Goal: Task Accomplishment & Management: Manage account settings

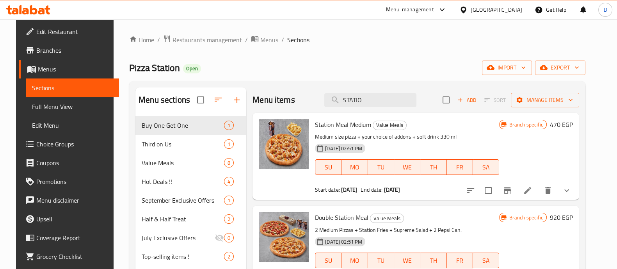
scroll to position [5, 0]
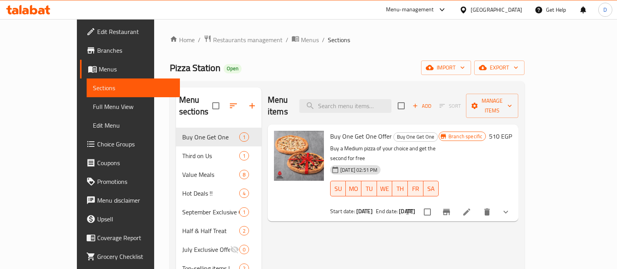
click at [351, 99] on input "search" at bounding box center [346, 106] width 92 height 14
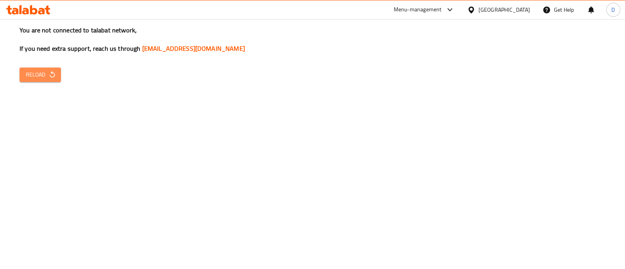
click at [49, 71] on icon "button" at bounding box center [52, 75] width 8 height 8
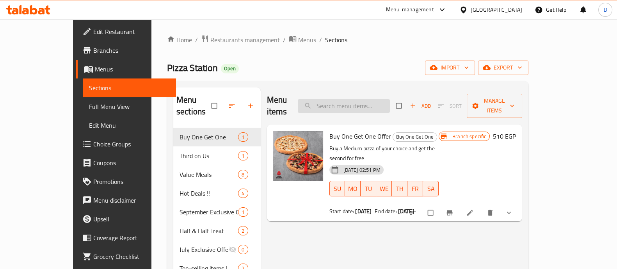
click at [376, 99] on input "search" at bounding box center [344, 106] width 92 height 14
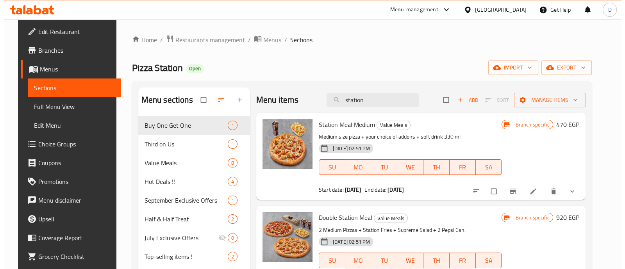
scroll to position [9, 0]
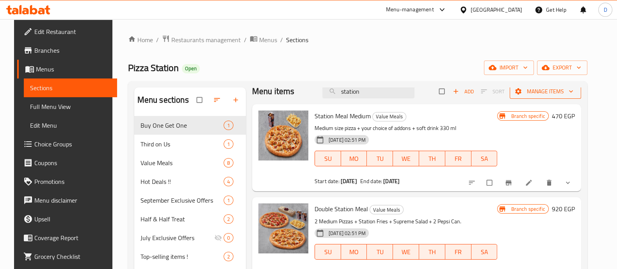
type input "station"
click at [556, 97] on button "Manage items" at bounding box center [545, 91] width 71 height 14
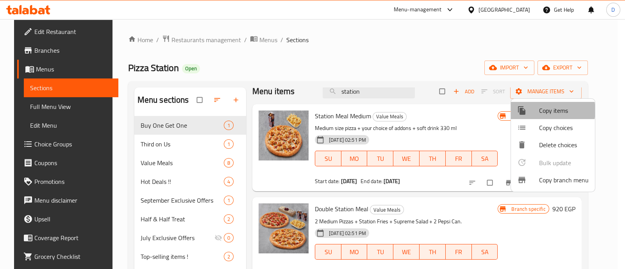
click at [543, 111] on span "Copy items" at bounding box center [564, 110] width 50 height 9
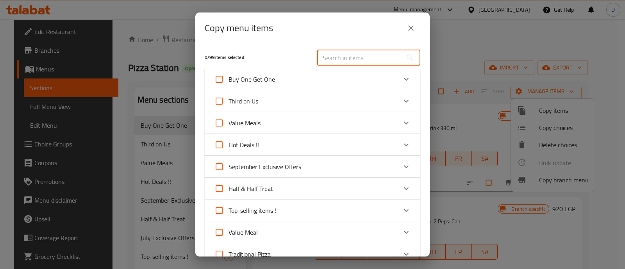
click at [358, 59] on input "text" at bounding box center [359, 58] width 85 height 16
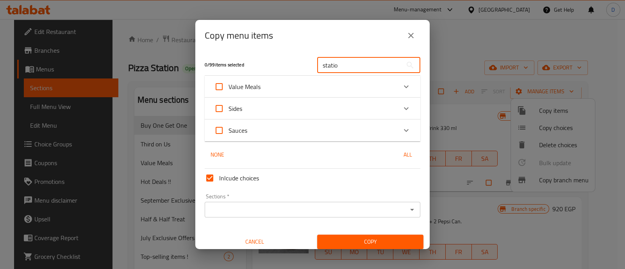
type input "statio"
click at [401, 90] on icon "Expand" at bounding box center [405, 86] width 9 height 9
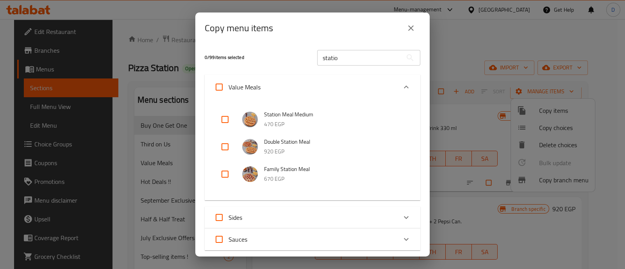
click at [222, 118] on input "checkbox" at bounding box center [225, 119] width 19 height 19
checkbox input "true"
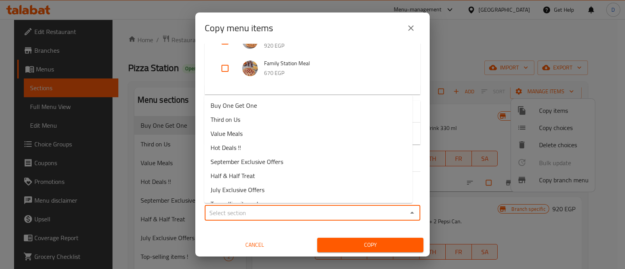
click at [264, 208] on input "Sections   *" at bounding box center [306, 212] width 198 height 11
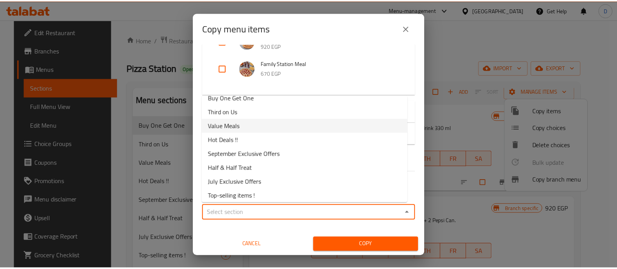
scroll to position [0, 0]
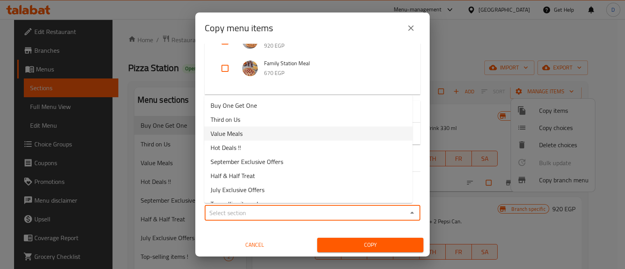
click at [251, 134] on li "Value Meals" at bounding box center [308, 134] width 208 height 14
type input "Value Meals"
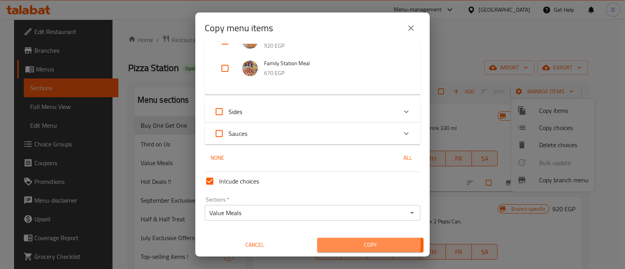
click at [353, 243] on span "Copy" at bounding box center [370, 245] width 94 height 10
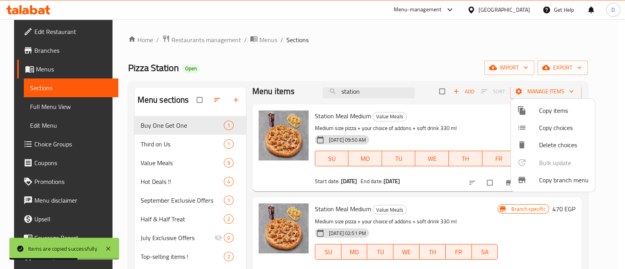
click at [155, 159] on div at bounding box center [312, 134] width 625 height 269
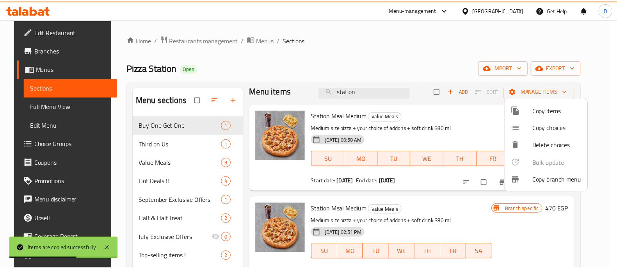
scroll to position [5, 0]
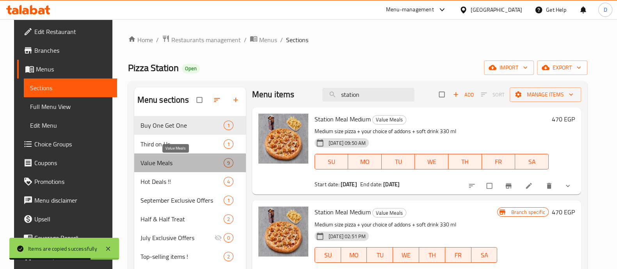
click at [155, 159] on span "Value Meals" at bounding box center [182, 162] width 83 height 9
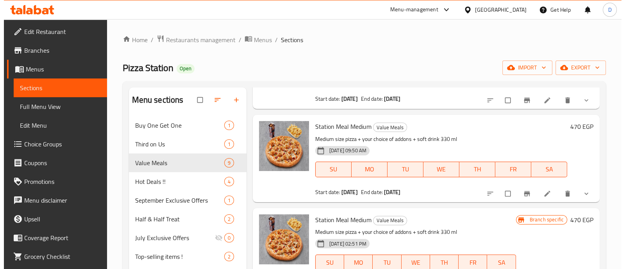
scroll to position [344, 0]
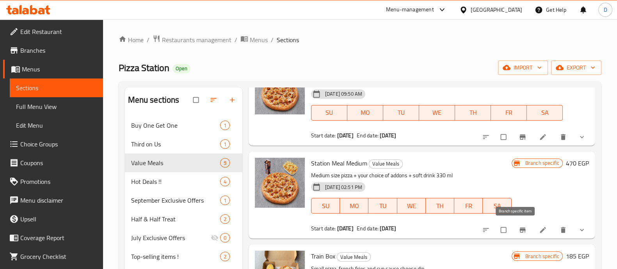
click at [519, 228] on icon "Branch-specific-item" at bounding box center [523, 230] width 8 height 8
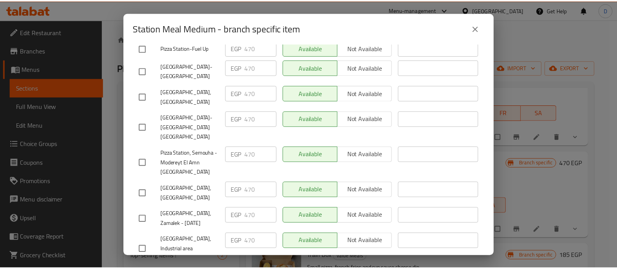
scroll to position [0, 0]
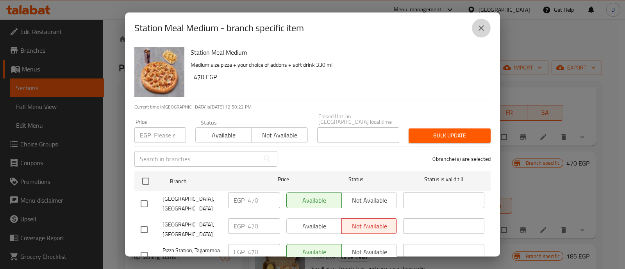
click at [488, 21] on button "close" at bounding box center [481, 28] width 19 height 19
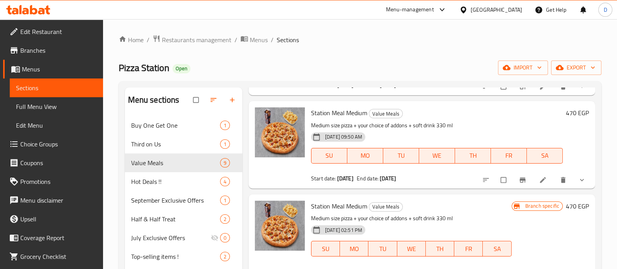
scroll to position [300, 0]
click at [540, 180] on icon at bounding box center [543, 180] width 6 height 6
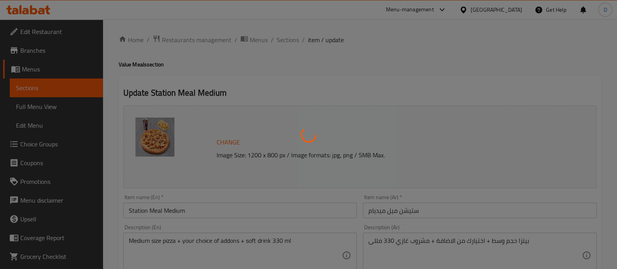
type input "إضافة: (اختياري)"
type input "0"
type input "1"
type input "بيتزا"
type input "1"
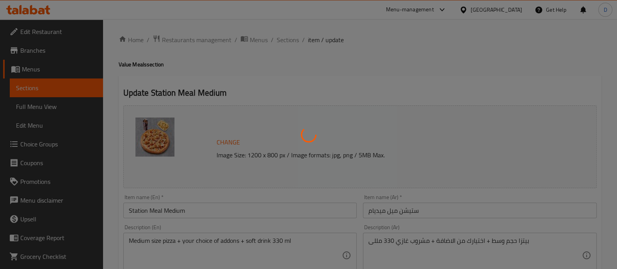
type input "1"
type input "المشروب"
type input "1"
type input "اكسترا للبيتزا الوسط"
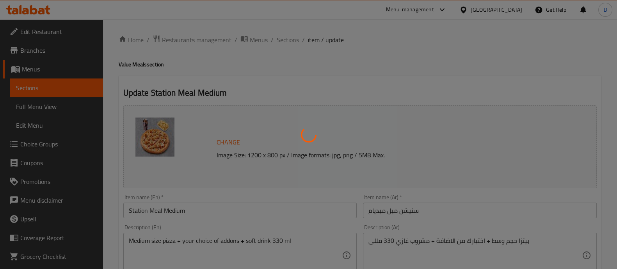
type input "0"
type input "الاطراف"
type input "1"
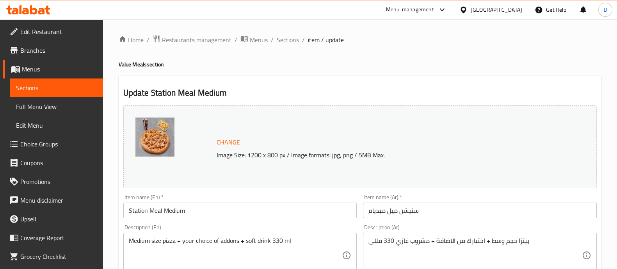
click at [206, 210] on input "Station Meal Medium" at bounding box center [240, 211] width 234 height 16
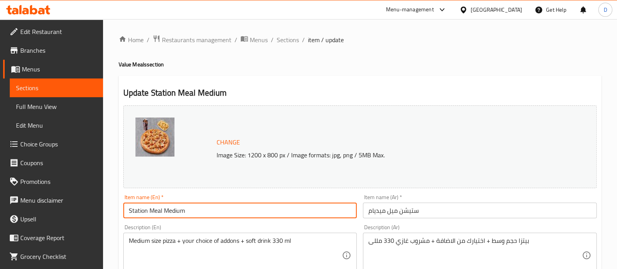
click at [206, 210] on input "Station Meal Medium" at bounding box center [240, 211] width 234 height 16
type input "Saver Offer"
click at [421, 205] on input "ستيشن ميل ميديام" at bounding box center [480, 211] width 234 height 16
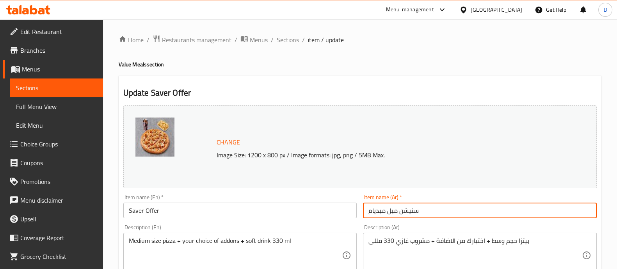
click at [421, 205] on input "ستيشن ميل ميديام" at bounding box center [480, 211] width 234 height 16
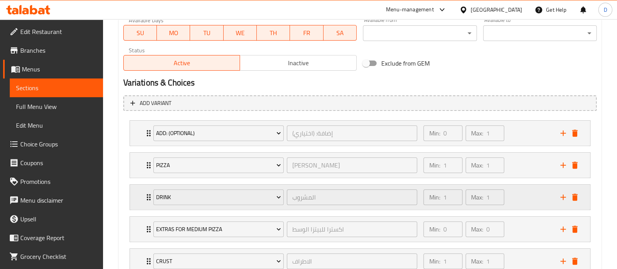
scroll to position [434, 0]
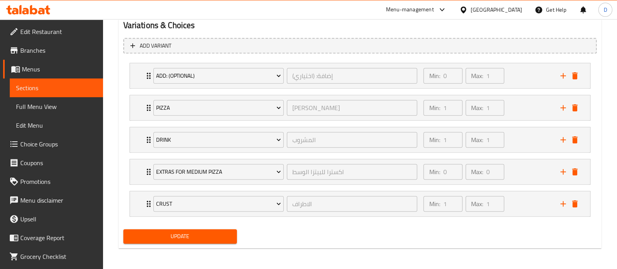
type input "عرض التوفير"
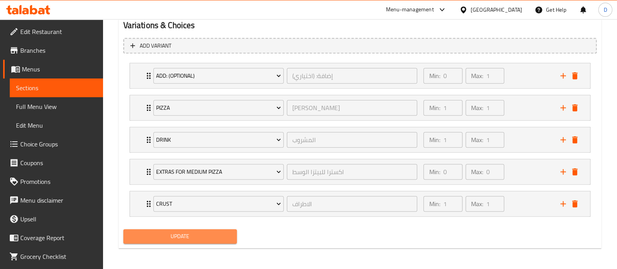
click at [179, 234] on span "Update" at bounding box center [180, 237] width 101 height 10
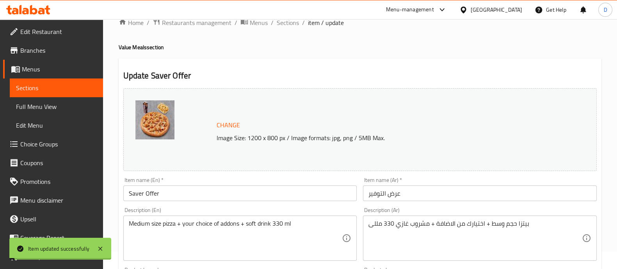
scroll to position [0, 0]
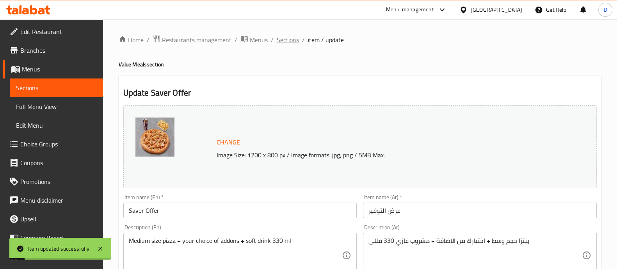
click at [287, 37] on span "Sections" at bounding box center [288, 39] width 22 height 9
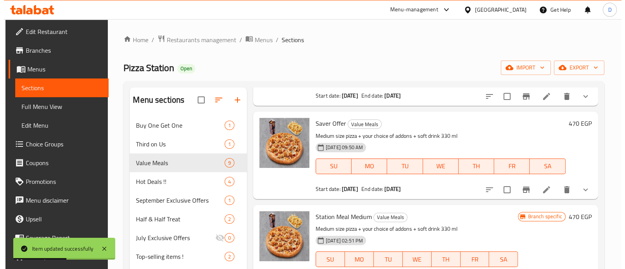
scroll to position [290, 0]
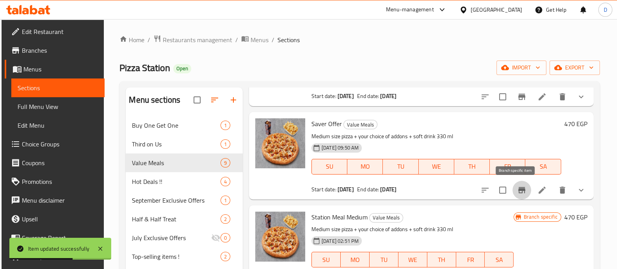
click at [517, 192] on icon "Branch-specific-item" at bounding box center [521, 189] width 9 height 9
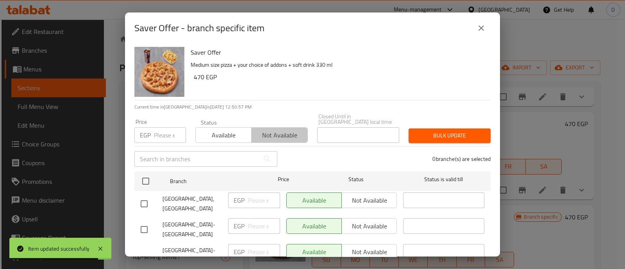
click at [284, 133] on span "Not available" at bounding box center [280, 135] width 50 height 11
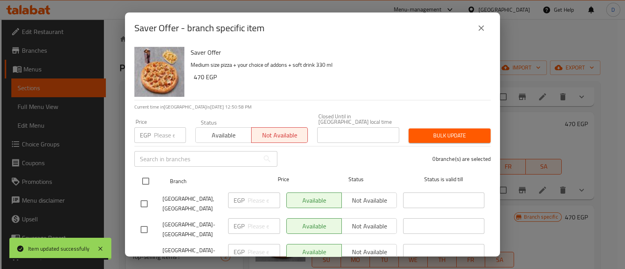
click at [144, 173] on input "checkbox" at bounding box center [145, 181] width 16 height 16
checkbox input "true"
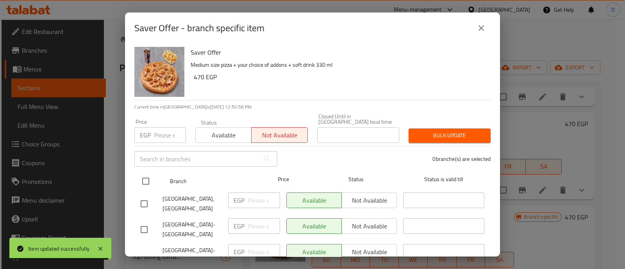
checkbox input "true"
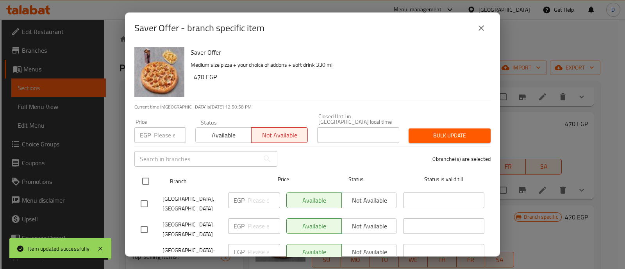
checkbox input "true"
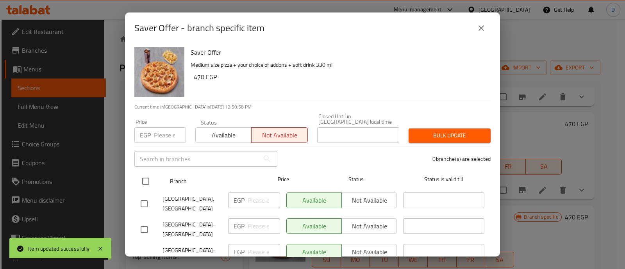
checkbox input "true"
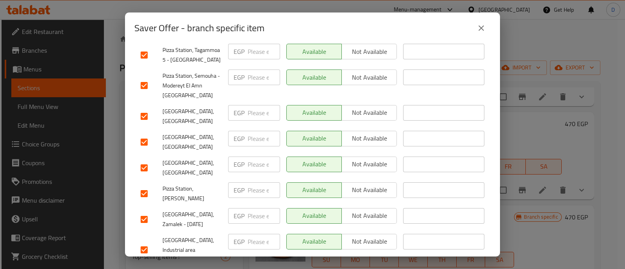
scroll to position [0, 0]
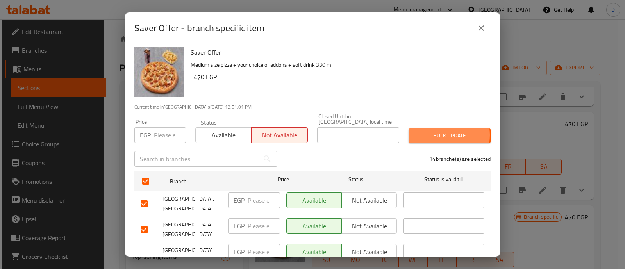
click at [431, 131] on span "Bulk update" at bounding box center [450, 136] width 70 height 10
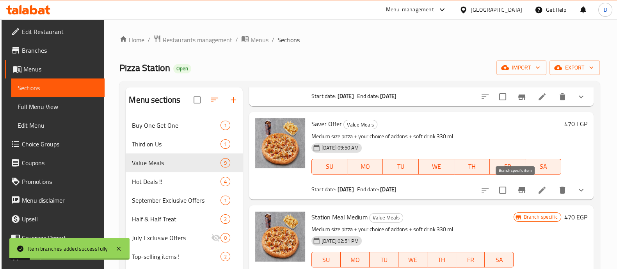
click at [517, 184] on button "Branch-specific-item" at bounding box center [522, 190] width 19 height 19
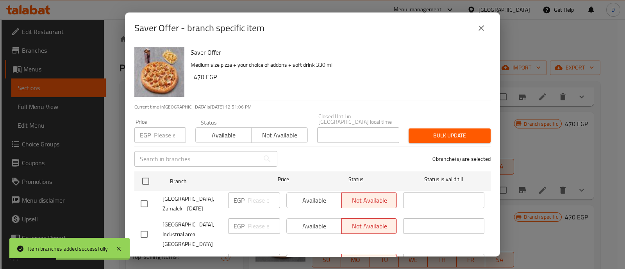
click at [236, 130] on span "Available" at bounding box center [224, 135] width 50 height 11
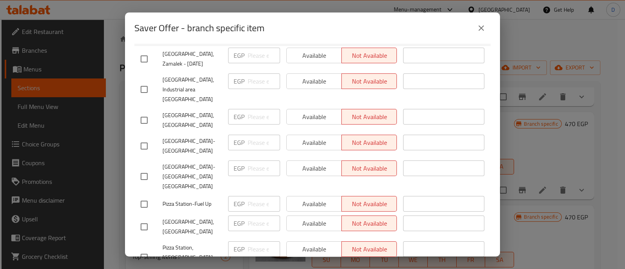
scroll to position [125, 0]
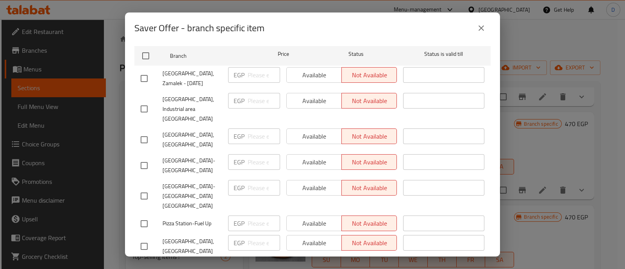
click at [139, 72] on input "checkbox" at bounding box center [144, 78] width 16 height 16
checkbox input "true"
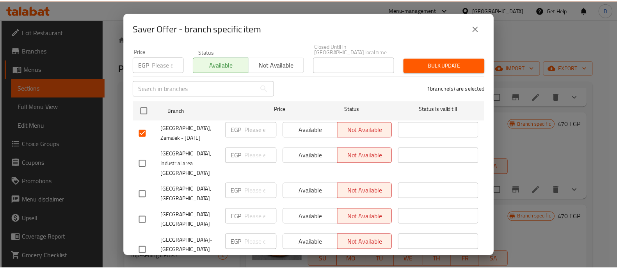
scroll to position [62, 0]
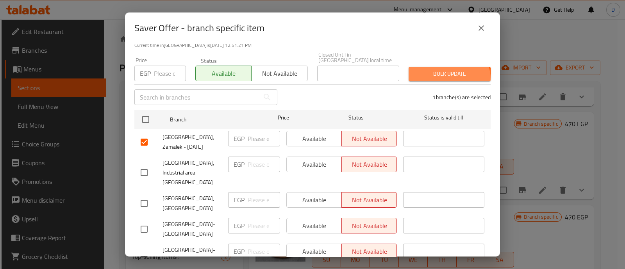
click at [434, 74] on button "Bulk update" at bounding box center [449, 74] width 82 height 14
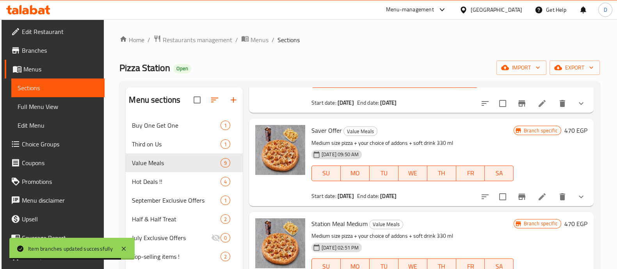
scroll to position [281, 0]
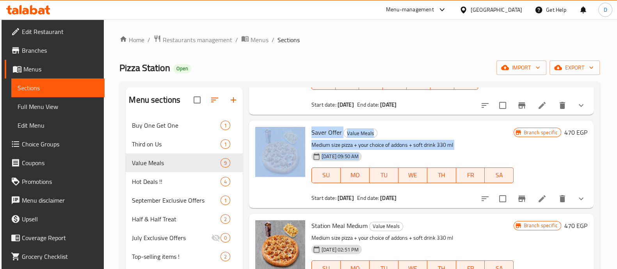
drag, startPoint x: 305, startPoint y: 128, endPoint x: 381, endPoint y: 165, distance: 83.7
click at [381, 165] on div "Saver Offer Value Meals Medium size pizza + your choice of addons + soft drink …" at bounding box center [421, 164] width 339 height 81
click at [483, 125] on div "Saver Offer Value Meals Medium size pizza + your choice of addons + soft drink …" at bounding box center [412, 164] width 209 height 81
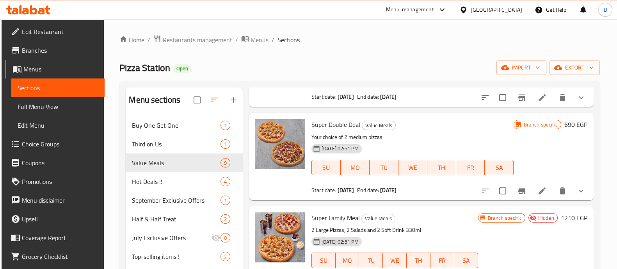
scroll to position [0, 0]
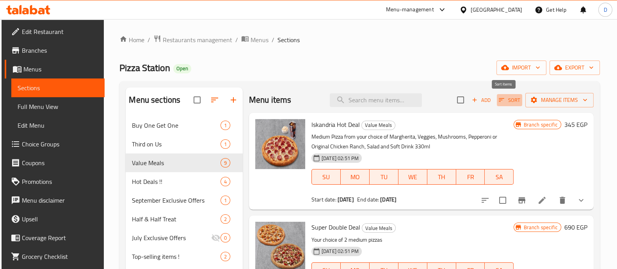
click at [509, 102] on span "Sort" at bounding box center [509, 100] width 21 height 9
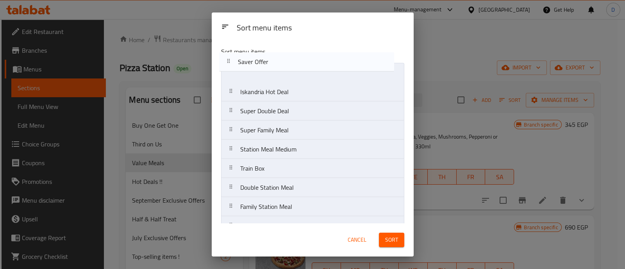
drag, startPoint x: 234, startPoint y: 132, endPoint x: 230, endPoint y: 62, distance: 69.2
click at [230, 63] on nav "Iskandria Hot Deal Super Double Deal Super Family Meal Saver Offer Station Meal…" at bounding box center [312, 149] width 183 height 173
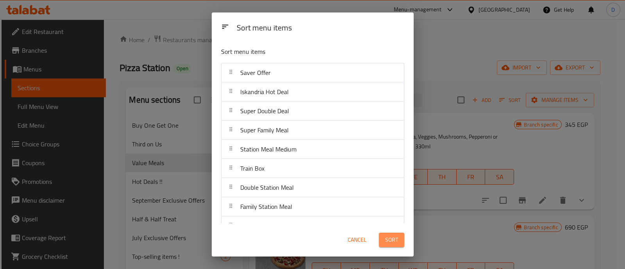
click at [394, 243] on span "Sort" at bounding box center [391, 240] width 13 height 10
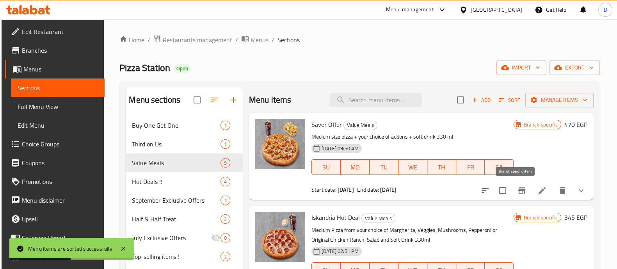
click at [523, 189] on button "Branch-specific-item" at bounding box center [522, 190] width 19 height 19
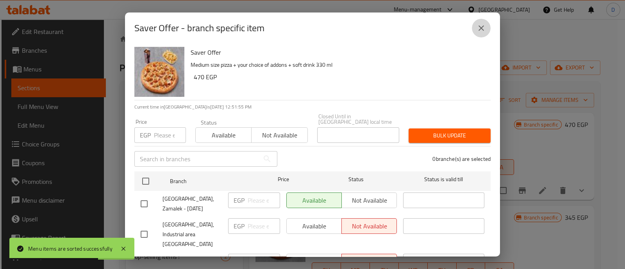
click at [478, 28] on icon "close" at bounding box center [480, 27] width 9 height 9
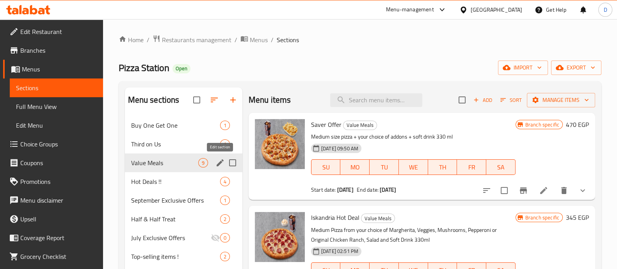
click at [223, 161] on icon "edit" at bounding box center [220, 162] width 9 height 9
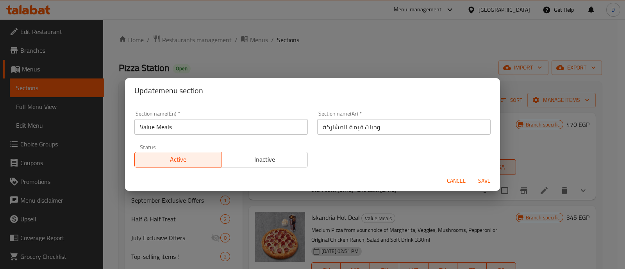
click at [176, 121] on input "Value Meals" at bounding box center [220, 127] width 173 height 16
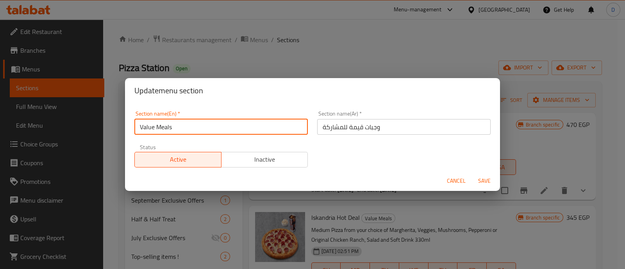
click at [176, 121] on input "Value Meals" at bounding box center [220, 127] width 173 height 16
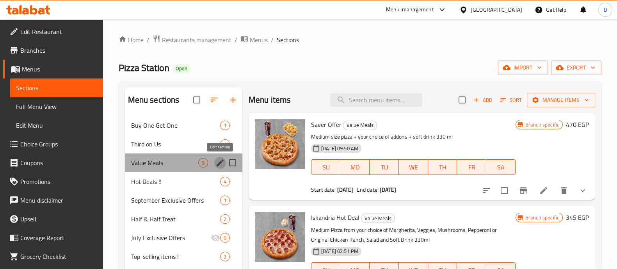
click at [218, 161] on icon "edit" at bounding box center [220, 162] width 9 height 9
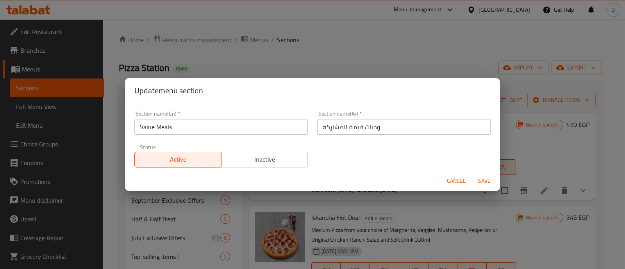
click at [351, 126] on input "وجبات قيمة للمشاركة" at bounding box center [403, 127] width 173 height 16
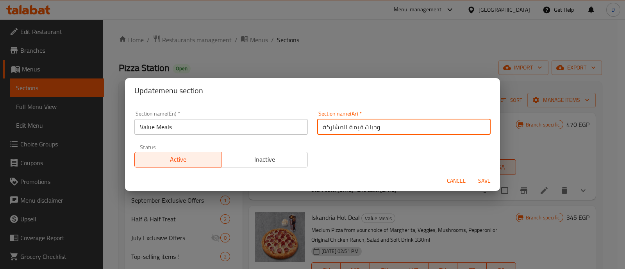
click at [351, 126] on input "وجبات قيمة للمشاركة" at bounding box center [403, 127] width 173 height 16
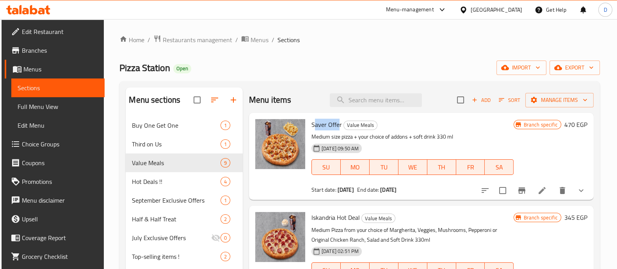
drag, startPoint x: 339, startPoint y: 124, endPoint x: 314, endPoint y: 124, distance: 25.4
click at [314, 124] on span "Saver Offer" at bounding box center [327, 125] width 30 height 12
click at [344, 126] on div "Value Meals" at bounding box center [361, 125] width 34 height 9
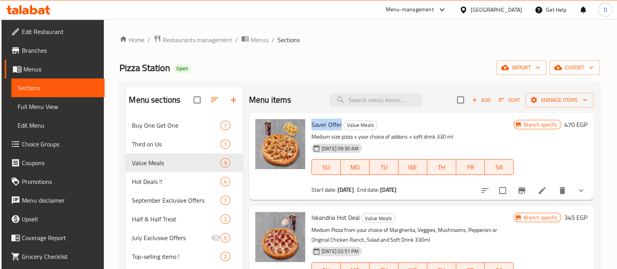
drag, startPoint x: 341, startPoint y: 124, endPoint x: 308, endPoint y: 124, distance: 32.8
click at [308, 124] on div "Saver Offer Value Meals Medium size pizza + your choice of addons + soft drink …" at bounding box center [412, 156] width 209 height 81
copy span "Saver Offer"
click at [538, 190] on icon at bounding box center [542, 190] width 9 height 9
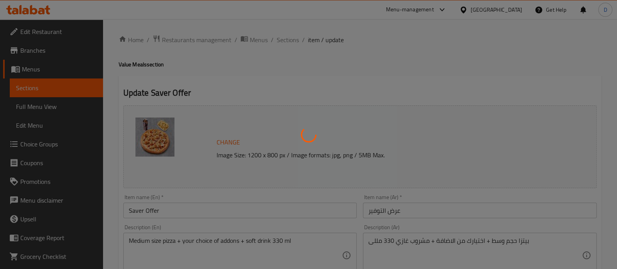
type input "إضافة: (اختياري)"
type input "0"
type input "1"
type input "بيتزا"
type input "1"
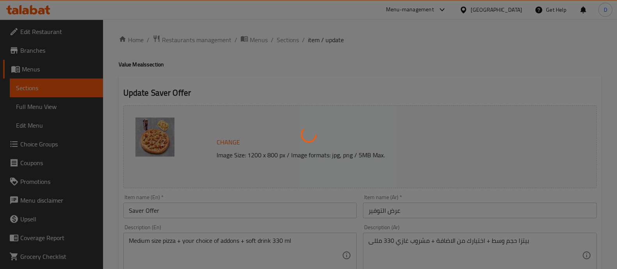
type input "1"
type input "المشروب"
type input "1"
type input "اكسترا للبيتزا الوسط"
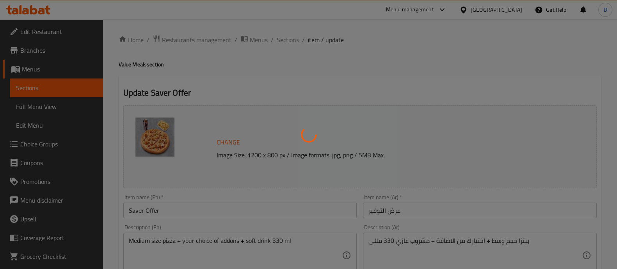
type input "0"
type input "الاطراف"
type input "1"
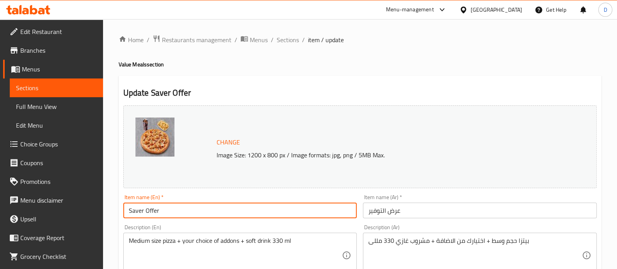
click at [151, 212] on input "Saver Offer" at bounding box center [240, 211] width 234 height 16
type input "S"
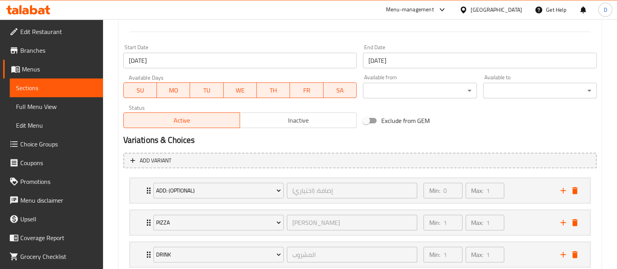
scroll to position [434, 0]
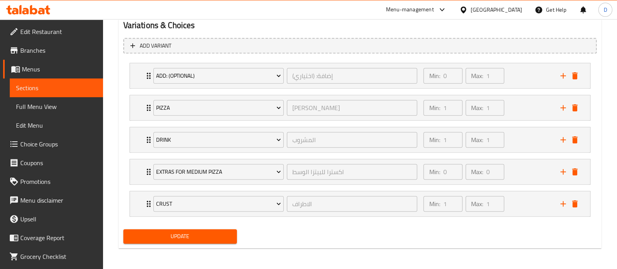
type input "Station Saver"
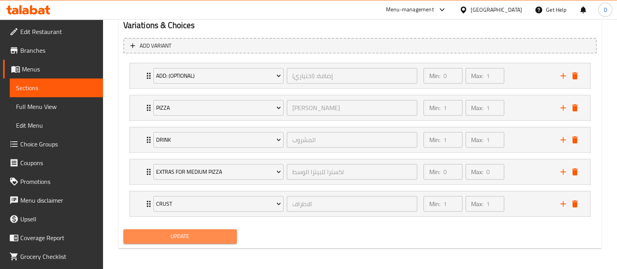
click at [168, 237] on span "Update" at bounding box center [180, 237] width 101 height 10
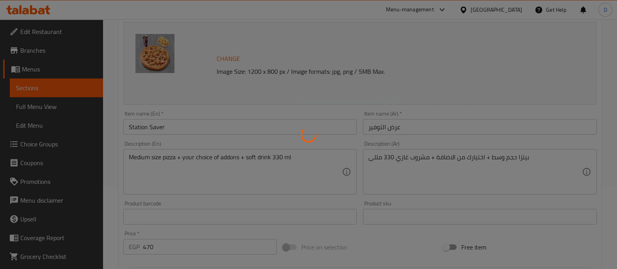
scroll to position [0, 0]
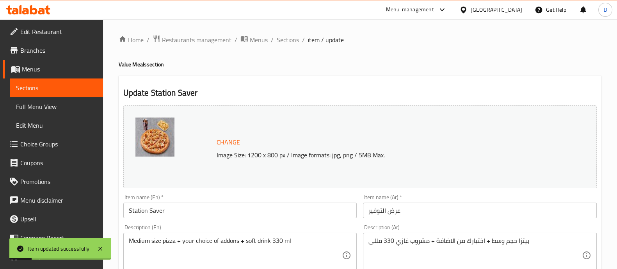
click at [216, 217] on input "Station Saver" at bounding box center [240, 211] width 234 height 16
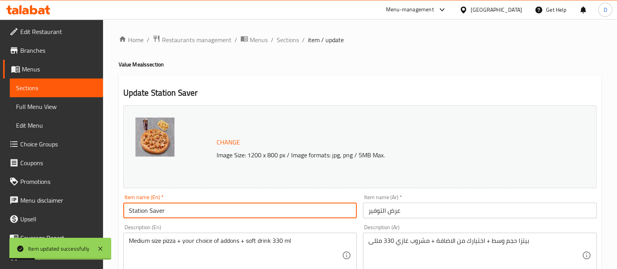
click at [216, 217] on input "Station Saver" at bounding box center [240, 211] width 234 height 16
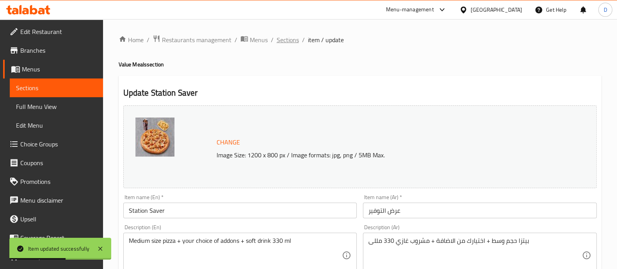
click at [284, 40] on span "Sections" at bounding box center [288, 39] width 22 height 9
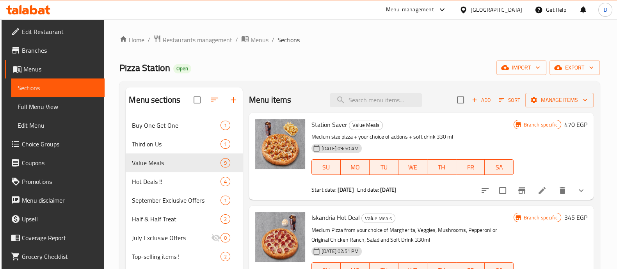
click at [22, 5] on icon at bounding box center [28, 9] width 44 height 9
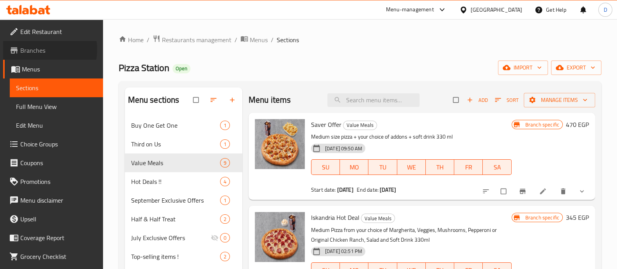
click at [43, 50] on span "Branches" at bounding box center [58, 50] width 77 height 9
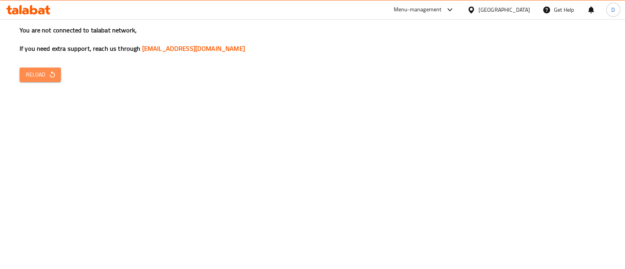
click at [44, 72] on span "Reload" at bounding box center [40, 75] width 29 height 10
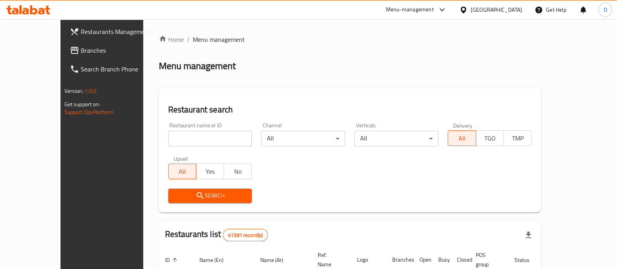
click at [32, 7] on icon at bounding box center [28, 9] width 44 height 9
click at [164, 150] on div "Restaurant name or ID Restaurant name or ID" at bounding box center [210, 134] width 93 height 33
click at [168, 141] on input "search" at bounding box center [210, 139] width 84 height 16
click button "Search" at bounding box center [210, 196] width 84 height 14
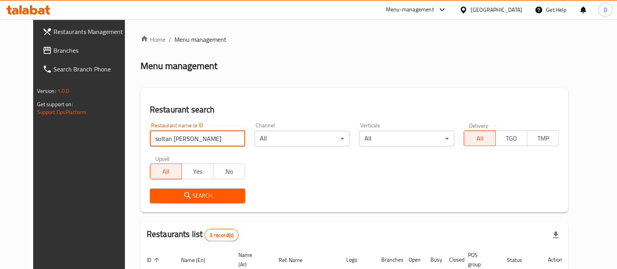
scroll to position [128, 0]
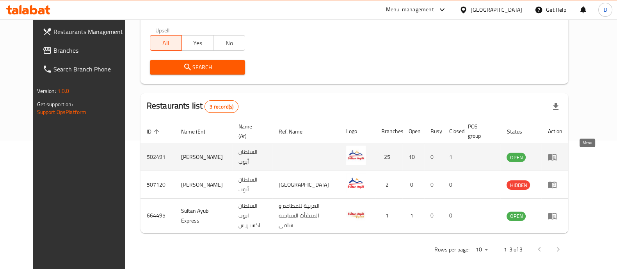
type input "sultan ayu\"
click at [557, 158] on icon "enhanced table" at bounding box center [552, 156] width 9 height 9
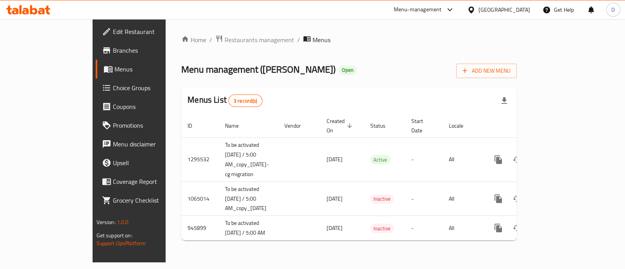
click at [36, 11] on icon at bounding box center [33, 9] width 7 height 9
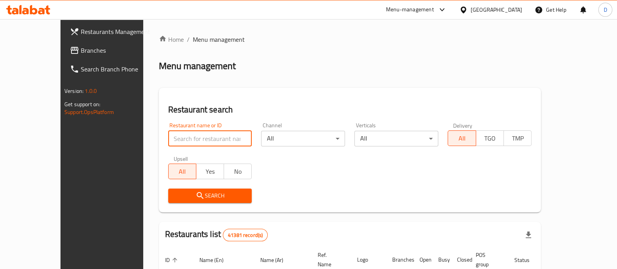
click at [185, 138] on input "search" at bounding box center [210, 139] width 84 height 16
type input "smash it"
click button "Search" at bounding box center [210, 196] width 84 height 14
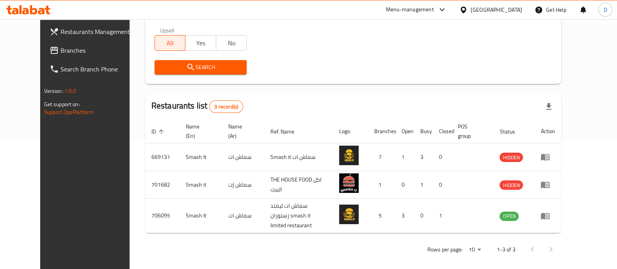
scroll to position [128, 0]
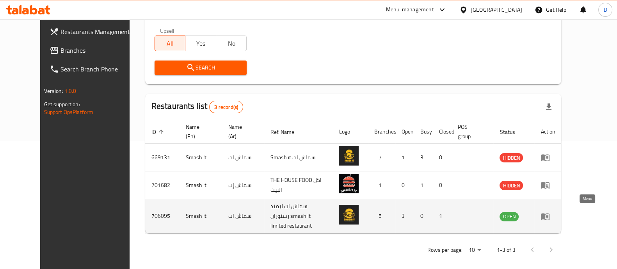
click at [550, 215] on icon "enhanced table" at bounding box center [545, 216] width 9 height 7
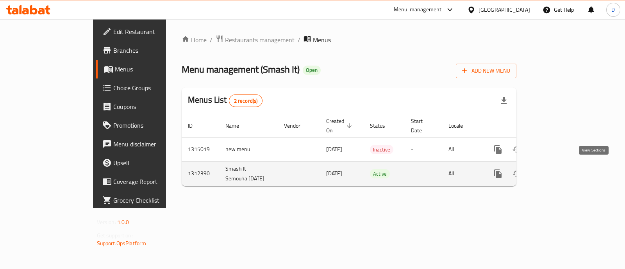
click at [558, 170] on icon "enhanced table" at bounding box center [554, 173] width 7 height 7
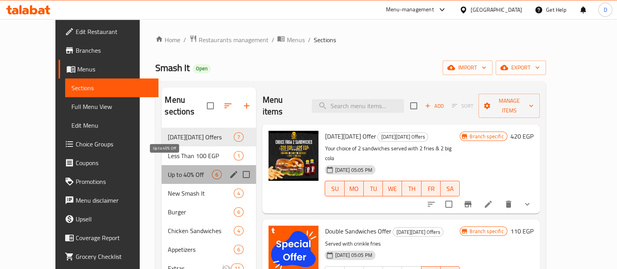
click at [176, 170] on span "Up to 40% Off" at bounding box center [190, 174] width 44 height 9
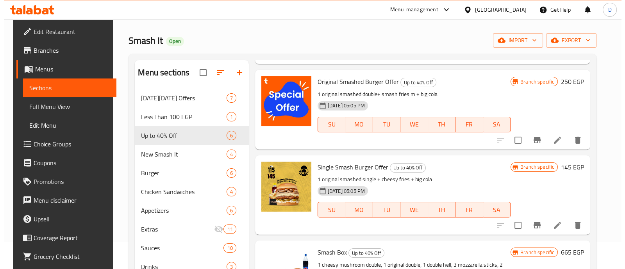
scroll to position [109, 0]
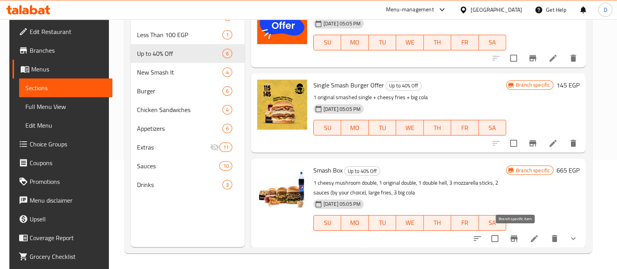
click at [519, 238] on icon "Branch-specific-item" at bounding box center [514, 238] width 9 height 9
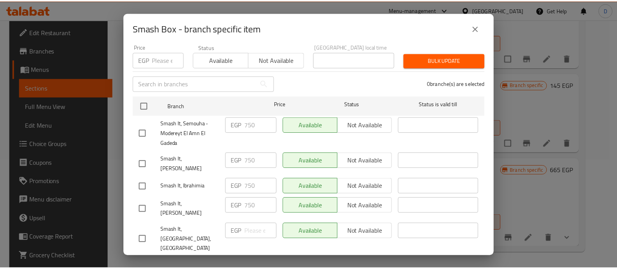
scroll to position [0, 0]
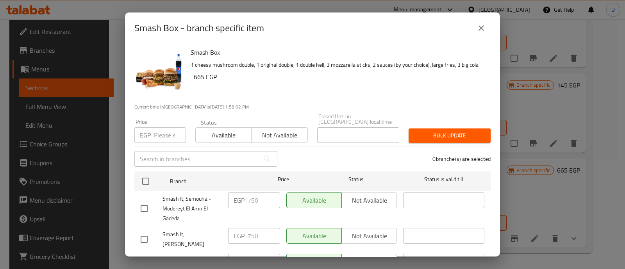
click at [482, 27] on icon "close" at bounding box center [480, 27] width 5 height 5
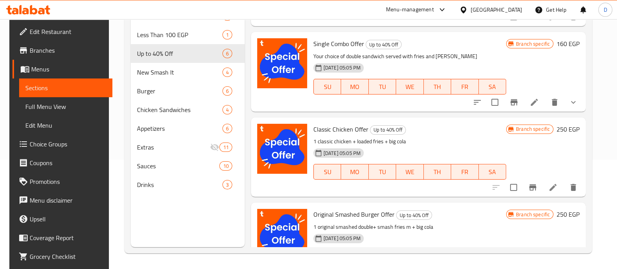
scroll to position [48, 0]
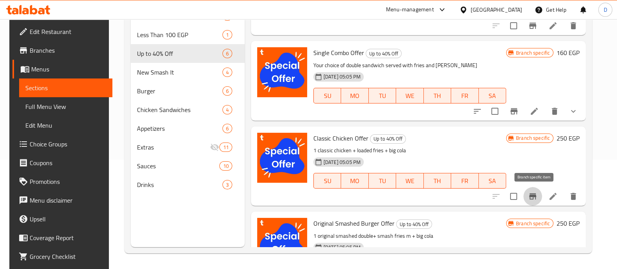
click at [530, 191] on button "Branch-specific-item" at bounding box center [533, 196] width 19 height 19
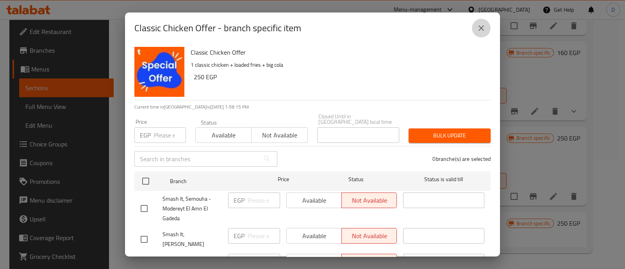
click at [480, 27] on icon "close" at bounding box center [480, 27] width 9 height 9
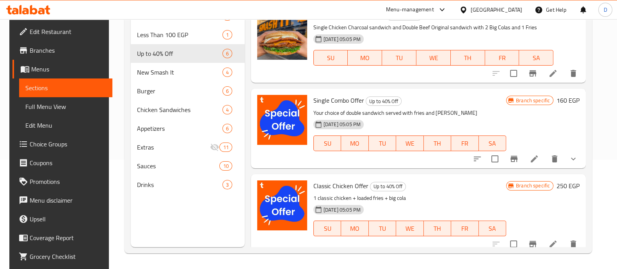
scroll to position [0, 0]
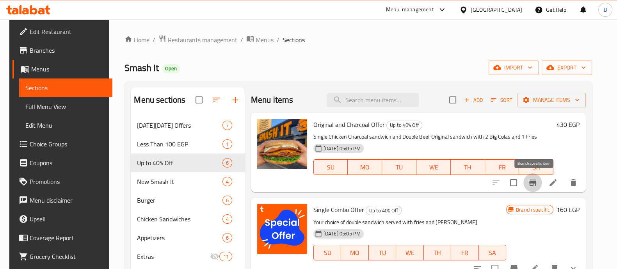
click at [537, 179] on icon "Branch-specific-item" at bounding box center [532, 182] width 9 height 9
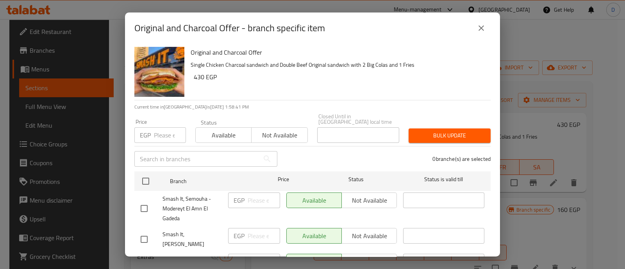
click at [481, 29] on icon "close" at bounding box center [480, 27] width 9 height 9
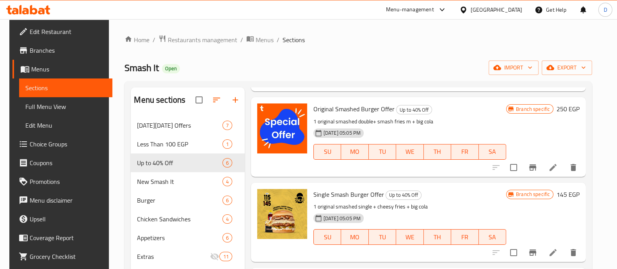
scroll to position [109, 0]
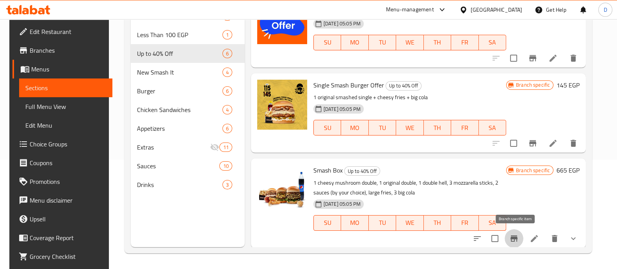
click at [518, 237] on icon "Branch-specific-item" at bounding box center [514, 238] width 7 height 6
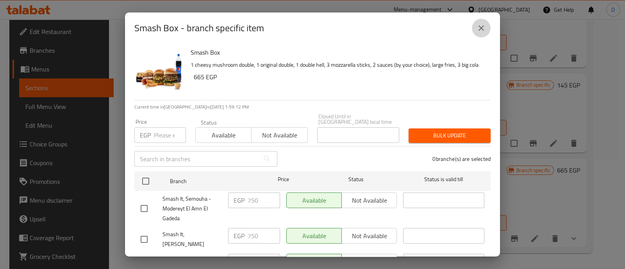
click at [483, 26] on icon "close" at bounding box center [480, 27] width 9 height 9
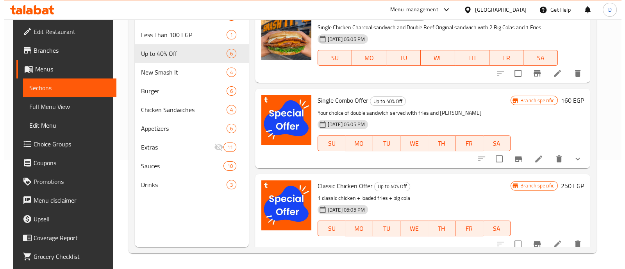
scroll to position [0, 0]
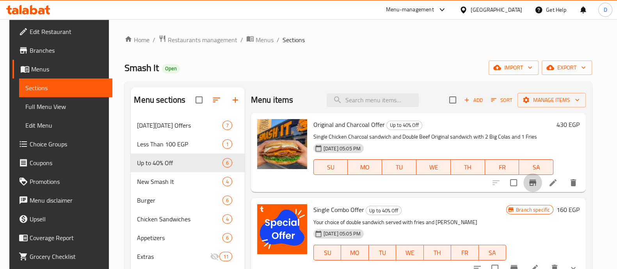
click at [538, 184] on icon "Branch-specific-item" at bounding box center [532, 182] width 9 height 9
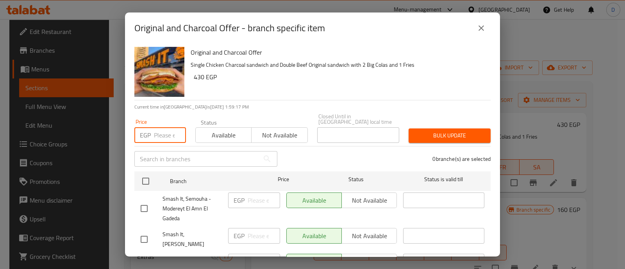
click at [156, 133] on input "number" at bounding box center [170, 135] width 32 height 16
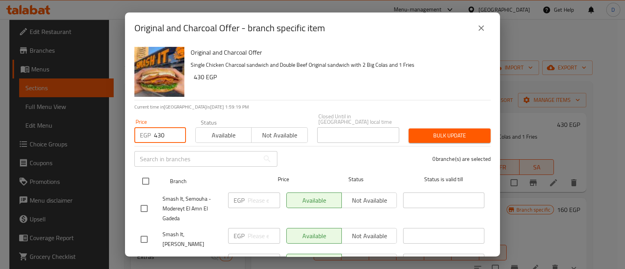
type input "430"
click at [146, 173] on input "checkbox" at bounding box center [145, 181] width 16 height 16
checkbox input "true"
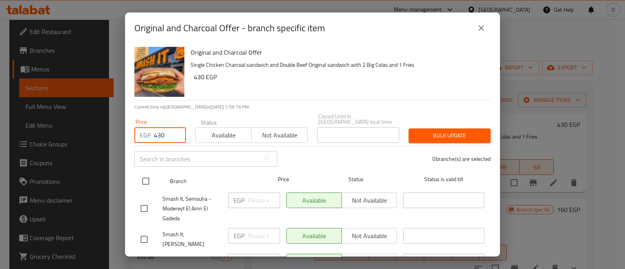
checkbox input "true"
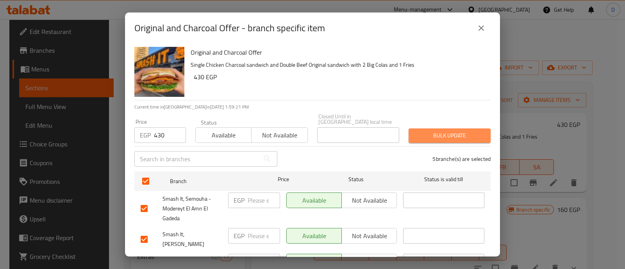
click at [461, 131] on span "Bulk update" at bounding box center [450, 136] width 70 height 10
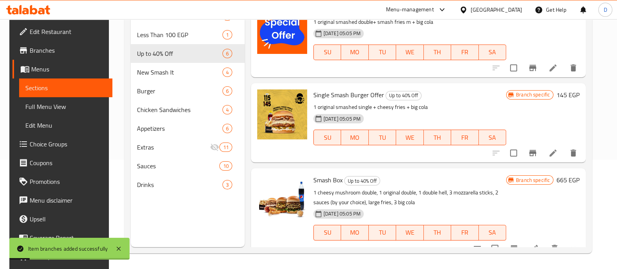
scroll to position [281, 0]
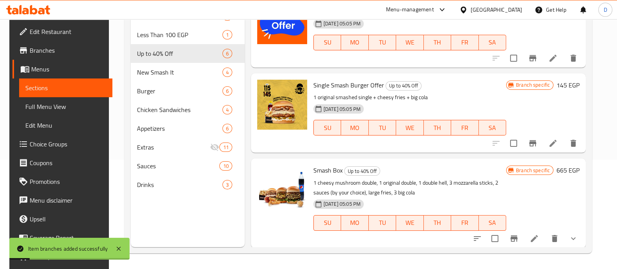
click at [512, 239] on icon "Branch-specific-item" at bounding box center [514, 238] width 9 height 9
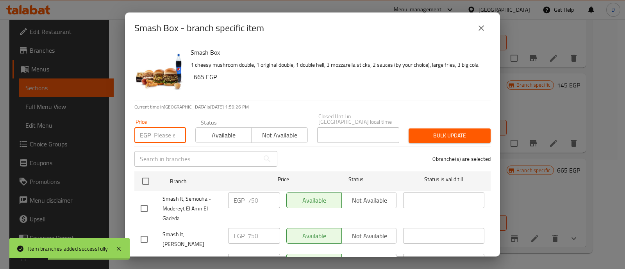
click at [163, 127] on input "number" at bounding box center [170, 135] width 32 height 16
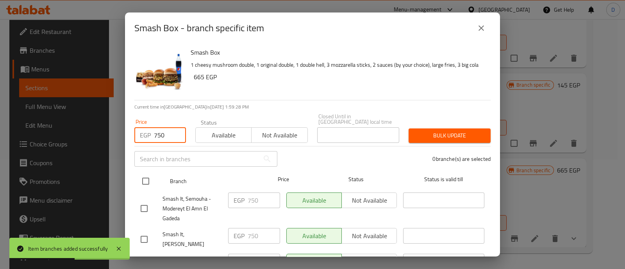
type input "750"
click at [143, 175] on input "checkbox" at bounding box center [145, 181] width 16 height 16
checkbox input "true"
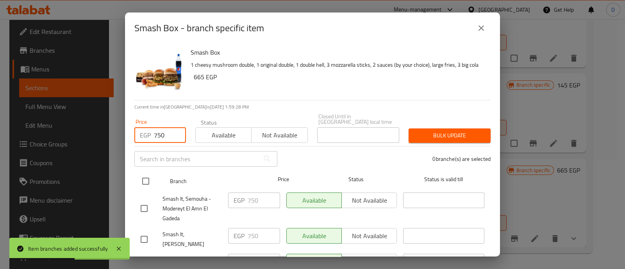
checkbox input "true"
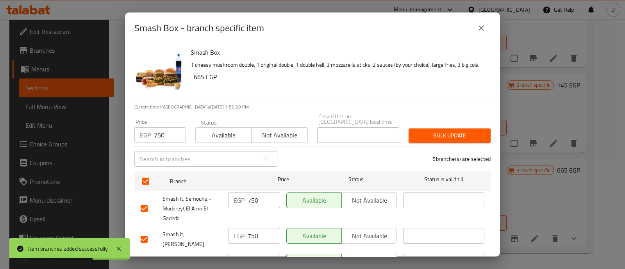
click at [444, 132] on span "Bulk update" at bounding box center [450, 136] width 70 height 10
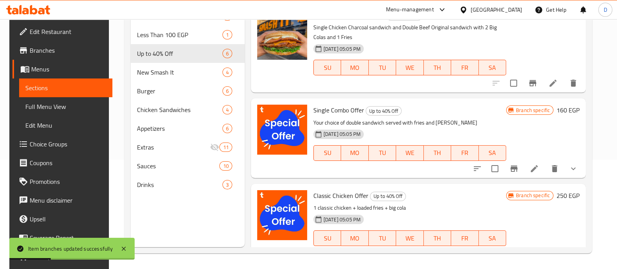
scroll to position [0, 0]
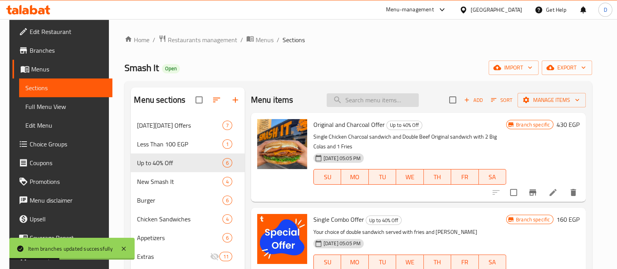
click at [346, 100] on input "search" at bounding box center [373, 100] width 92 height 14
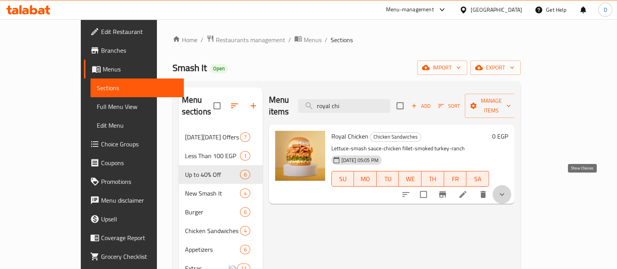
click at [507, 190] on icon "show more" at bounding box center [501, 194] width 9 height 9
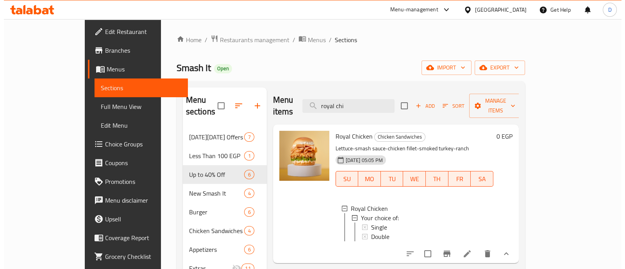
scroll to position [1, 0]
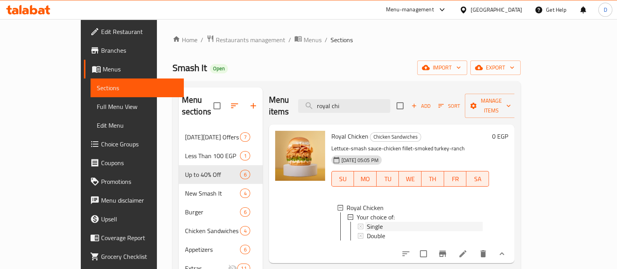
click at [416, 222] on div "Single" at bounding box center [425, 226] width 116 height 9
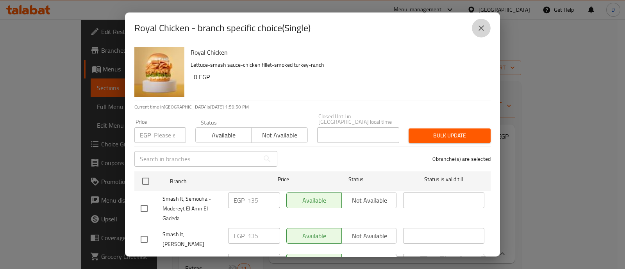
click at [476, 27] on icon "close" at bounding box center [480, 27] width 9 height 9
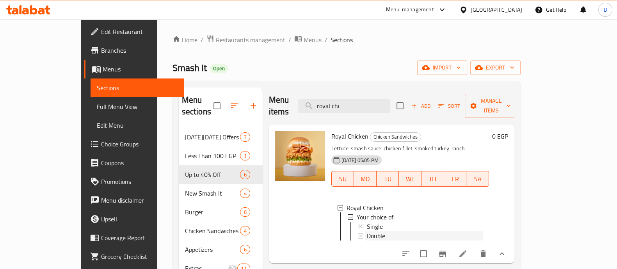
click at [378, 231] on div "Double" at bounding box center [425, 235] width 116 height 9
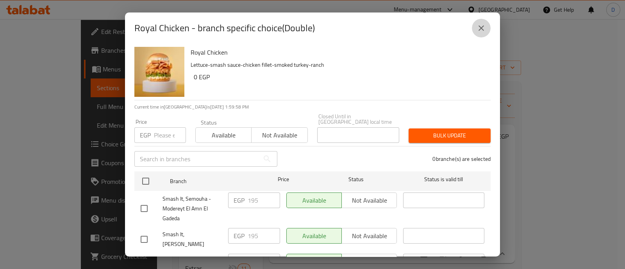
click at [480, 30] on icon "close" at bounding box center [480, 27] width 9 height 9
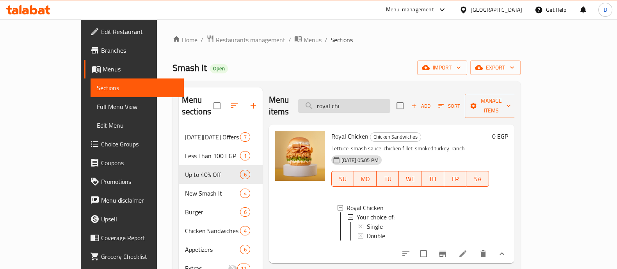
click at [364, 105] on input "royal chi" at bounding box center [344, 106] width 92 height 14
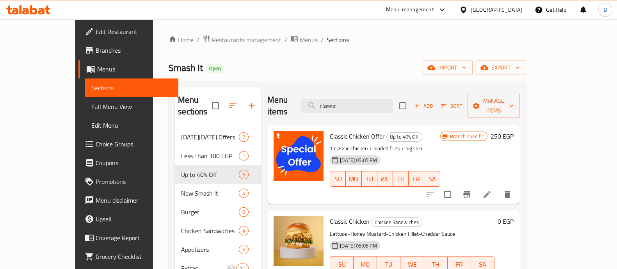
type input "classic"
click at [472, 190] on icon "Branch-specific-item" at bounding box center [466, 194] width 9 height 9
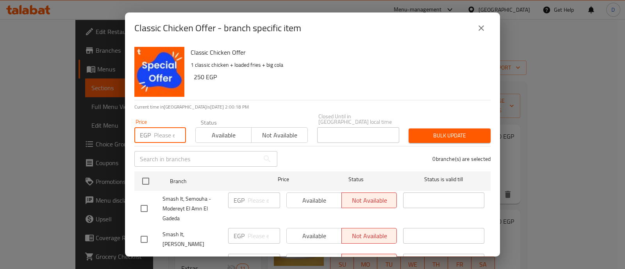
click at [164, 131] on input "number" at bounding box center [170, 135] width 32 height 16
click at [187, 114] on div "Price EGP Price" at bounding box center [160, 130] width 61 height 33
click at [157, 136] on input "number" at bounding box center [170, 135] width 32 height 16
click at [193, 107] on p "Current time in Egypt is 01 Oct 2025 2:00:21 PM" at bounding box center [312, 106] width 356 height 7
click at [156, 134] on input "number" at bounding box center [170, 135] width 32 height 16
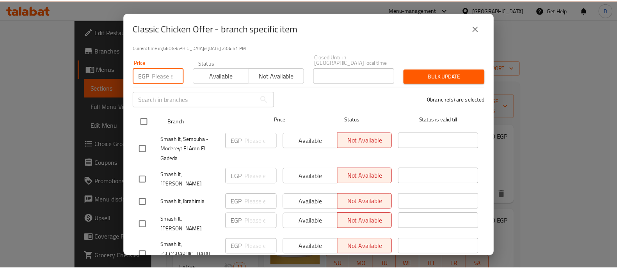
scroll to position [0, 0]
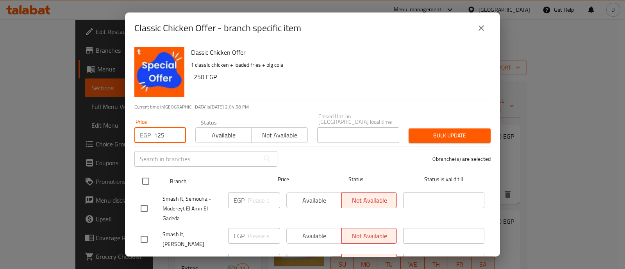
type input "125"
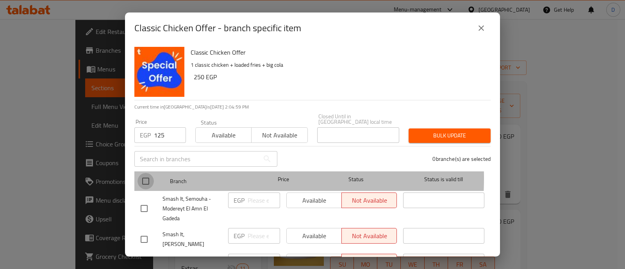
click at [150, 173] on input "checkbox" at bounding box center [145, 181] width 16 height 16
checkbox input "true"
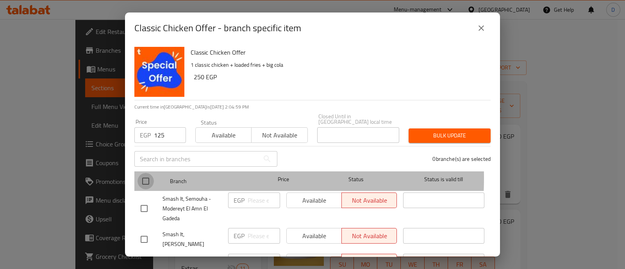
checkbox input "true"
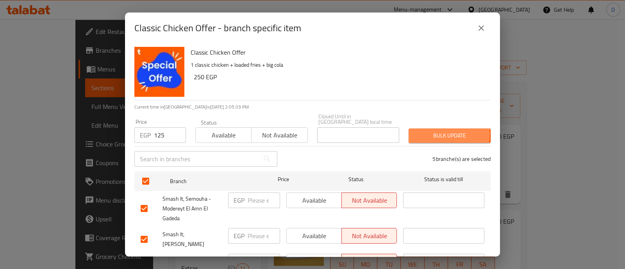
click at [423, 131] on span "Bulk update" at bounding box center [450, 136] width 70 height 10
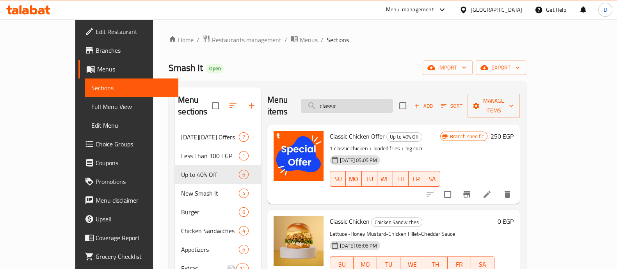
click at [373, 99] on input "classic" at bounding box center [347, 106] width 92 height 14
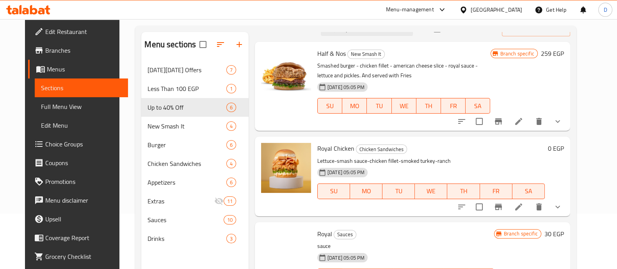
scroll to position [57, 0]
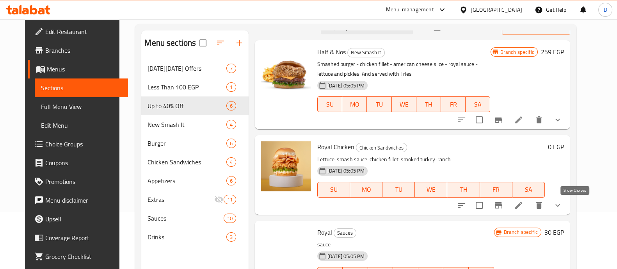
type input "royal"
click at [563, 202] on icon "show more" at bounding box center [557, 205] width 9 height 9
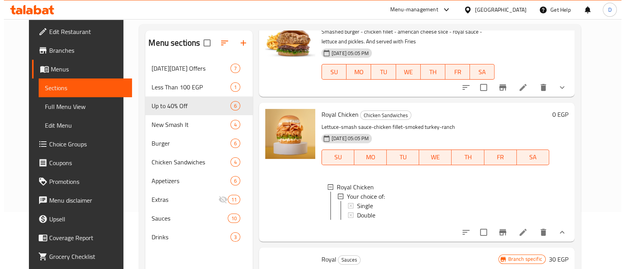
scroll to position [49, 0]
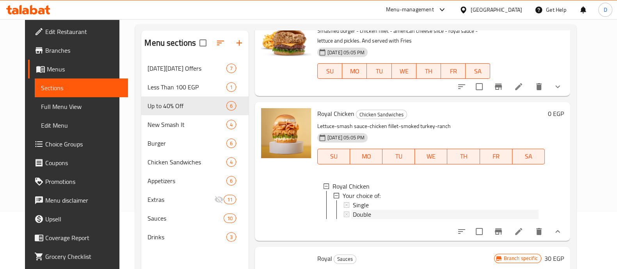
click at [395, 211] on div "Double" at bounding box center [446, 214] width 186 height 9
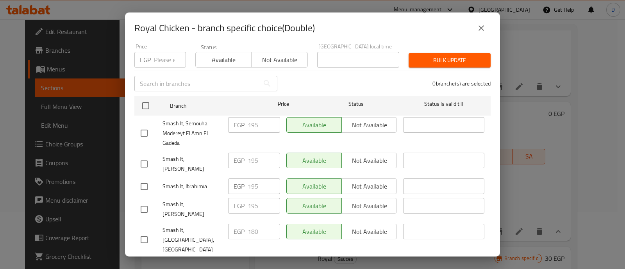
scroll to position [0, 0]
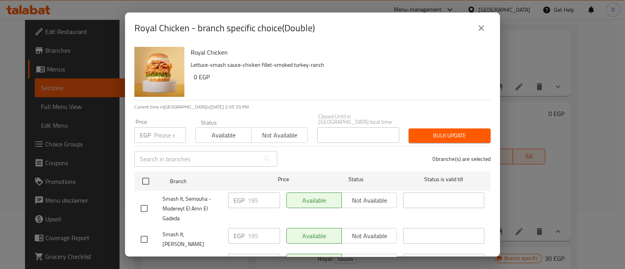
click at [160, 146] on div "​" at bounding box center [206, 158] width 152 height 25
click at [160, 132] on input "number" at bounding box center [170, 135] width 32 height 16
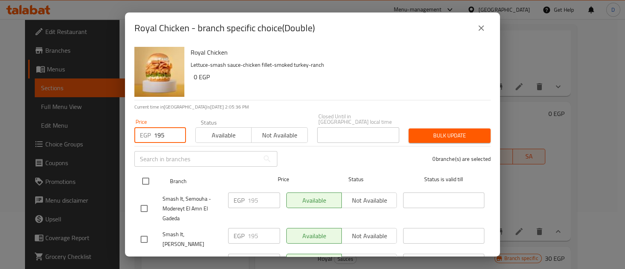
type input "195"
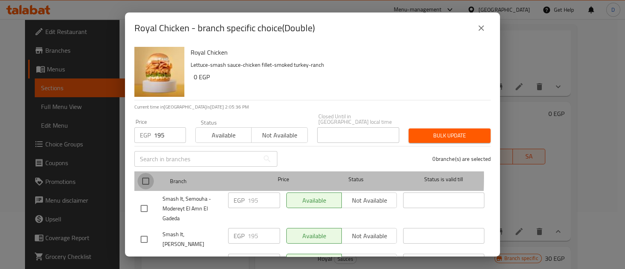
click at [148, 173] on input "checkbox" at bounding box center [145, 181] width 16 height 16
checkbox input "true"
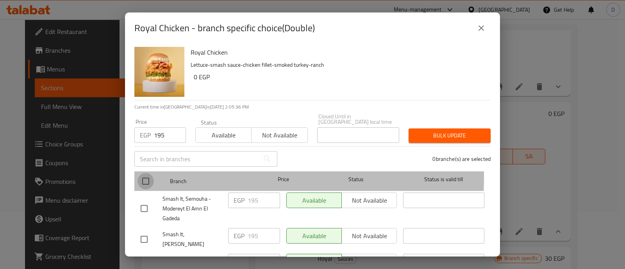
checkbox input "true"
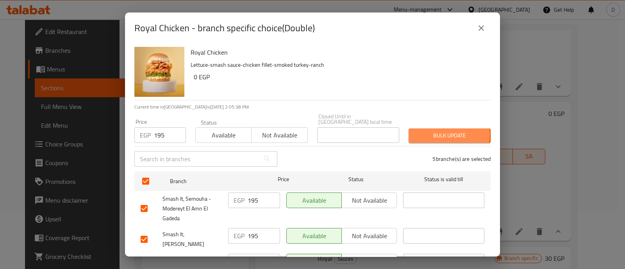
click at [440, 131] on span "Bulk update" at bounding box center [450, 136] width 70 height 10
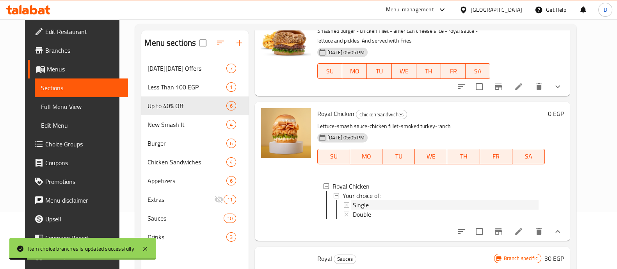
click at [375, 204] on div "Single" at bounding box center [446, 204] width 186 height 9
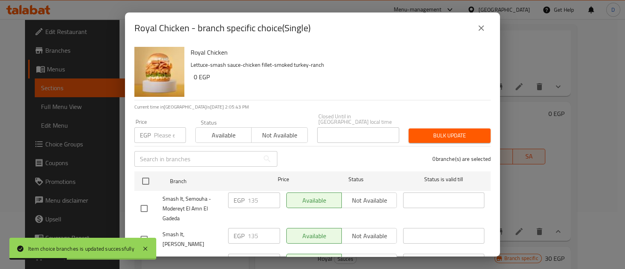
click at [157, 132] on input "number" at bounding box center [170, 135] width 32 height 16
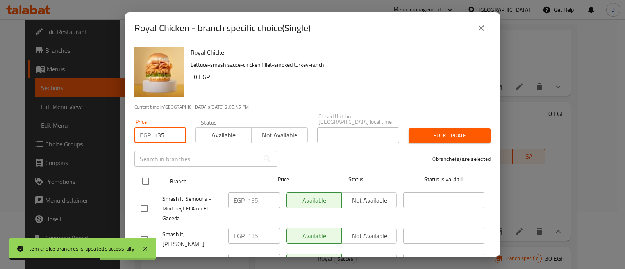
type input "135"
click at [143, 175] on input "checkbox" at bounding box center [145, 181] width 16 height 16
checkbox input "true"
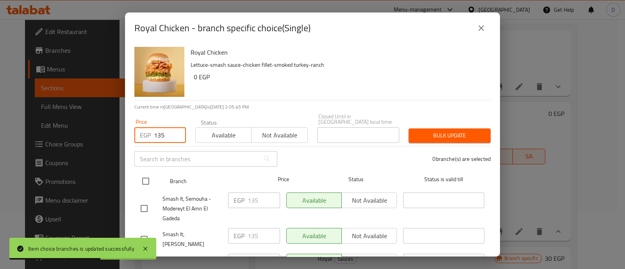
checkbox input "true"
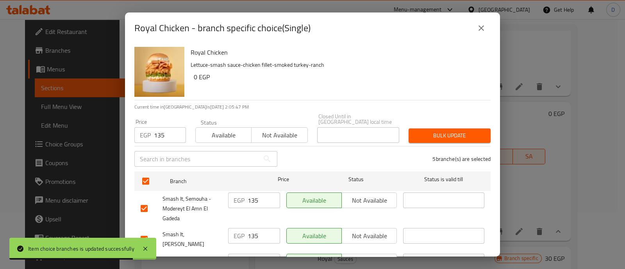
click at [435, 135] on button "Bulk update" at bounding box center [449, 135] width 82 height 14
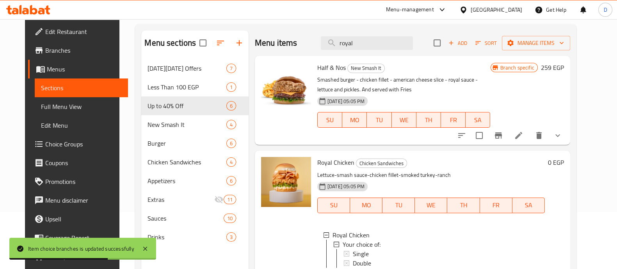
click at [386, 36] on input "royal" at bounding box center [367, 43] width 92 height 14
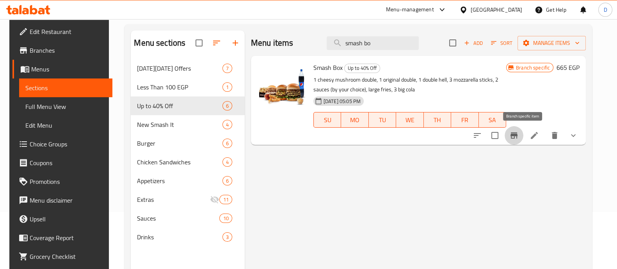
click at [519, 137] on icon "Branch-specific-item" at bounding box center [514, 135] width 9 height 9
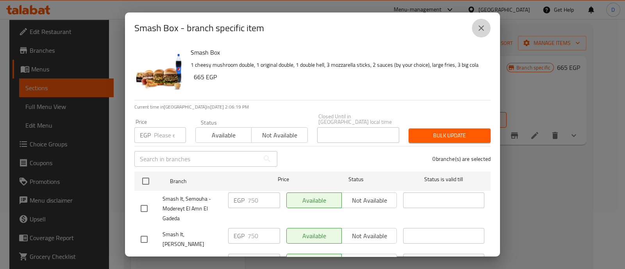
click at [476, 32] on button "close" at bounding box center [481, 28] width 19 height 19
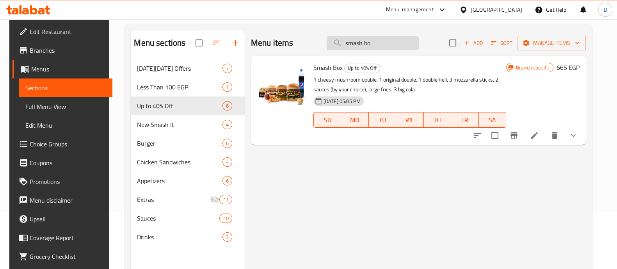
click at [402, 42] on input "smash bo" at bounding box center [373, 43] width 92 height 14
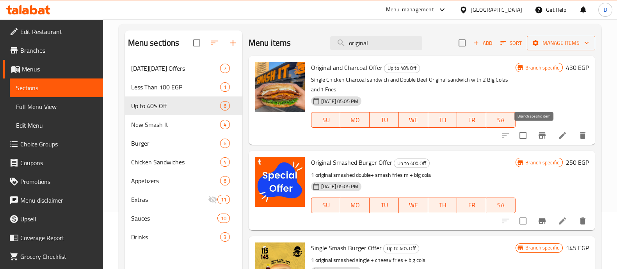
type input "original"
click at [539, 134] on icon "Branch-specific-item" at bounding box center [542, 135] width 9 height 9
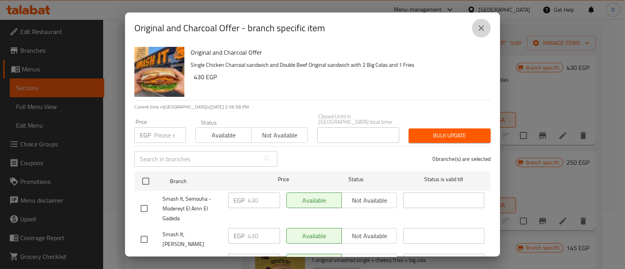
click at [480, 34] on button "close" at bounding box center [481, 28] width 19 height 19
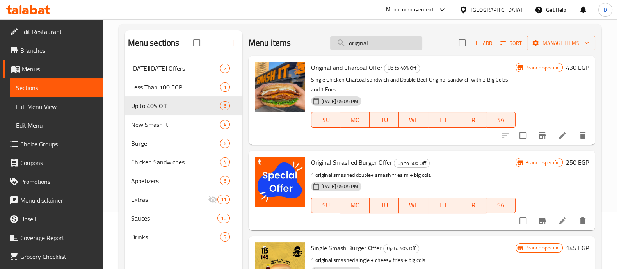
click at [384, 41] on input "original" at bounding box center [376, 43] width 92 height 14
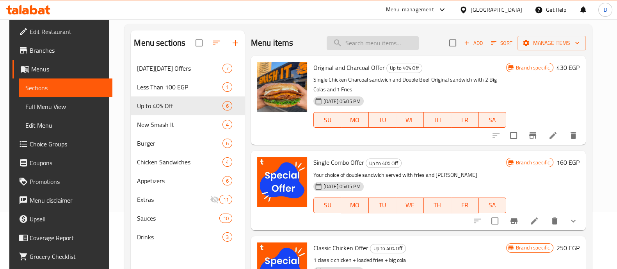
click at [392, 48] on input "search" at bounding box center [373, 43] width 92 height 14
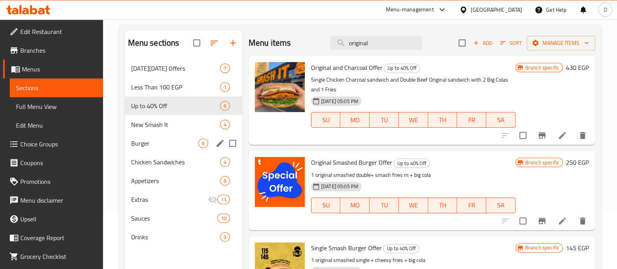
click at [172, 137] on div "Burger 6" at bounding box center [184, 143] width 118 height 19
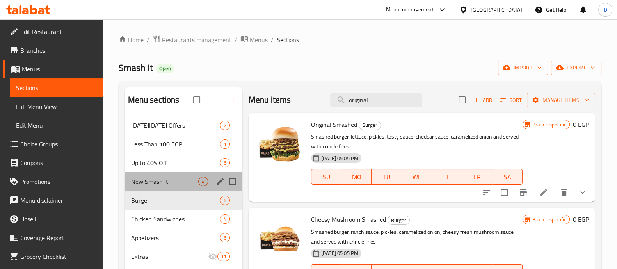
click at [151, 175] on div "New Smash It 4" at bounding box center [184, 181] width 118 height 19
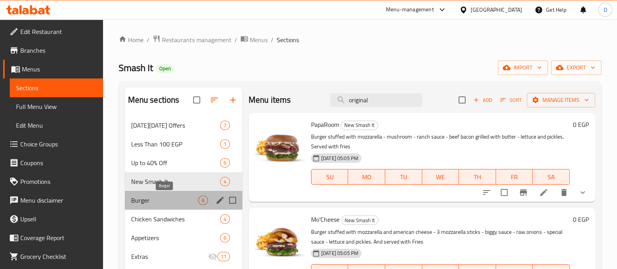
click at [153, 196] on span "Burger" at bounding box center [164, 200] width 67 height 9
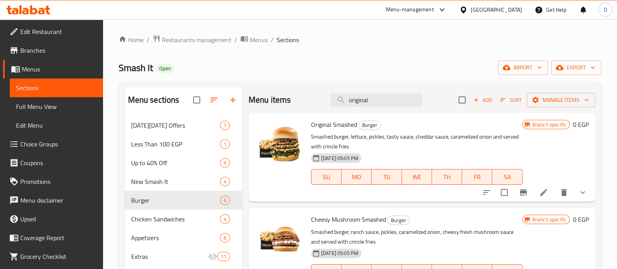
scroll to position [57, 0]
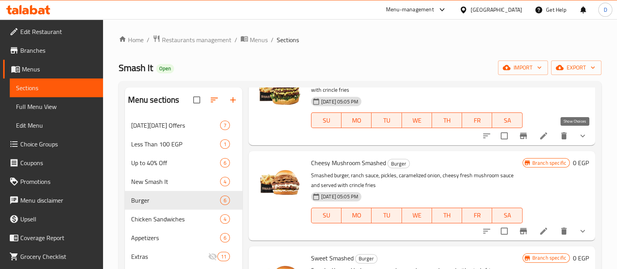
click at [581, 135] on icon "show more" at bounding box center [583, 136] width 5 height 3
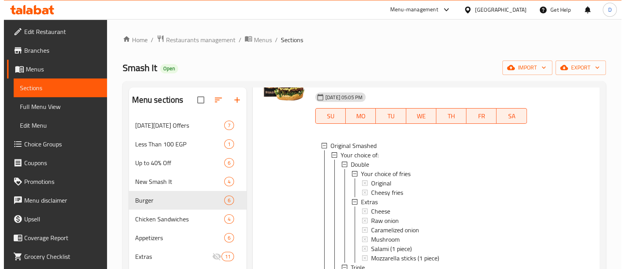
scroll to position [60, 0]
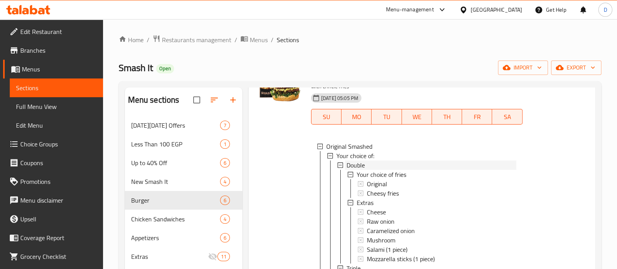
click at [383, 161] on div "Double" at bounding box center [432, 164] width 170 height 9
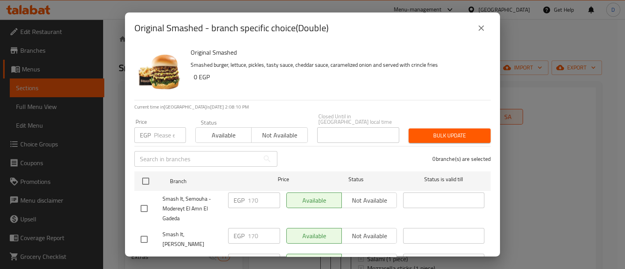
click at [161, 133] on input "number" at bounding box center [170, 135] width 32 height 16
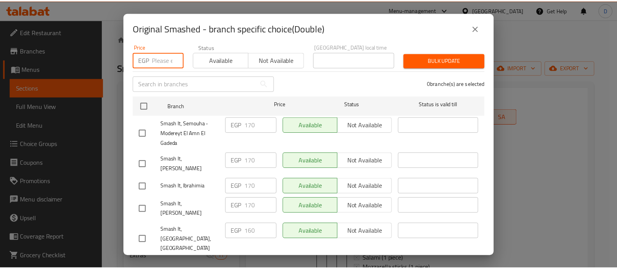
scroll to position [0, 0]
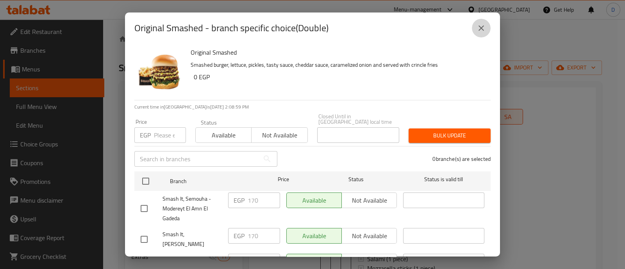
click at [478, 31] on icon "close" at bounding box center [480, 27] width 9 height 9
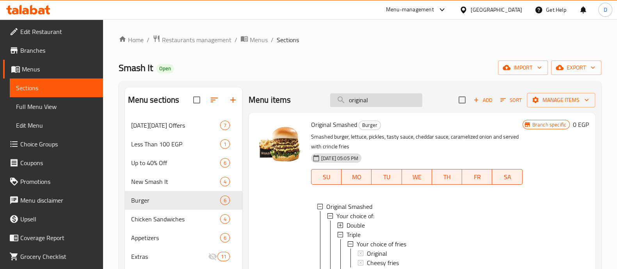
click at [369, 102] on input "original" at bounding box center [376, 100] width 92 height 14
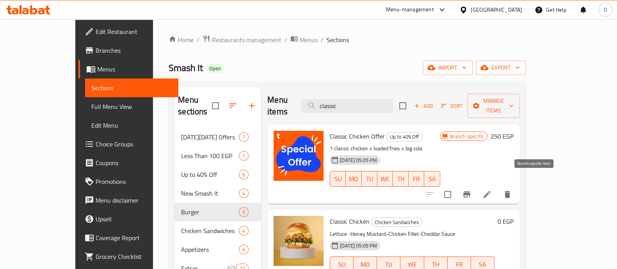
type input "classic"
click at [472, 190] on icon "Branch-specific-item" at bounding box center [466, 194] width 9 height 9
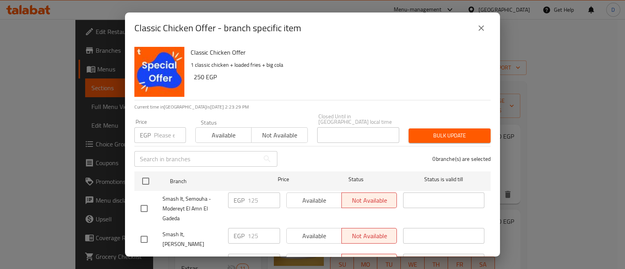
click at [162, 130] on input "number" at bounding box center [170, 135] width 32 height 16
type input "185"
click at [474, 30] on button "close" at bounding box center [481, 28] width 19 height 19
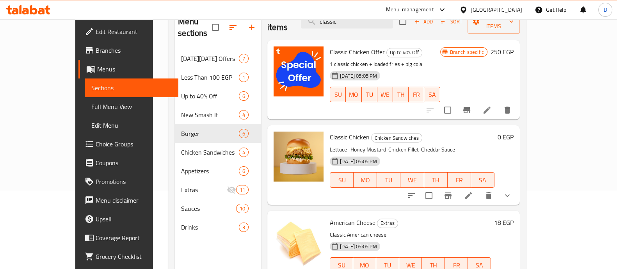
scroll to position [80, 0]
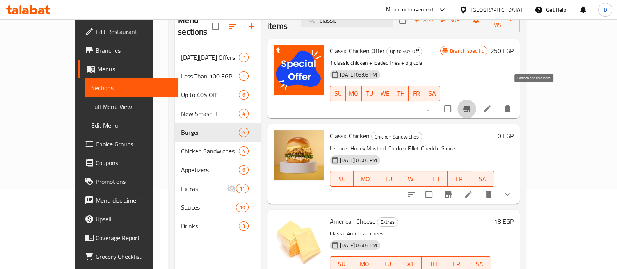
click at [472, 104] on icon "Branch-specific-item" at bounding box center [466, 108] width 9 height 9
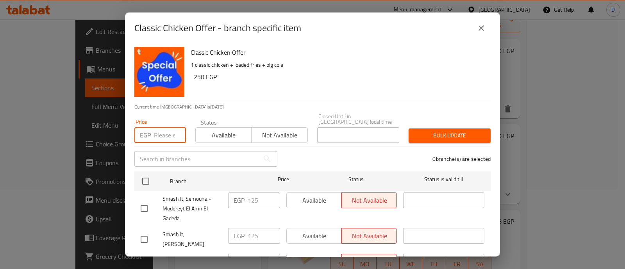
click at [157, 129] on input "number" at bounding box center [170, 135] width 32 height 16
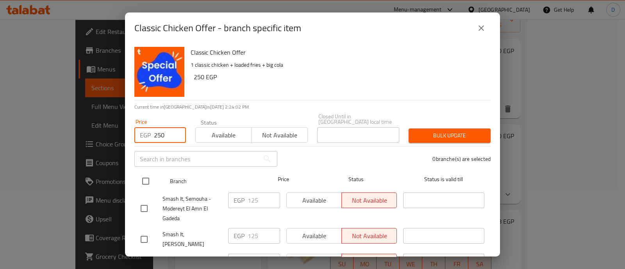
type input "250"
click at [145, 173] on input "checkbox" at bounding box center [145, 181] width 16 height 16
checkbox input "true"
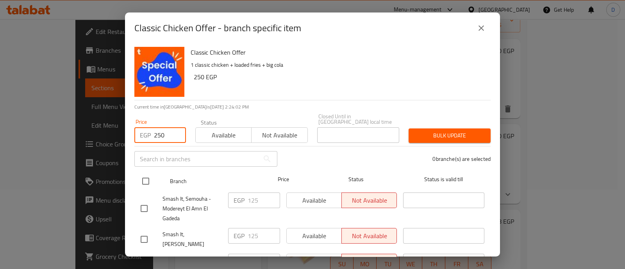
checkbox input "true"
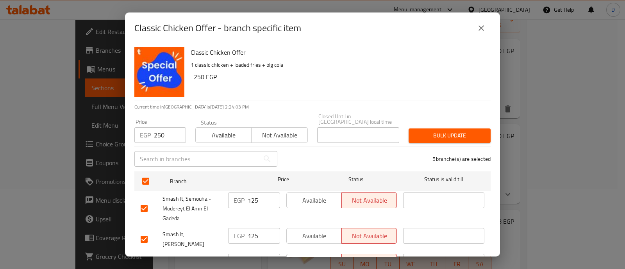
click at [426, 135] on button "Bulk update" at bounding box center [449, 135] width 82 height 14
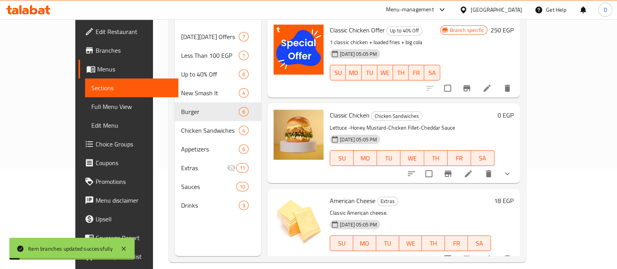
scroll to position [102, 0]
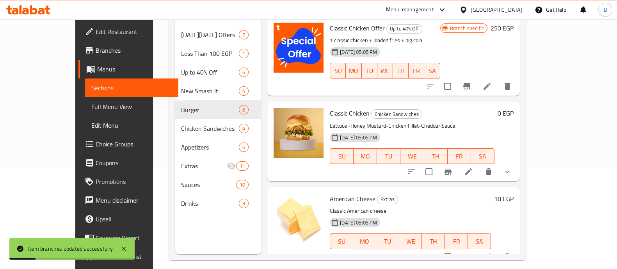
click at [512, 167] on icon "show more" at bounding box center [507, 171] width 9 height 9
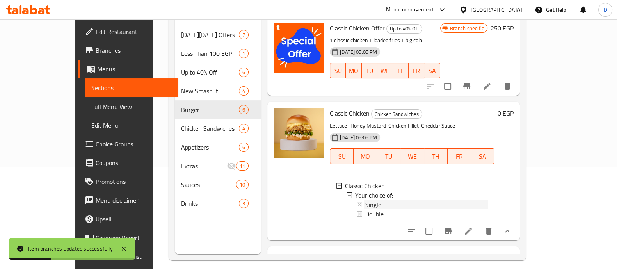
click at [389, 200] on div "Single" at bounding box center [427, 204] width 123 height 9
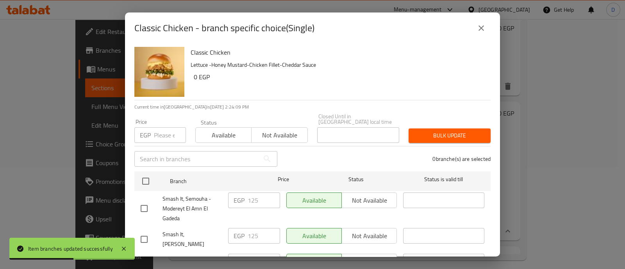
click at [164, 132] on input "number" at bounding box center [170, 135] width 32 height 16
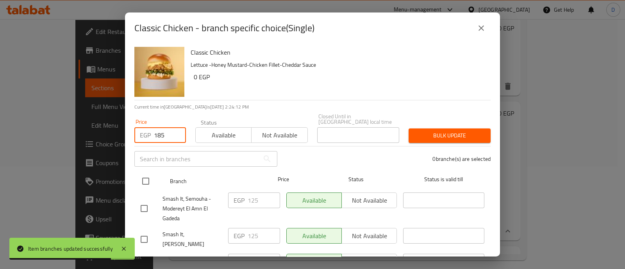
type input "185"
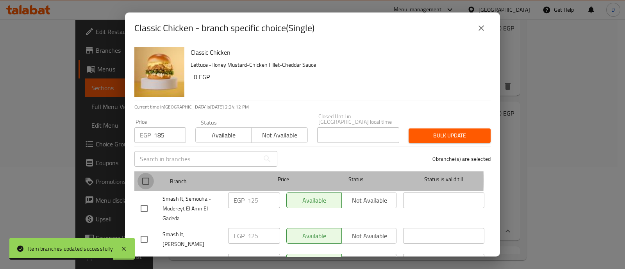
click at [141, 175] on input "checkbox" at bounding box center [145, 181] width 16 height 16
checkbox input "true"
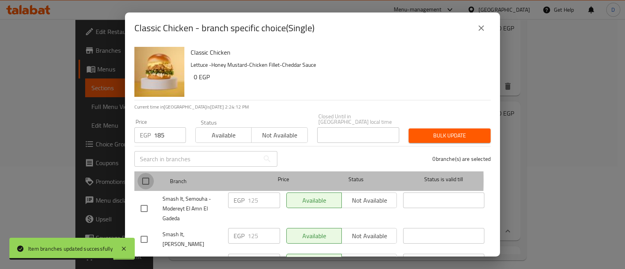
checkbox input "true"
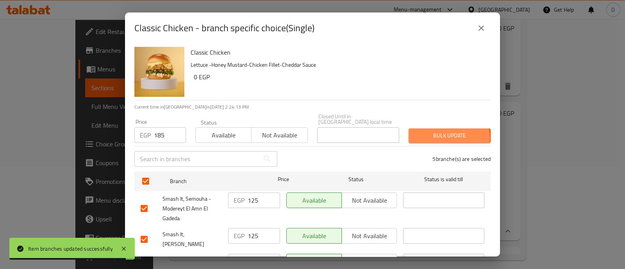
click at [421, 134] on span "Bulk update" at bounding box center [450, 136] width 70 height 10
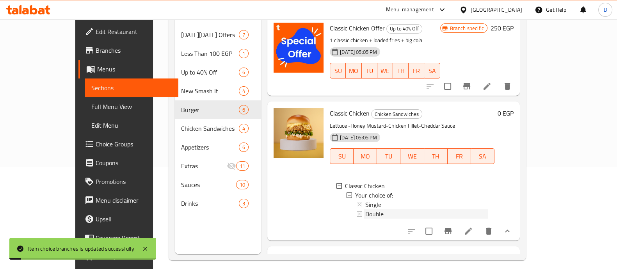
click at [383, 209] on div "Double" at bounding box center [427, 213] width 123 height 9
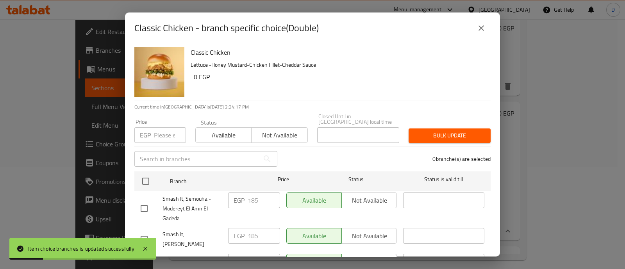
click at [156, 127] on input "number" at bounding box center [170, 135] width 32 height 16
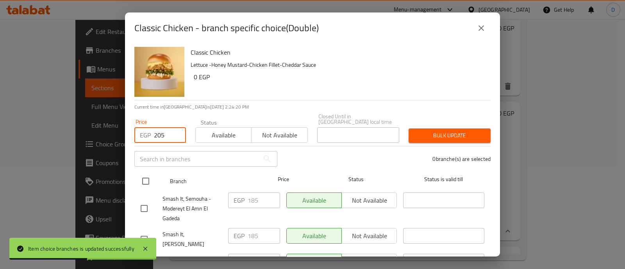
type input "205"
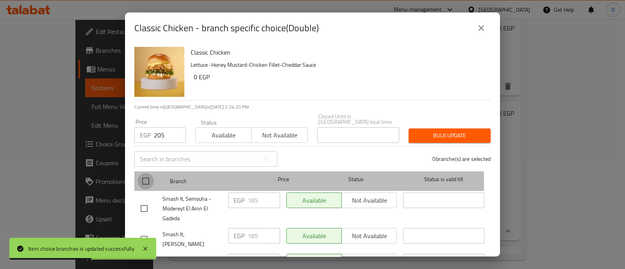
click at [148, 178] on input "checkbox" at bounding box center [145, 181] width 16 height 16
checkbox input "true"
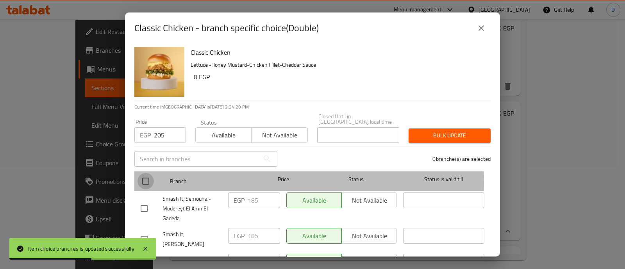
checkbox input "true"
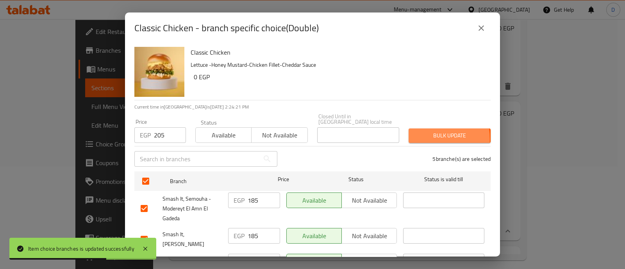
click at [415, 134] on span "Bulk update" at bounding box center [450, 136] width 70 height 10
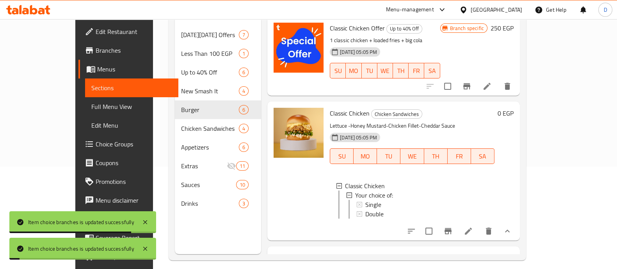
click at [414, 145] on div "SU MO TU WE TH FR SA" at bounding box center [412, 156] width 171 height 22
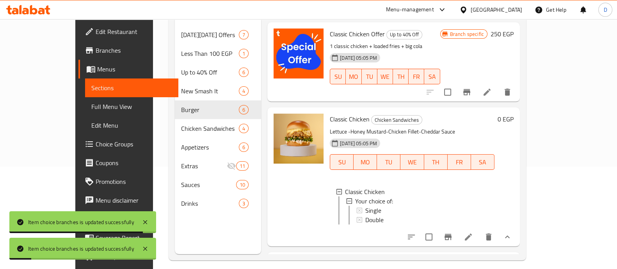
scroll to position [0, 0]
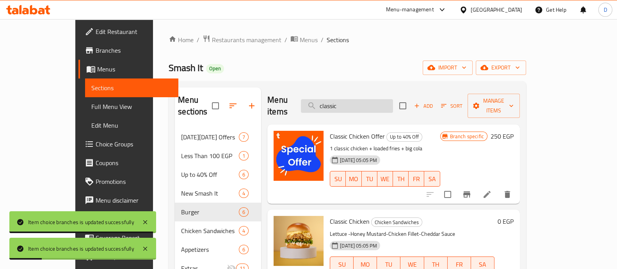
click at [376, 99] on input "classic" at bounding box center [347, 106] width 92 height 14
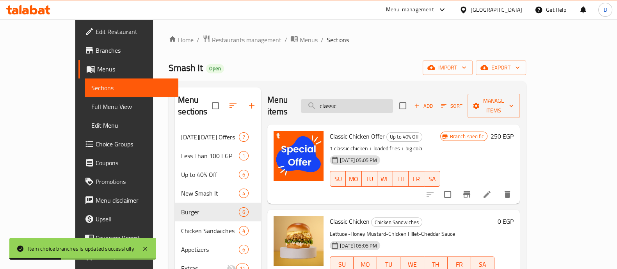
click at [369, 102] on input "classic" at bounding box center [347, 106] width 92 height 14
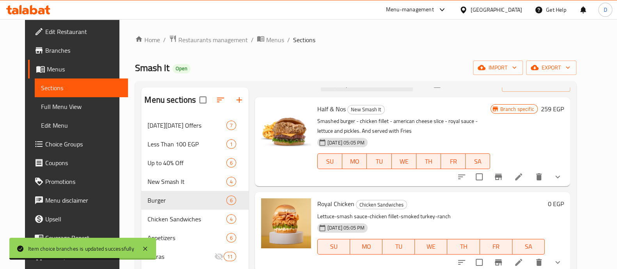
scroll to position [92, 0]
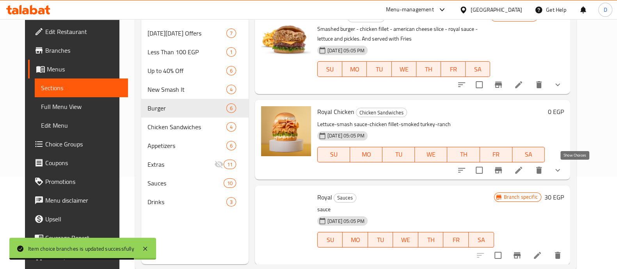
type input "royal"
click at [563, 167] on icon "show more" at bounding box center [557, 170] width 9 height 9
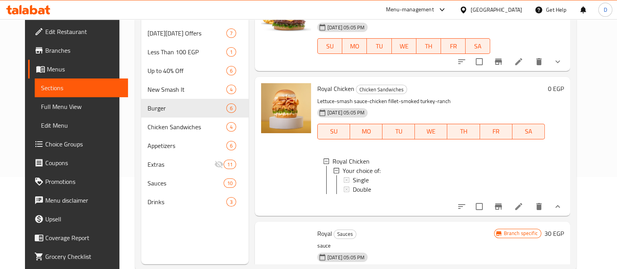
scroll to position [40, 0]
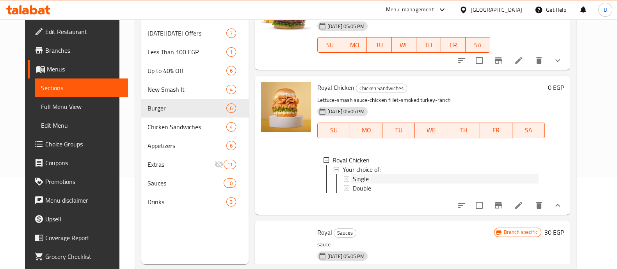
click at [378, 177] on div "Single" at bounding box center [446, 178] width 186 height 9
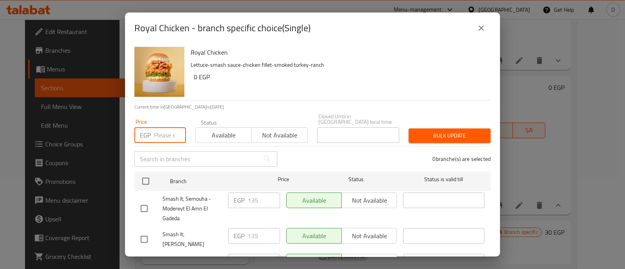
click at [168, 128] on input "number" at bounding box center [170, 135] width 32 height 16
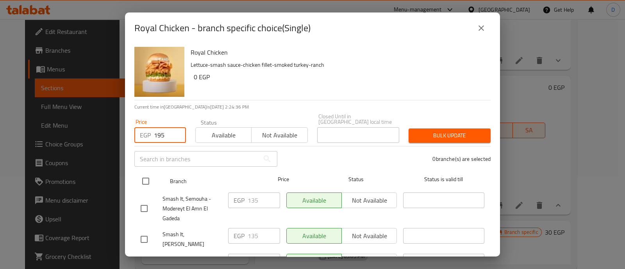
type input "195"
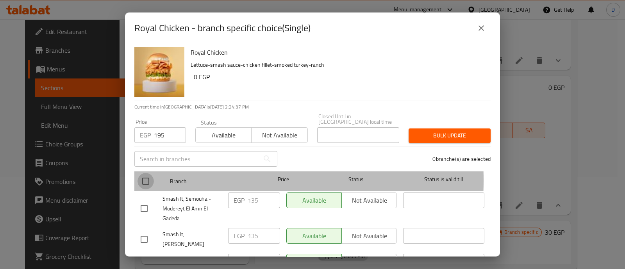
click at [143, 175] on input "checkbox" at bounding box center [145, 181] width 16 height 16
checkbox input "true"
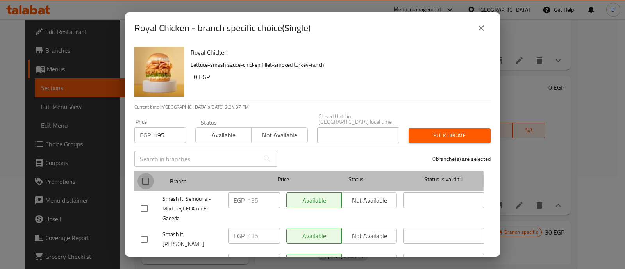
checkbox input "true"
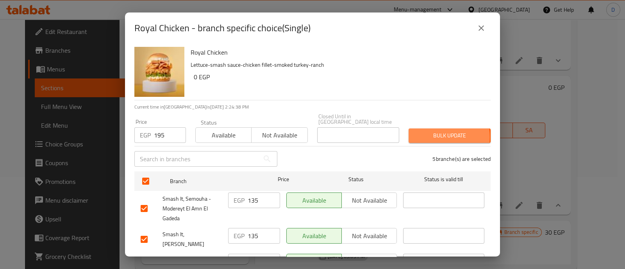
click at [426, 132] on span "Bulk update" at bounding box center [450, 136] width 70 height 10
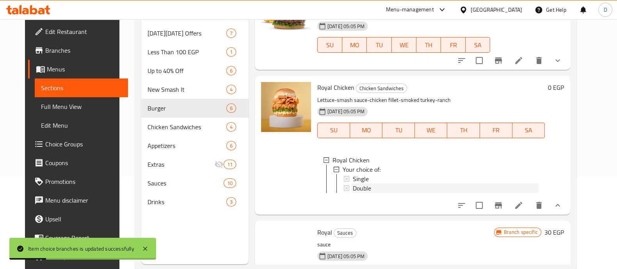
click at [384, 191] on div "Double" at bounding box center [446, 188] width 186 height 9
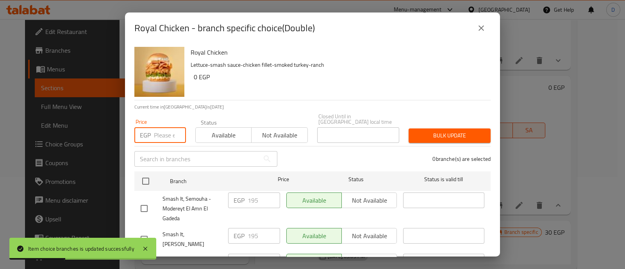
click at [159, 127] on input "number" at bounding box center [170, 135] width 32 height 16
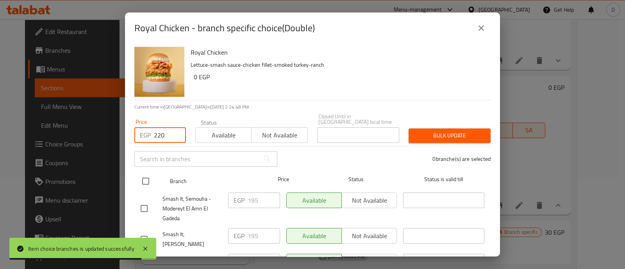
type input "220"
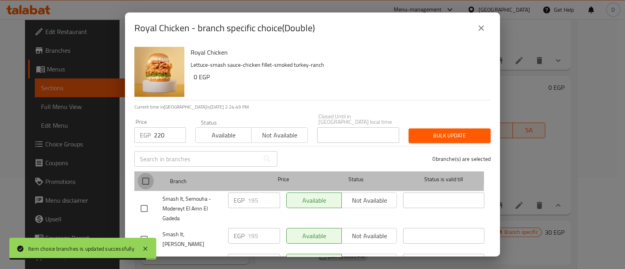
click at [140, 173] on input "checkbox" at bounding box center [145, 181] width 16 height 16
checkbox input "true"
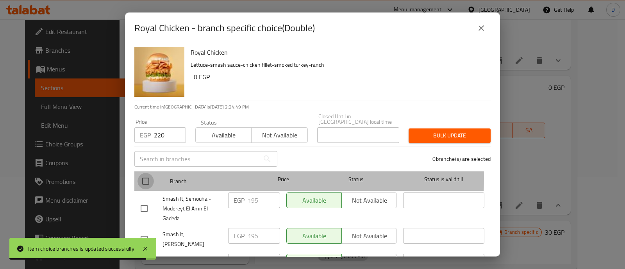
checkbox input "true"
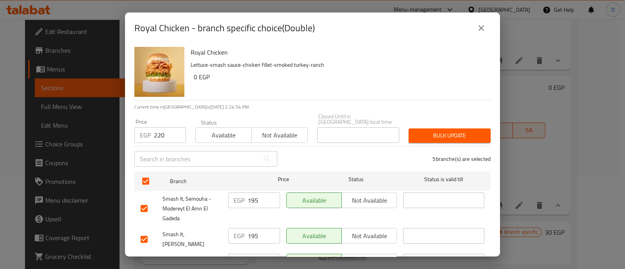
click at [436, 131] on span "Bulk update" at bounding box center [450, 136] width 70 height 10
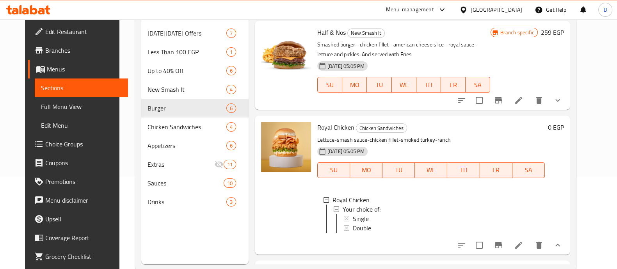
scroll to position [0, 0]
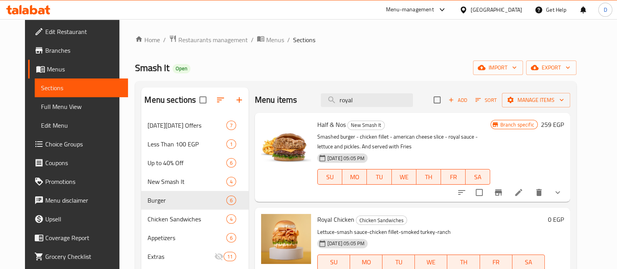
click at [45, 11] on icon at bounding box center [41, 11] width 7 height 7
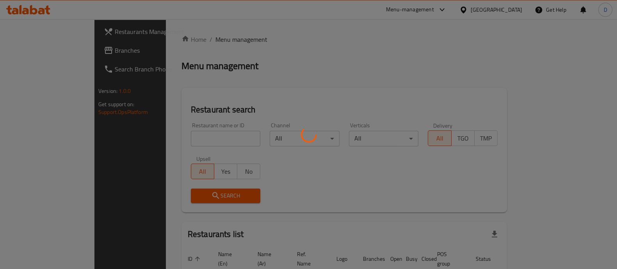
click at [155, 137] on div at bounding box center [308, 134] width 617 height 269
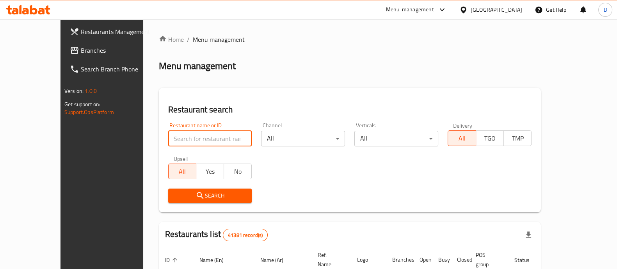
click at [168, 137] on input "search" at bounding box center [210, 139] width 84 height 16
type input "[PERSON_NAME]"
click button "Search" at bounding box center [210, 196] width 84 height 14
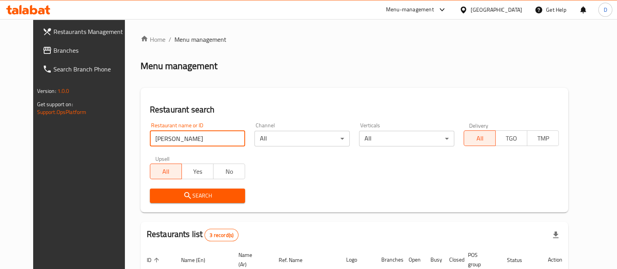
scroll to position [128, 0]
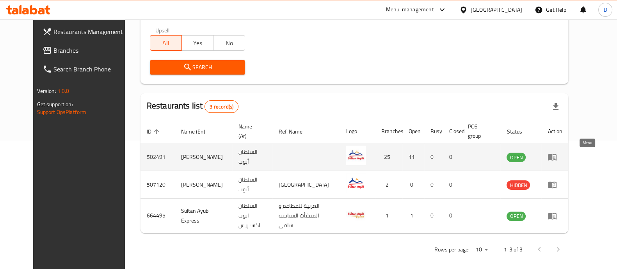
click at [557, 154] on icon "enhanced table" at bounding box center [552, 157] width 9 height 7
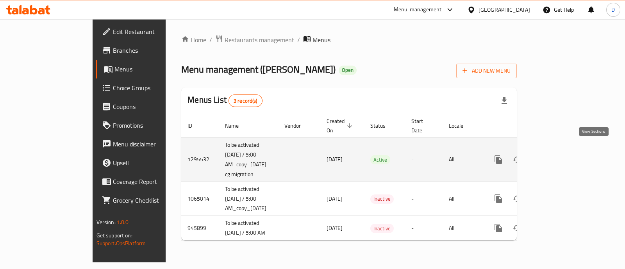
click at [559, 155] on icon "enhanced table" at bounding box center [554, 159] width 9 height 9
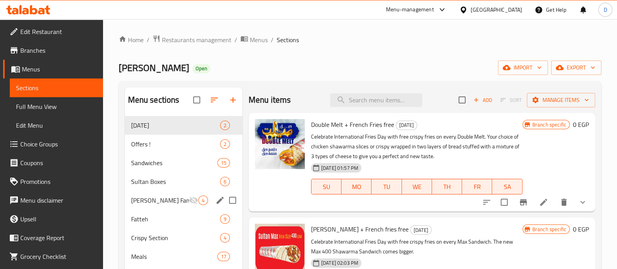
scroll to position [36, 0]
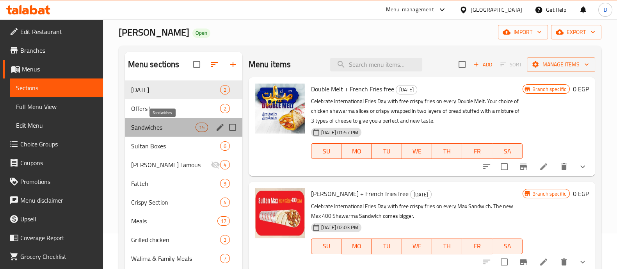
click at [183, 126] on span "Sandwiches" at bounding box center [163, 127] width 64 height 9
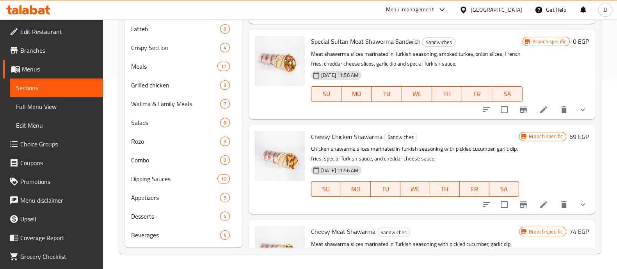
scroll to position [548, 0]
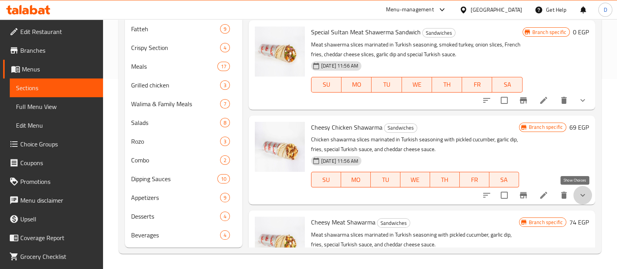
click at [578, 195] on icon "show more" at bounding box center [582, 195] width 9 height 9
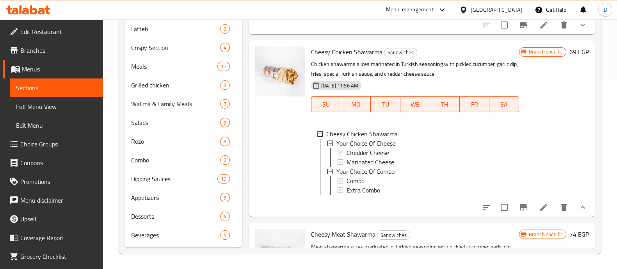
scroll to position [467, 0]
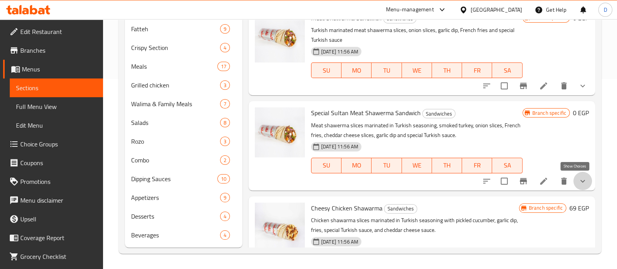
click at [578, 183] on icon "show more" at bounding box center [582, 181] width 9 height 9
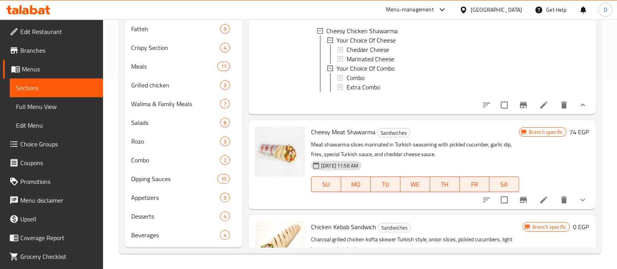
scroll to position [972, 0]
click at [576, 208] on button "show more" at bounding box center [583, 200] width 19 height 19
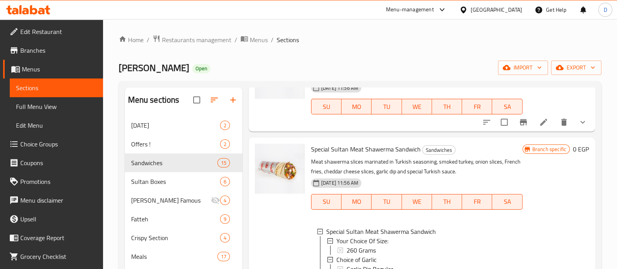
scroll to position [622, 0]
click at [575, 126] on button "show more" at bounding box center [583, 121] width 19 height 19
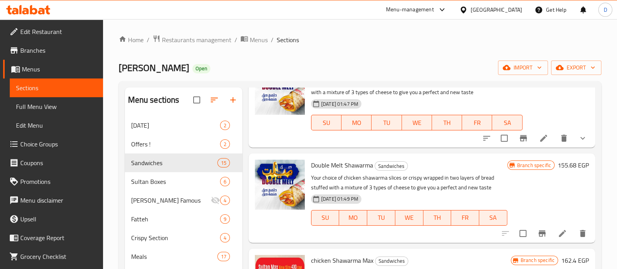
scroll to position [0, 0]
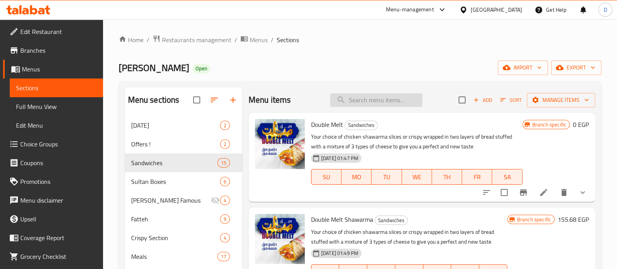
click at [357, 94] on input "search" at bounding box center [376, 100] width 92 height 14
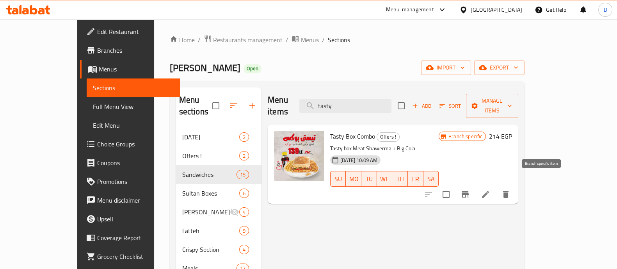
type input "tasty"
click at [470, 190] on icon "Branch-specific-item" at bounding box center [465, 194] width 9 height 9
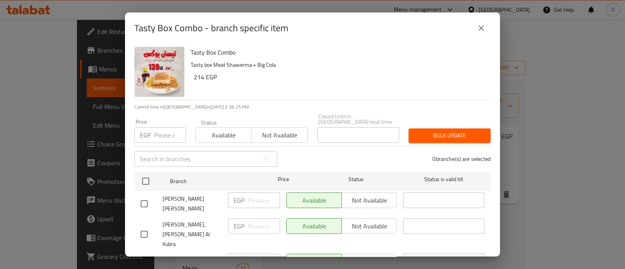
click at [480, 32] on icon "close" at bounding box center [480, 27] width 9 height 9
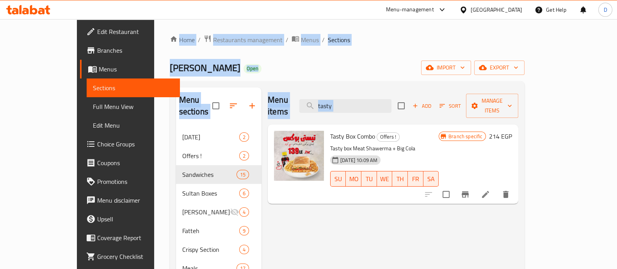
drag, startPoint x: 120, startPoint y: 27, endPoint x: 294, endPoint y: 223, distance: 261.9
click at [294, 223] on div "Home / Restaurants management / Menus / Sections Sultan Ayub Open import export…" at bounding box center [347, 245] width 387 height 452
click at [301, 69] on div "Sultan Ayub Open import export" at bounding box center [347, 68] width 355 height 14
drag, startPoint x: 123, startPoint y: 32, endPoint x: 287, endPoint y: 75, distance: 169.1
click at [287, 75] on div "Home / Restaurants management / Menus / Sections Sultan Ayub Open import export…" at bounding box center [347, 245] width 387 height 452
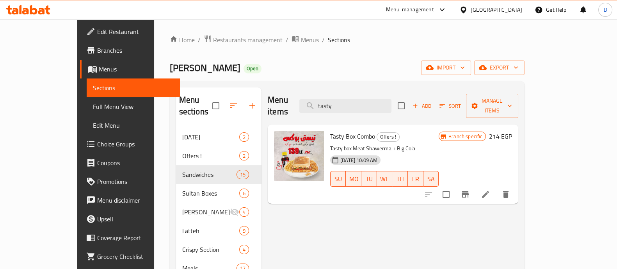
click at [287, 75] on div "Sultan Ayub Open import export" at bounding box center [347, 68] width 355 height 14
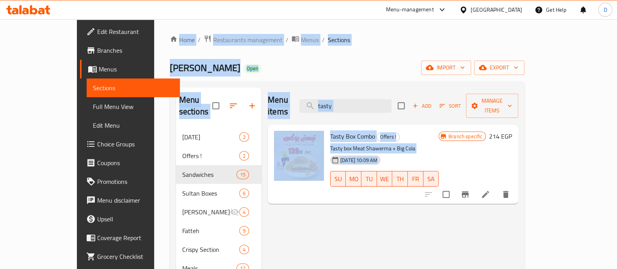
drag, startPoint x: 120, startPoint y: 28, endPoint x: 309, endPoint y: 226, distance: 274.5
click at [309, 226] on div "Home / Restaurants management / Menus / Sections Sultan Ayub Open import export…" at bounding box center [347, 245] width 387 height 452
click at [267, 73] on div "Sultan Ayub Open import export" at bounding box center [347, 68] width 355 height 14
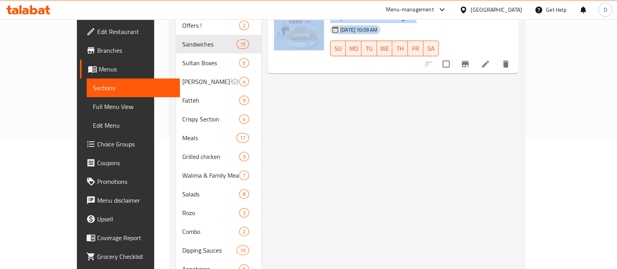
scroll to position [190, 0]
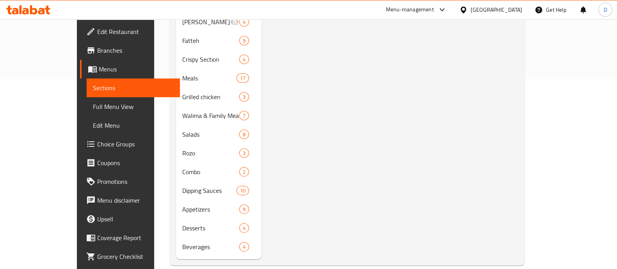
drag, startPoint x: 125, startPoint y: 31, endPoint x: 367, endPoint y: 232, distance: 314.4
click at [367, 232] on div "Home / Restaurants management / Menus / Sections Sultan Ayub Open import export…" at bounding box center [347, 55] width 387 height 452
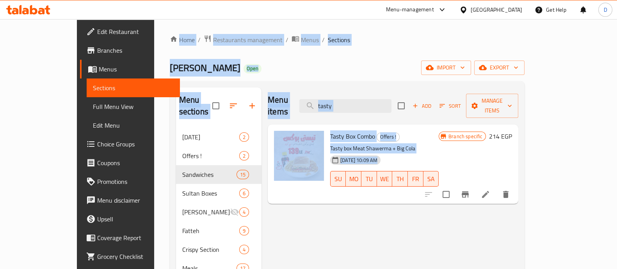
click at [257, 61] on div "Sultan Ayub Open import export" at bounding box center [347, 68] width 355 height 14
drag, startPoint x: 124, startPoint y: 32, endPoint x: 349, endPoint y: 213, distance: 288.9
click at [349, 213] on div "Home / Restaurants management / Menus / Sections Sultan Ayub Open import export…" at bounding box center [347, 245] width 387 height 452
click at [273, 62] on div "Sultan Ayub Open import export" at bounding box center [347, 68] width 355 height 14
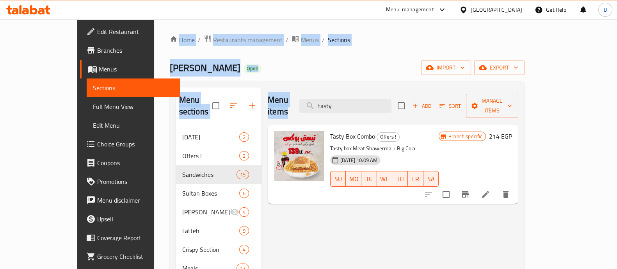
drag, startPoint x: 122, startPoint y: 28, endPoint x: 300, endPoint y: 78, distance: 184.8
click at [300, 78] on div "Home / Restaurants management / Menus / Sections Sultan Ayub Open import export…" at bounding box center [347, 245] width 387 height 452
click at [300, 78] on div "Home / Restaurants management / Menus / Sections Sultan Ayub Open import export…" at bounding box center [347, 245] width 355 height 421
drag, startPoint x: 119, startPoint y: 28, endPoint x: 313, endPoint y: 85, distance: 201.5
click at [313, 85] on div "Home / Restaurants management / Menus / Sections Sultan Ayub Open import export…" at bounding box center [347, 245] width 387 height 452
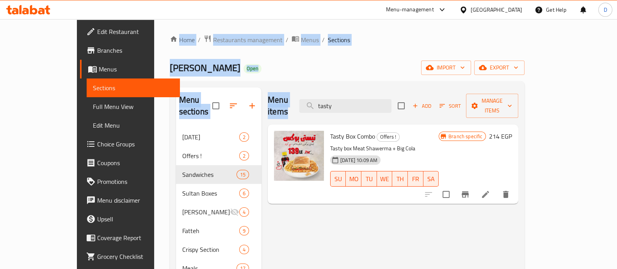
click at [313, 85] on div "Menu sections potato day 2 Offers ! 2 Sandwiches 15 Sultan Boxes 6 Sultan Ayub …" at bounding box center [347, 268] width 355 height 374
drag, startPoint x: 121, startPoint y: 26, endPoint x: 261, endPoint y: 75, distance: 148.4
click at [261, 75] on div "Home / Restaurants management / Menus / Sections Sultan Ayub Open import export…" at bounding box center [347, 245] width 387 height 452
click at [261, 75] on div "Home / Restaurants management / Menus / Sections Sultan Ayub Open import export…" at bounding box center [347, 245] width 355 height 421
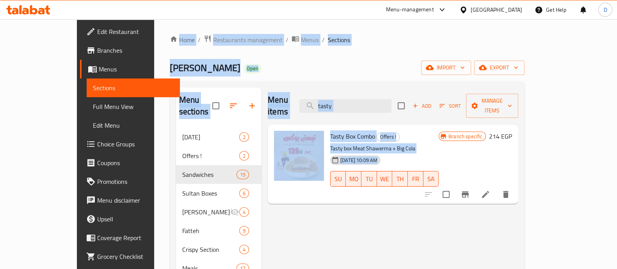
drag, startPoint x: 123, startPoint y: 29, endPoint x: 363, endPoint y: 184, distance: 285.2
click at [363, 184] on div "Home / Restaurants management / Menus / Sections Sultan Ayub Open import export…" at bounding box center [347, 245] width 387 height 452
click at [267, 66] on div "Sultan Ayub Open import export" at bounding box center [347, 68] width 355 height 14
drag, startPoint x: 121, startPoint y: 31, endPoint x: 383, endPoint y: 210, distance: 317.2
click at [383, 210] on div "Home / Restaurants management / Menus / Sections Sultan Ayub Open import export…" at bounding box center [347, 245] width 387 height 452
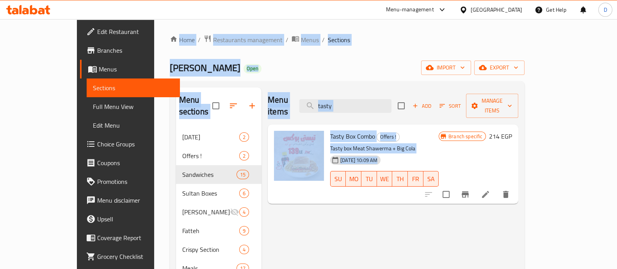
click at [372, 85] on div "Menu sections potato day 2 Offers ! 2 Sandwiches 15 Sultan Boxes 6 Sultan Ayub …" at bounding box center [347, 268] width 355 height 374
drag, startPoint x: 126, startPoint y: 29, endPoint x: 361, endPoint y: 188, distance: 284.0
click at [361, 188] on div "Home / Restaurants management / Menus / Sections Sultan Ayub Open import export…" at bounding box center [347, 245] width 387 height 452
click at [366, 46] on div "Home / Restaurants management / Menus / Sections Sultan Ayub Open import export…" at bounding box center [347, 245] width 355 height 421
drag, startPoint x: 126, startPoint y: 31, endPoint x: 333, endPoint y: 238, distance: 293.2
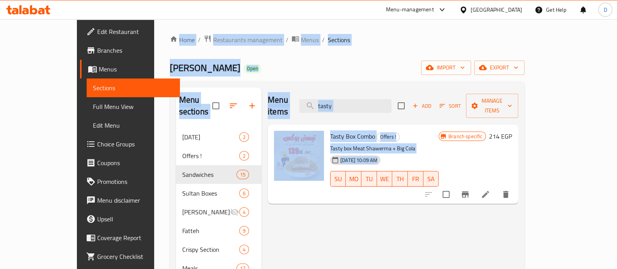
click at [333, 238] on div "Home / Restaurants management / Menus / Sections Sultan Ayub Open import export…" at bounding box center [347, 245] width 387 height 452
click at [266, 67] on div "Sultan Ayub Open import export" at bounding box center [347, 68] width 355 height 14
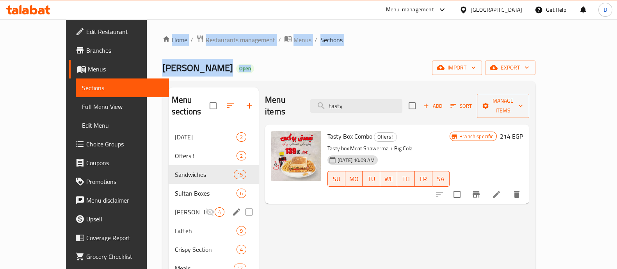
drag, startPoint x: 125, startPoint y: 34, endPoint x: 215, endPoint y: 206, distance: 193.7
click at [215, 206] on div "Home / Restaurants management / Menus / Sections Sultan Ayub Open import export…" at bounding box center [348, 245] width 373 height 421
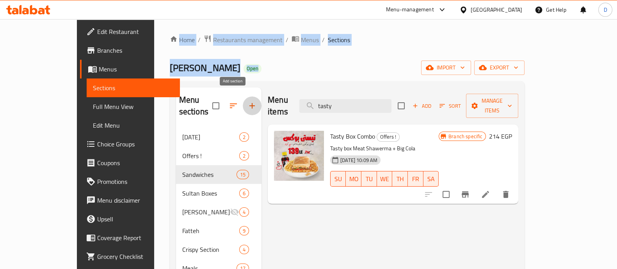
click at [248, 102] on icon "button" at bounding box center [252, 105] width 9 height 9
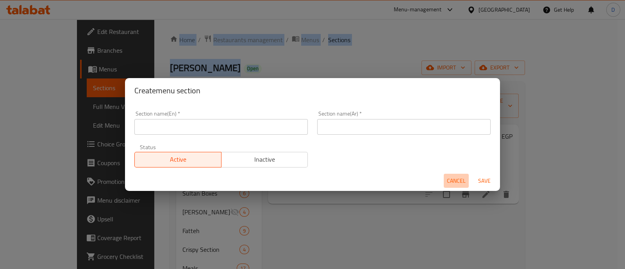
click at [459, 186] on button "Cancel" at bounding box center [456, 181] width 25 height 14
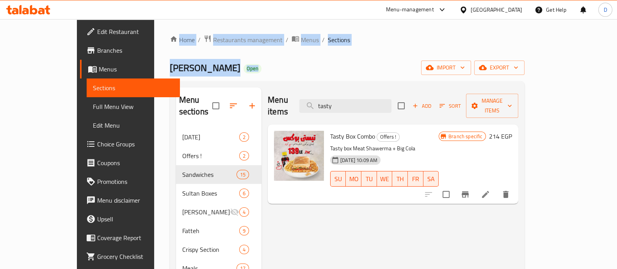
click at [381, 64] on div "Sultan Ayub Open import export" at bounding box center [347, 68] width 355 height 14
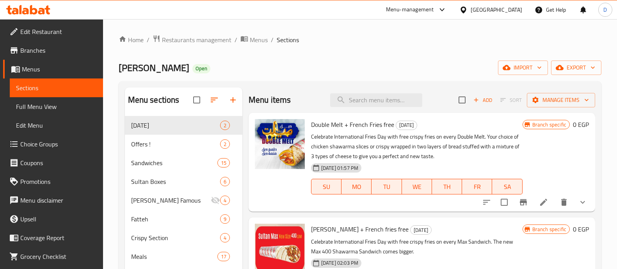
scroll to position [36, 0]
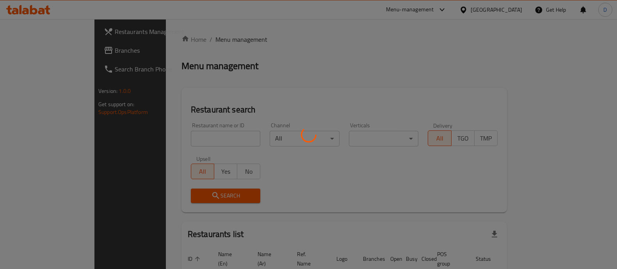
scroll to position [50, 0]
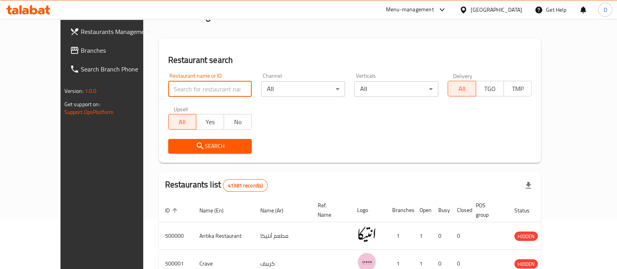
click at [182, 86] on input "search" at bounding box center [210, 89] width 84 height 16
click button "Search" at bounding box center [210, 146] width 84 height 14
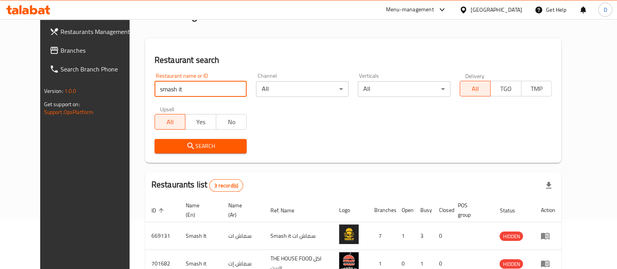
type input "smash it"
click button "Search" at bounding box center [201, 146] width 93 height 14
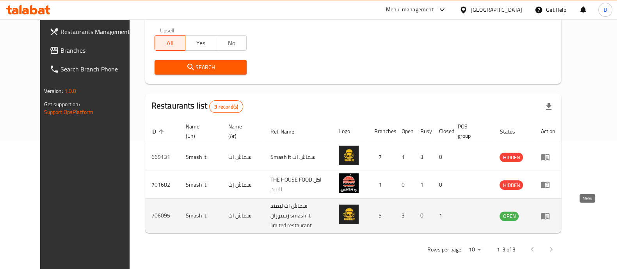
click at [550, 212] on icon "enhanced table" at bounding box center [545, 215] width 9 height 9
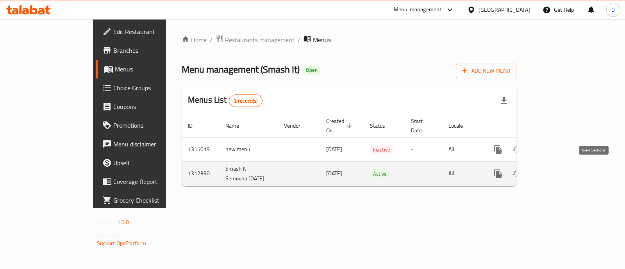
click at [559, 169] on icon "enhanced table" at bounding box center [553, 173] width 9 height 9
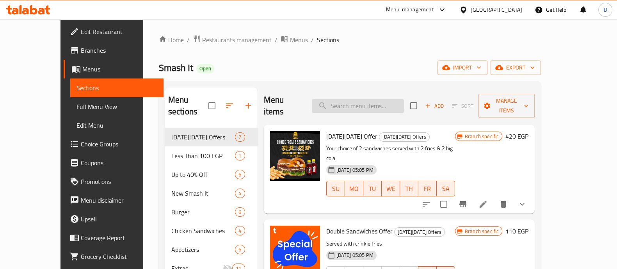
click at [356, 99] on input "search" at bounding box center [358, 106] width 92 height 14
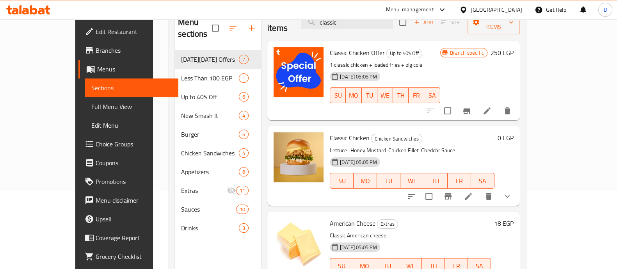
scroll to position [81, 0]
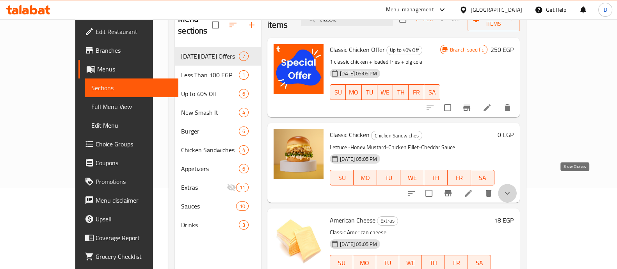
click at [512, 189] on icon "show more" at bounding box center [507, 193] width 9 height 9
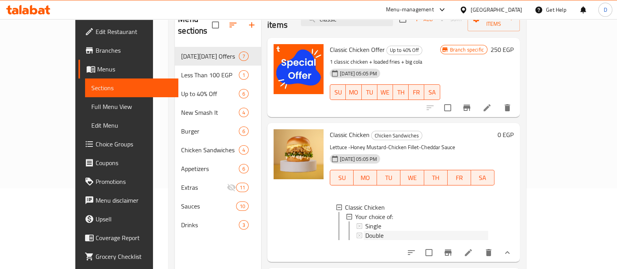
click at [430, 231] on div "Double" at bounding box center [427, 235] width 123 height 9
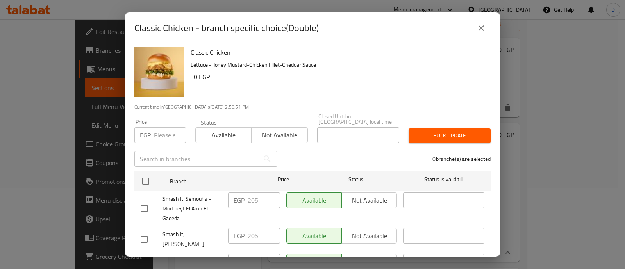
click at [480, 30] on icon "close" at bounding box center [480, 27] width 9 height 9
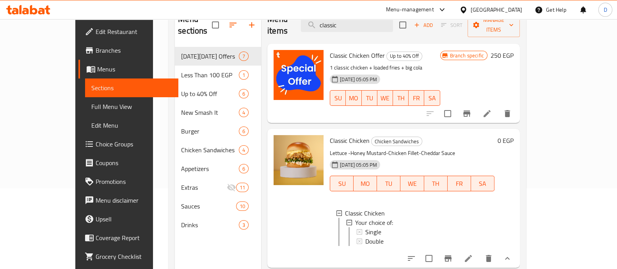
scroll to position [35, 0]
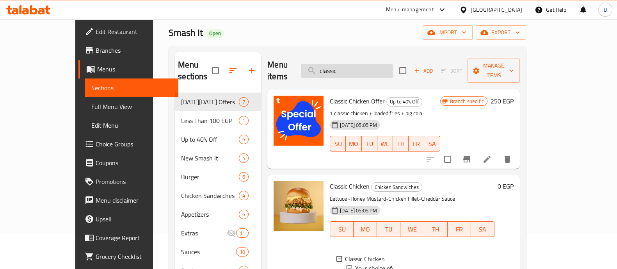
click at [369, 70] on input "classic" at bounding box center [347, 71] width 92 height 14
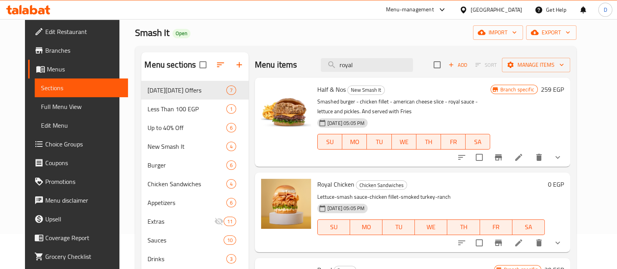
scroll to position [16, 0]
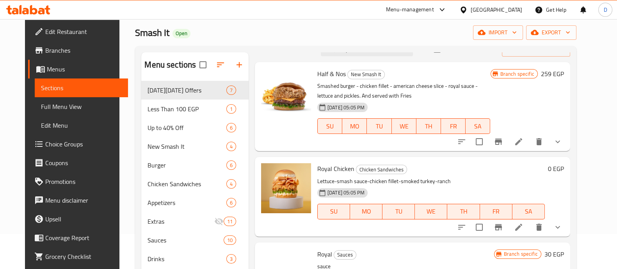
click at [563, 223] on icon "show more" at bounding box center [557, 227] width 9 height 9
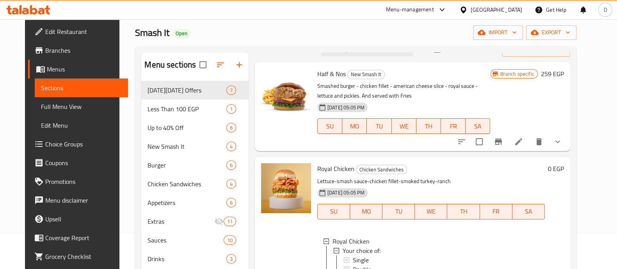
scroll to position [82, 0]
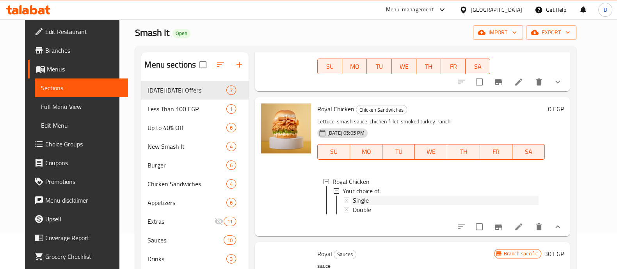
click at [408, 196] on div "Single" at bounding box center [446, 200] width 186 height 9
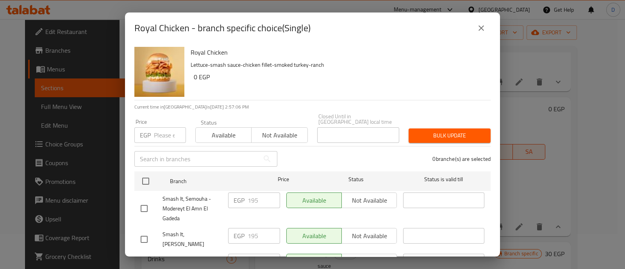
click at [483, 24] on icon "close" at bounding box center [480, 27] width 9 height 9
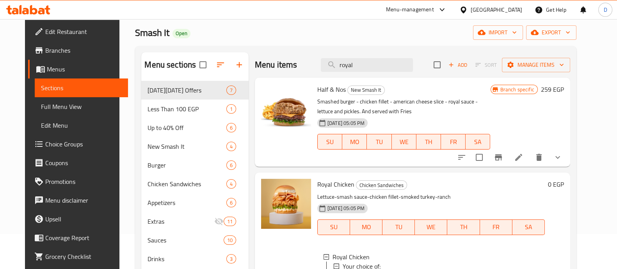
scroll to position [0, 0]
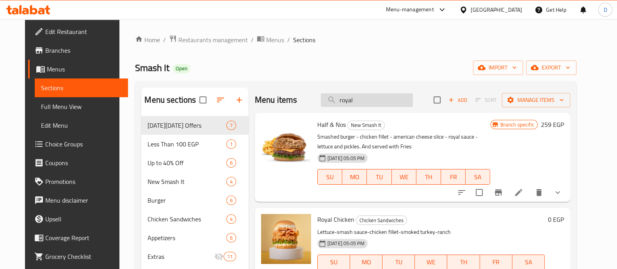
click at [383, 96] on input "royal" at bounding box center [367, 100] width 92 height 14
type input "r"
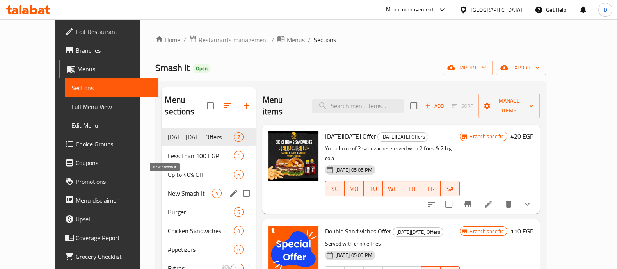
click at [168, 189] on span "New Smash It" at bounding box center [190, 193] width 44 height 9
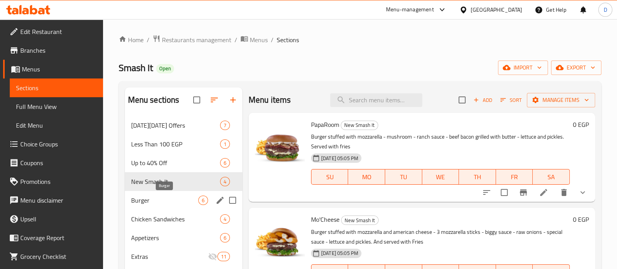
click at [170, 200] on span "Burger" at bounding box center [164, 200] width 67 height 9
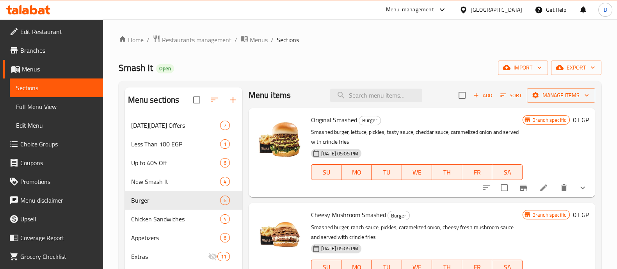
scroll to position [3, 0]
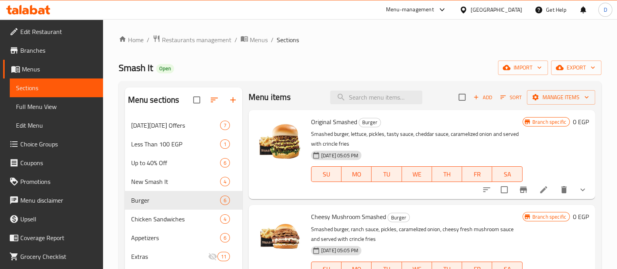
click at [579, 180] on button "show more" at bounding box center [583, 189] width 19 height 19
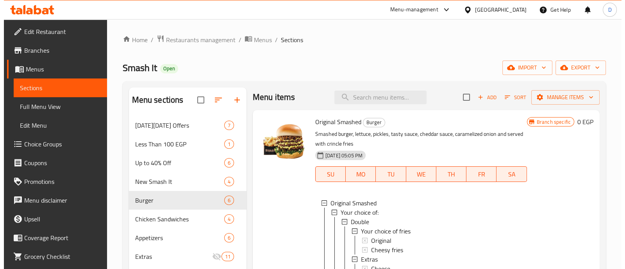
scroll to position [34, 0]
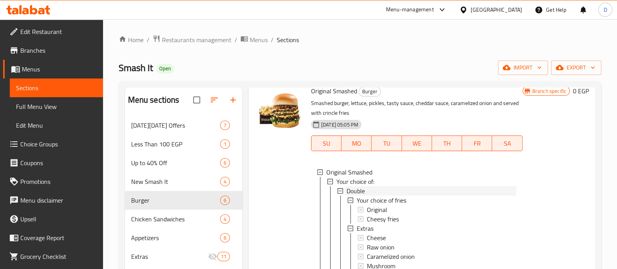
click at [391, 187] on div "Double" at bounding box center [432, 190] width 170 height 9
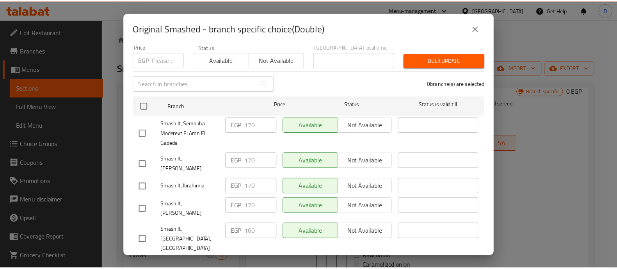
scroll to position [0, 0]
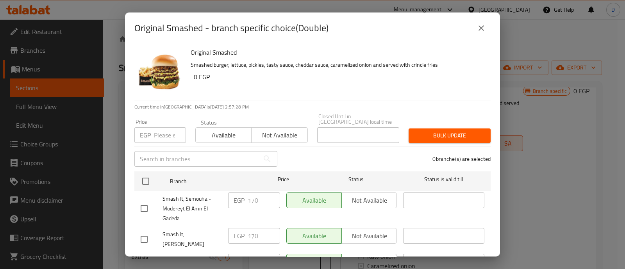
click at [154, 131] on input "number" at bounding box center [170, 135] width 32 height 16
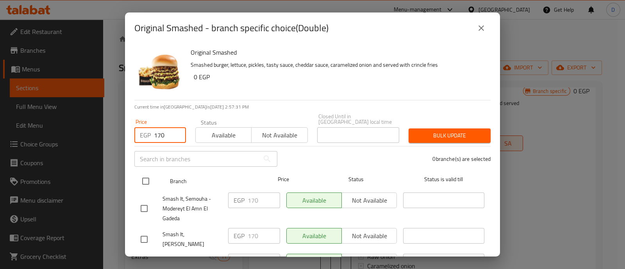
type input "170"
click at [145, 175] on input "checkbox" at bounding box center [145, 181] width 16 height 16
checkbox input "true"
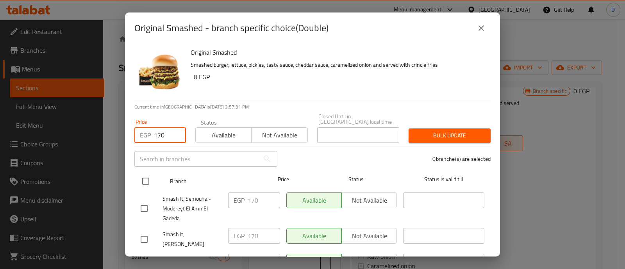
checkbox input "true"
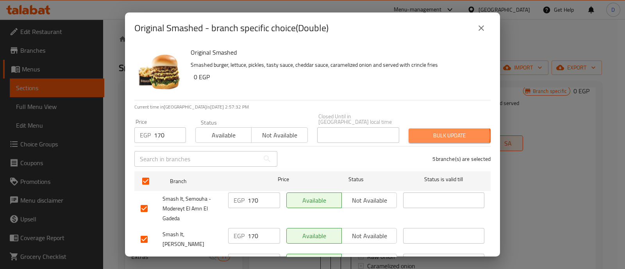
click at [441, 131] on span "Bulk update" at bounding box center [450, 136] width 70 height 10
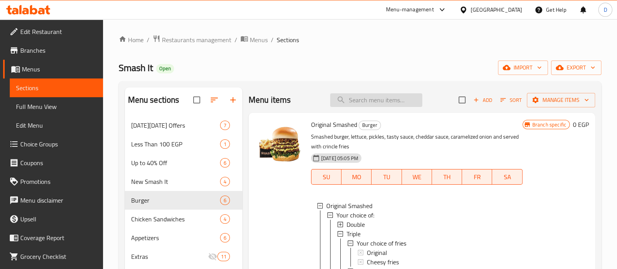
click at [380, 98] on input "search" at bounding box center [376, 100] width 92 height 14
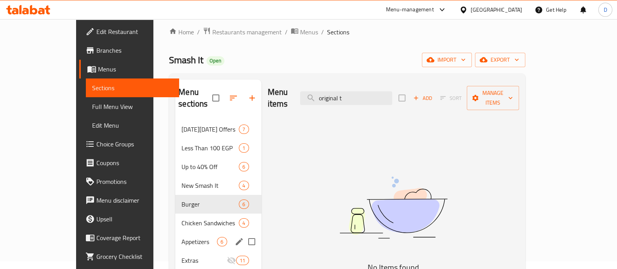
scroll to position [16, 0]
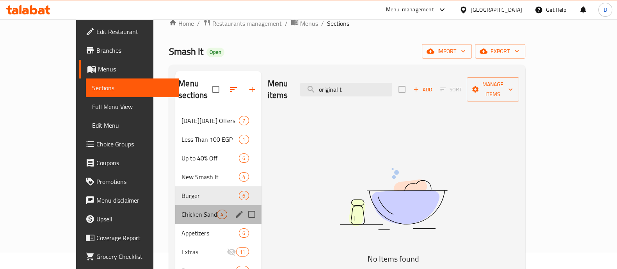
click at [175, 208] on div "Chicken Sandwiches 4" at bounding box center [218, 214] width 86 height 19
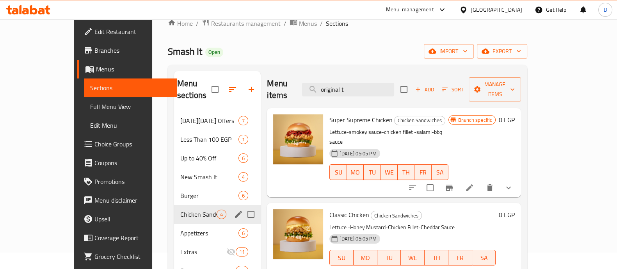
scroll to position [102, 0]
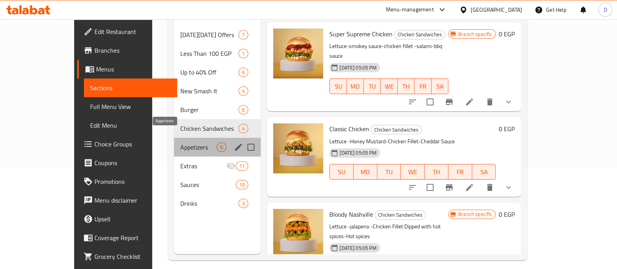
click at [180, 143] on span "Appetizers" at bounding box center [198, 147] width 36 height 9
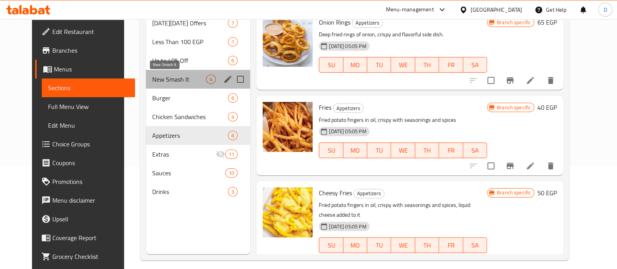
click at [155, 81] on span "New Smash It" at bounding box center [179, 79] width 54 height 9
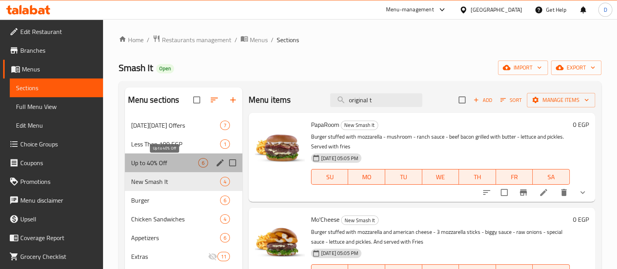
click at [173, 162] on span "Up to 40% Off" at bounding box center [164, 162] width 67 height 9
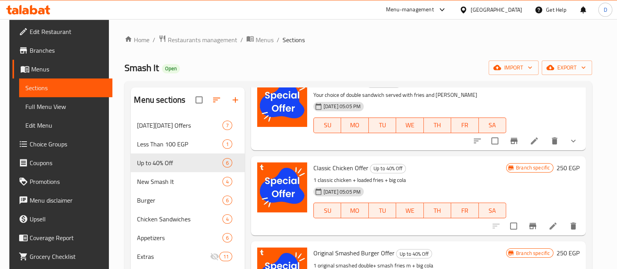
scroll to position [134, 0]
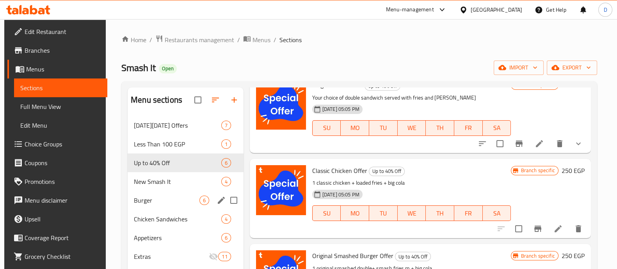
click at [171, 196] on span "Burger" at bounding box center [167, 200] width 66 height 9
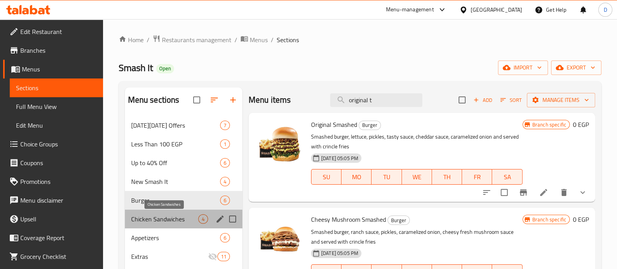
click at [173, 218] on span "Chicken Sandwiches" at bounding box center [164, 218] width 67 height 9
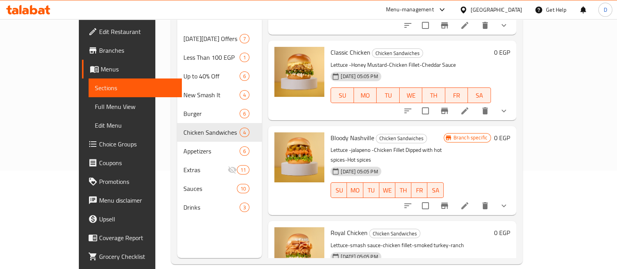
scroll to position [109, 0]
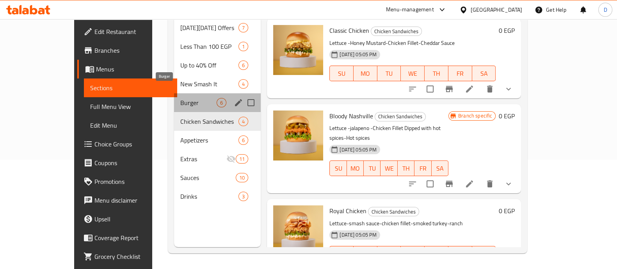
click at [180, 98] on span "Burger" at bounding box center [198, 102] width 36 height 9
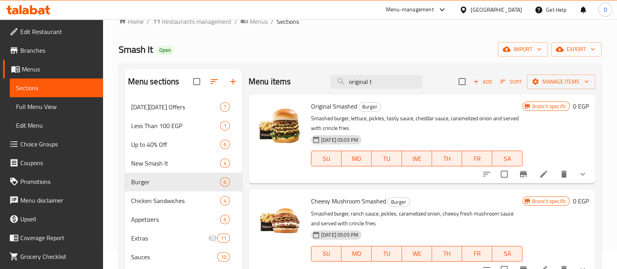
scroll to position [18, 0]
click at [578, 171] on icon "show more" at bounding box center [582, 174] width 9 height 9
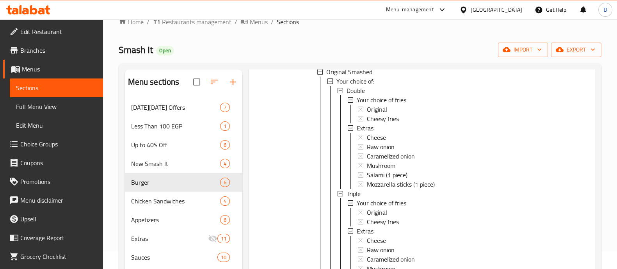
scroll to position [0, 0]
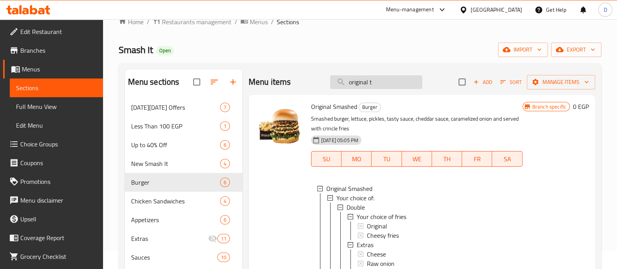
click at [370, 79] on input "original t" at bounding box center [376, 82] width 92 height 14
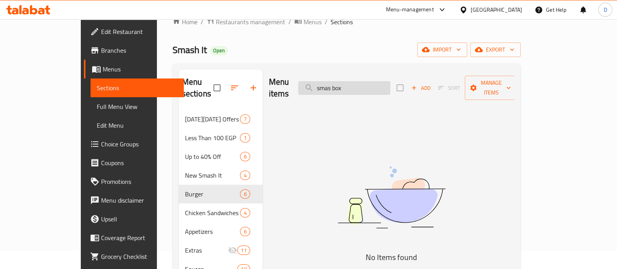
drag, startPoint x: 370, startPoint y: 79, endPoint x: 363, endPoint y: 81, distance: 6.8
click at [363, 81] on input "smas box" at bounding box center [344, 88] width 92 height 14
click at [373, 82] on input "smas box" at bounding box center [344, 88] width 92 height 14
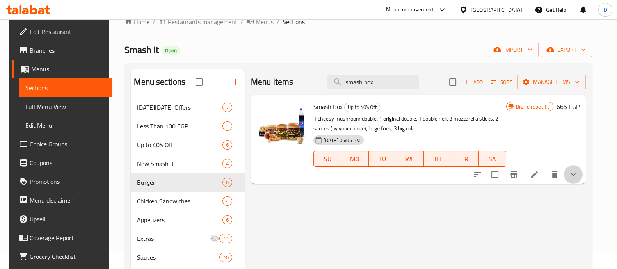
click at [578, 176] on icon "show more" at bounding box center [573, 174] width 9 height 9
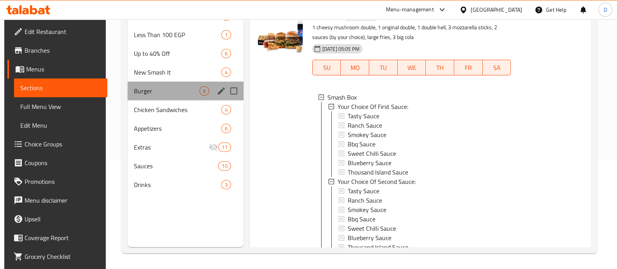
click at [164, 96] on div "Burger 6" at bounding box center [186, 91] width 116 height 19
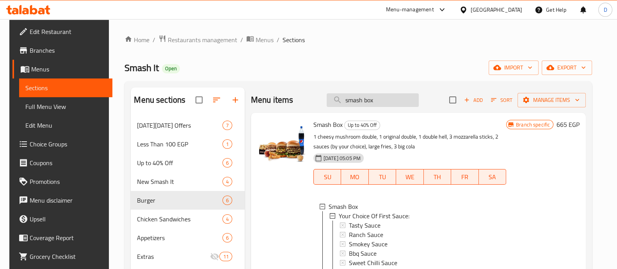
click at [414, 100] on input "smash box" at bounding box center [373, 100] width 92 height 14
type input "s"
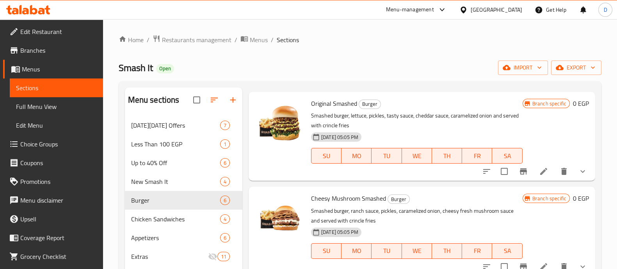
scroll to position [22, 0]
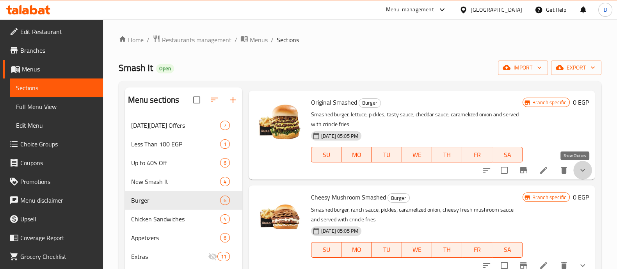
click at [578, 173] on icon "show more" at bounding box center [582, 170] width 9 height 9
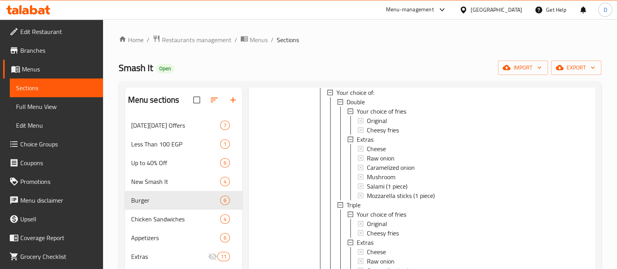
scroll to position [132, 0]
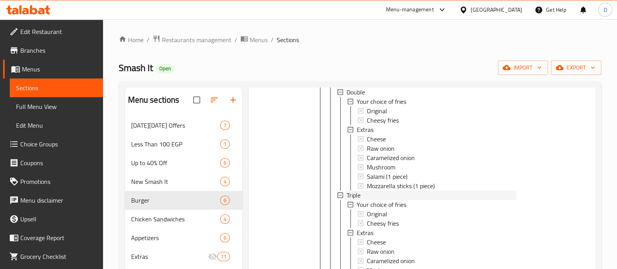
click at [374, 196] on div "Triple" at bounding box center [432, 195] width 170 height 9
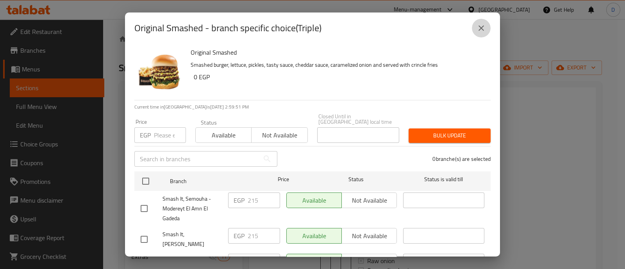
click at [480, 29] on icon "close" at bounding box center [480, 27] width 9 height 9
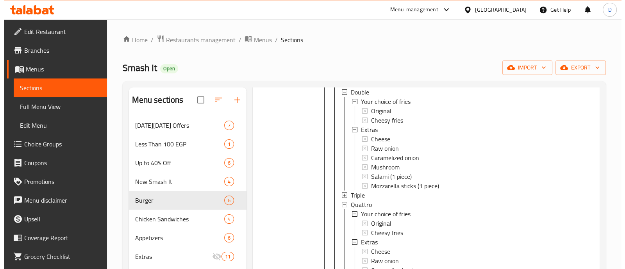
scroll to position [225, 0]
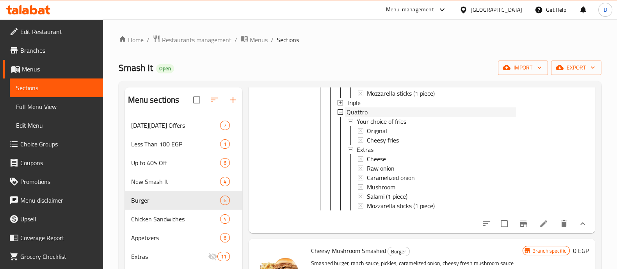
click at [387, 111] on div "Quattro" at bounding box center [432, 111] width 170 height 9
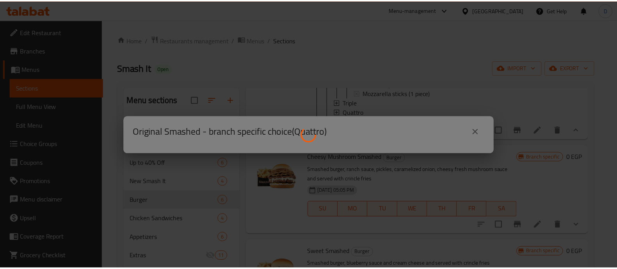
scroll to position [0, 0]
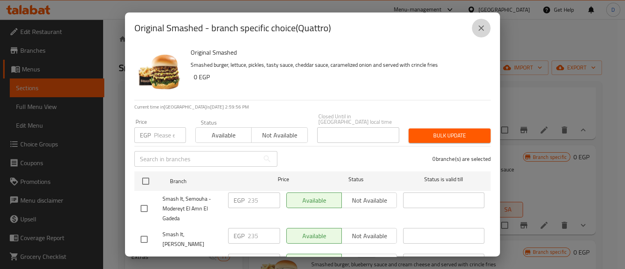
click at [478, 32] on icon "close" at bounding box center [480, 27] width 9 height 9
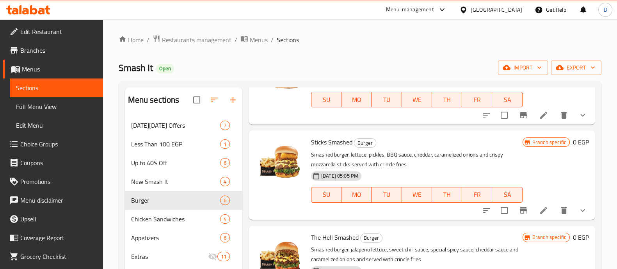
scroll to position [423, 0]
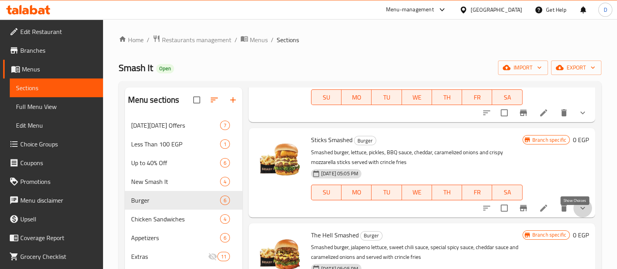
click at [578, 212] on icon "show more" at bounding box center [582, 207] width 9 height 9
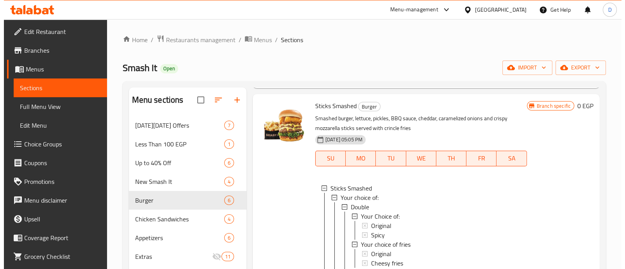
scroll to position [461, 0]
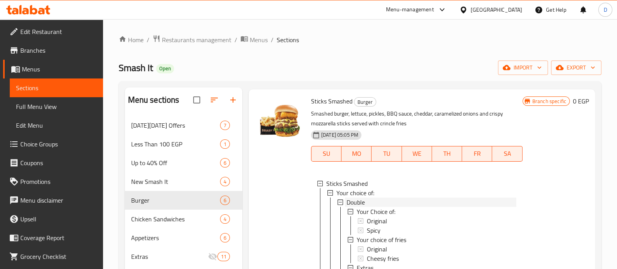
click at [365, 206] on div "Double" at bounding box center [432, 202] width 170 height 9
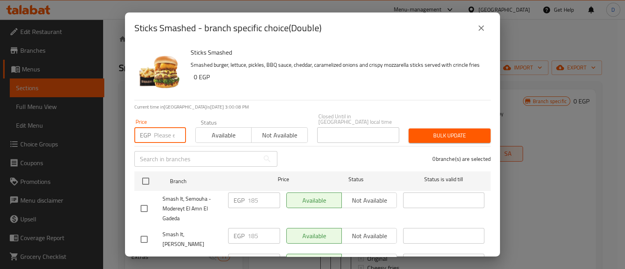
click at [162, 128] on input "number" at bounding box center [170, 135] width 32 height 16
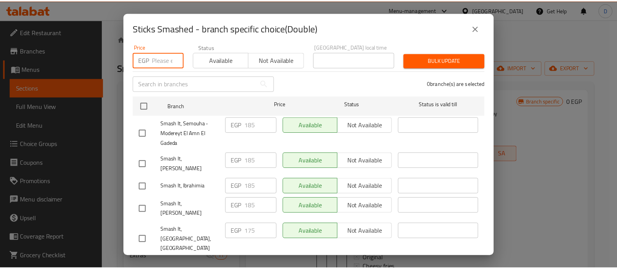
scroll to position [0, 0]
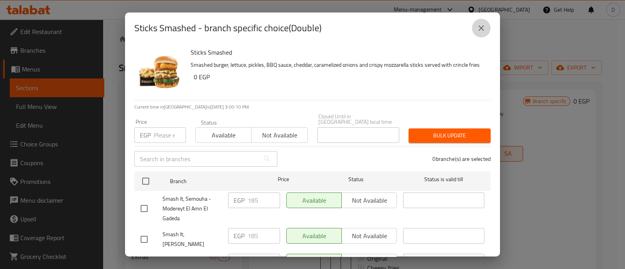
click at [479, 35] on button "close" at bounding box center [481, 28] width 19 height 19
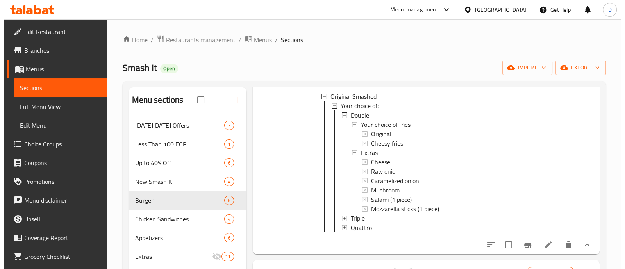
scroll to position [109, 0]
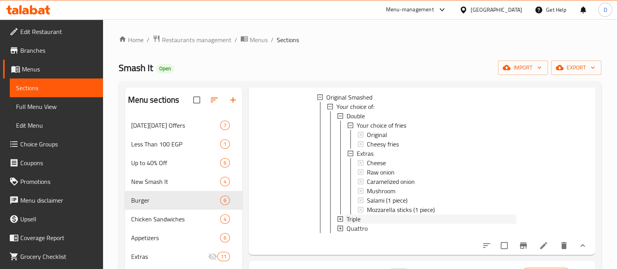
click at [376, 220] on div "Triple" at bounding box center [432, 218] width 170 height 9
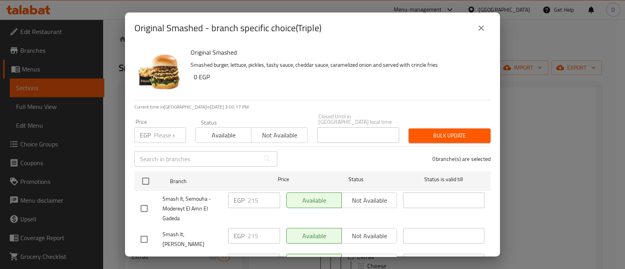
click at [156, 127] on input "number" at bounding box center [170, 135] width 32 height 16
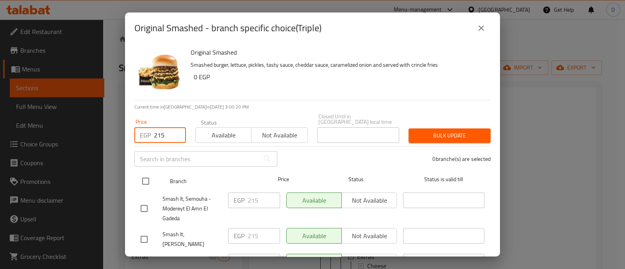
type input "215"
click at [146, 173] on input "checkbox" at bounding box center [145, 181] width 16 height 16
checkbox input "true"
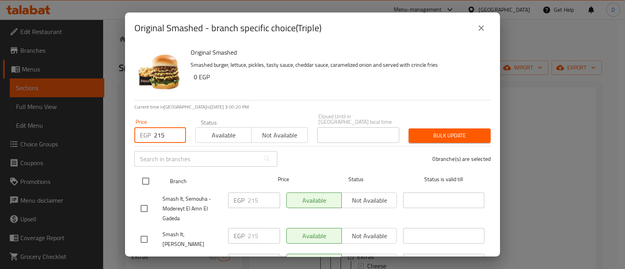
checkbox input "true"
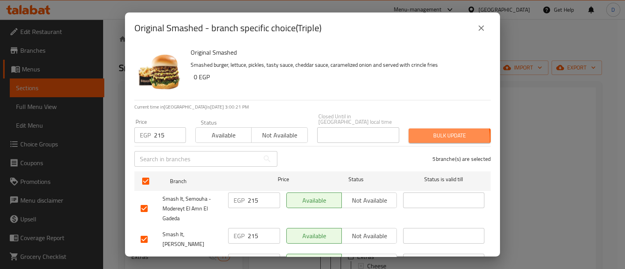
click at [422, 133] on span "Bulk update" at bounding box center [450, 136] width 70 height 10
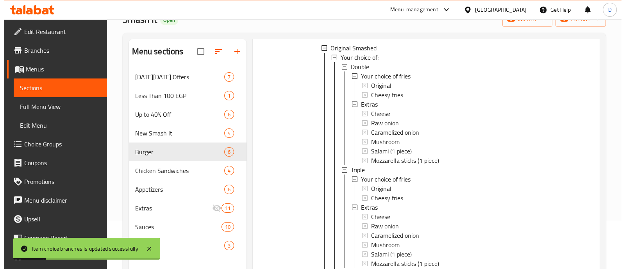
scroll to position [169, 0]
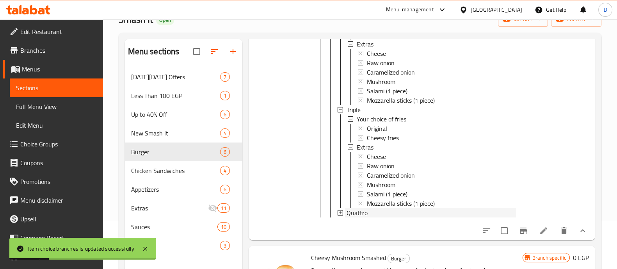
click at [379, 214] on div "Quattro" at bounding box center [432, 212] width 170 height 9
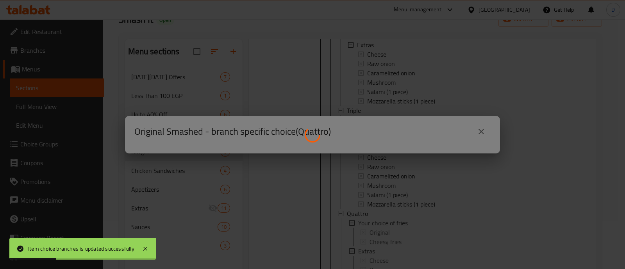
scroll to position [0, 0]
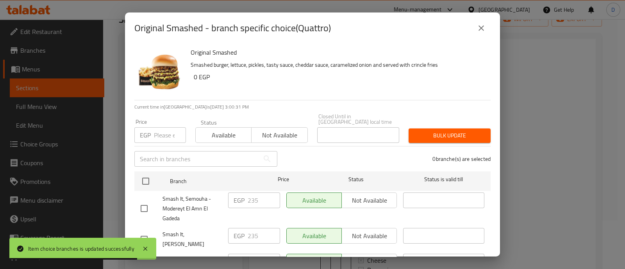
click at [164, 127] on input "number" at bounding box center [170, 135] width 32 height 16
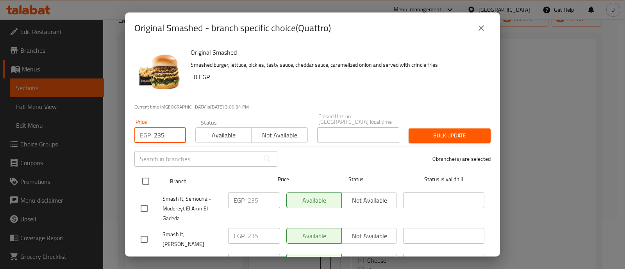
type input "235"
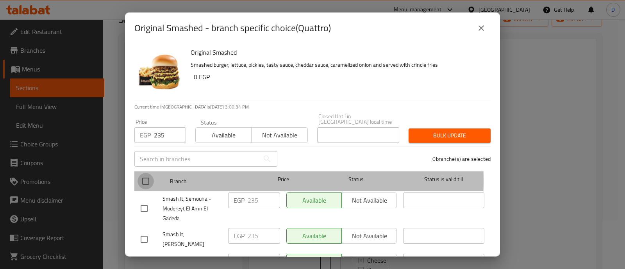
click at [144, 175] on input "checkbox" at bounding box center [145, 181] width 16 height 16
checkbox input "true"
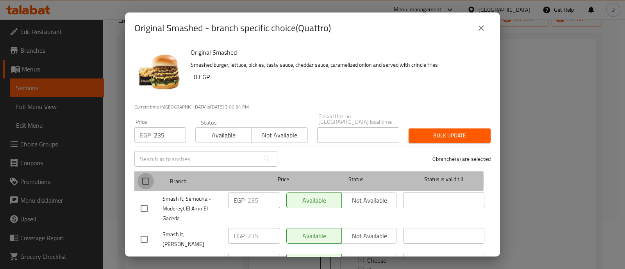
checkbox input "true"
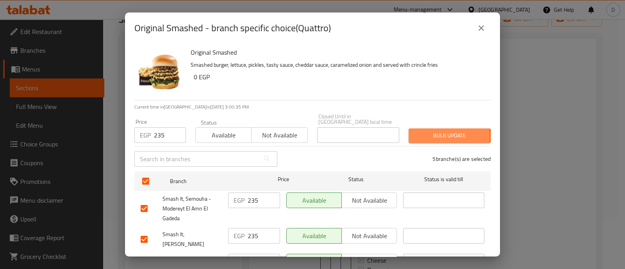
click at [415, 132] on span "Bulk update" at bounding box center [450, 136] width 70 height 10
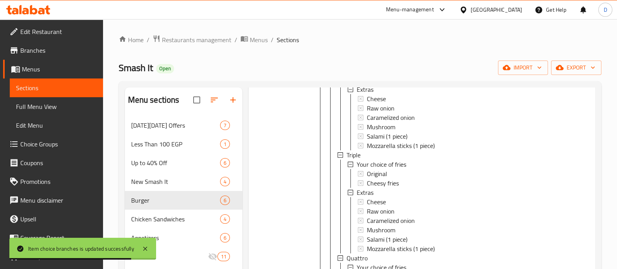
click at [428, 61] on div "Smash It Open import export" at bounding box center [360, 68] width 483 height 14
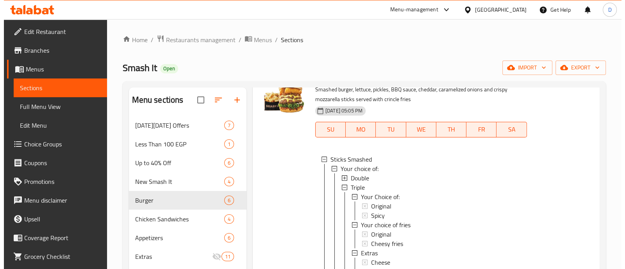
scroll to position [677, 0]
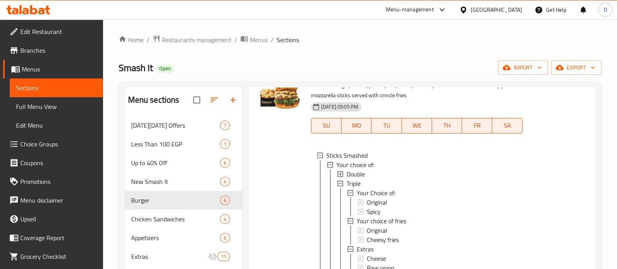
click at [430, 179] on div "Double" at bounding box center [432, 173] width 170 height 9
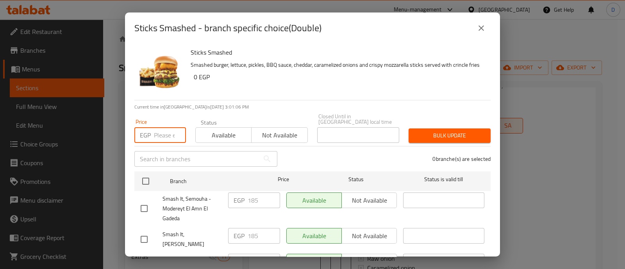
click at [161, 130] on input "number" at bounding box center [170, 135] width 32 height 16
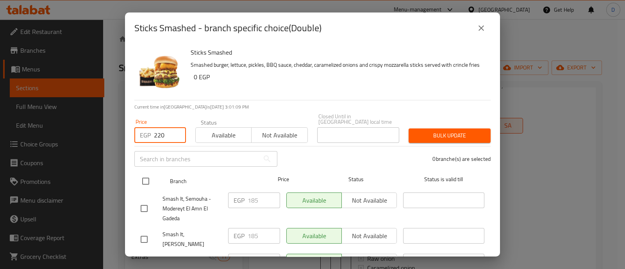
type input "220"
click at [151, 174] on input "checkbox" at bounding box center [145, 181] width 16 height 16
checkbox input "true"
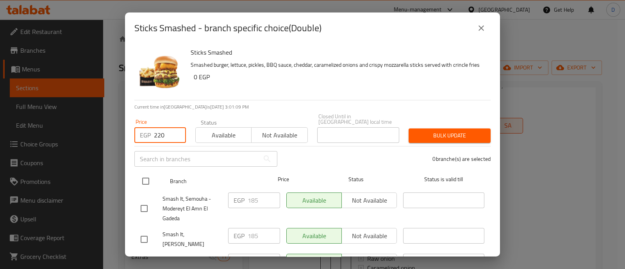
checkbox input "true"
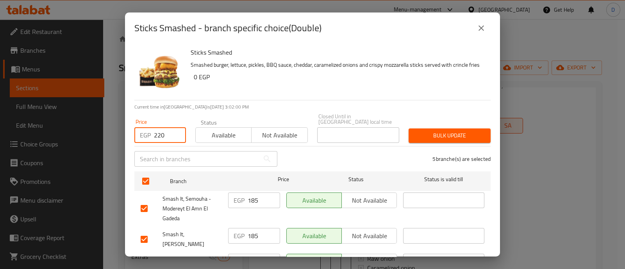
click at [172, 128] on input "220" at bounding box center [170, 135] width 32 height 16
type input "2"
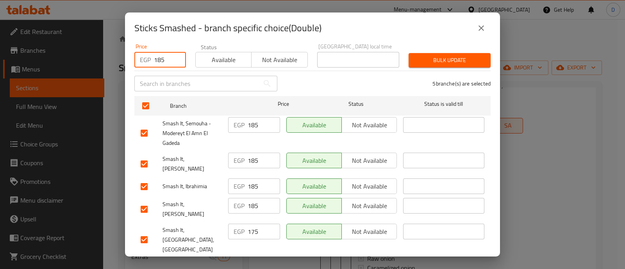
scroll to position [0, 0]
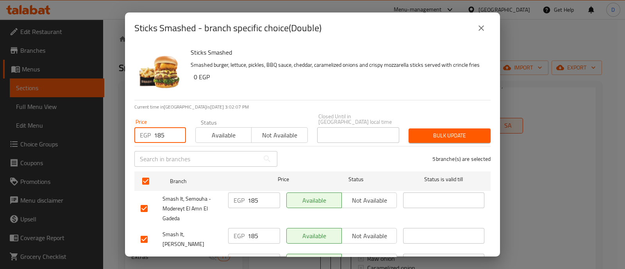
type input "185"
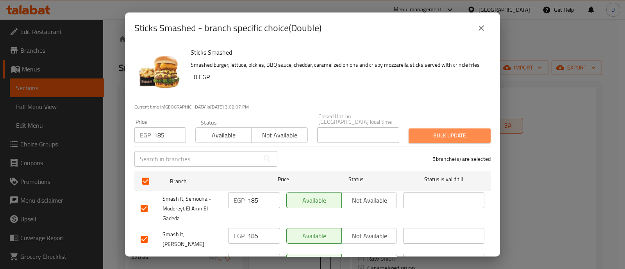
click at [450, 131] on span "Bulk update" at bounding box center [450, 136] width 70 height 10
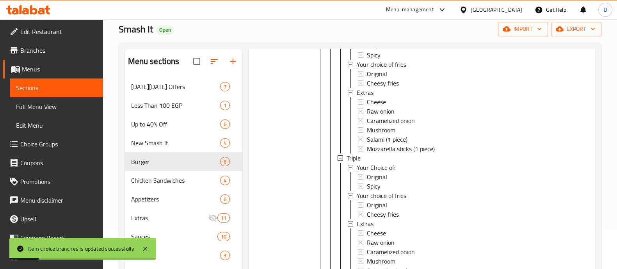
scroll to position [785, 0]
click at [389, 162] on div "Triple" at bounding box center [432, 157] width 170 height 9
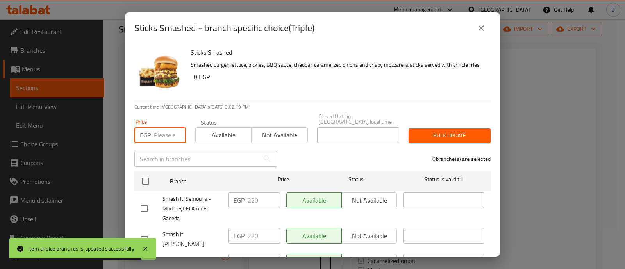
click at [161, 132] on input "number" at bounding box center [170, 135] width 32 height 16
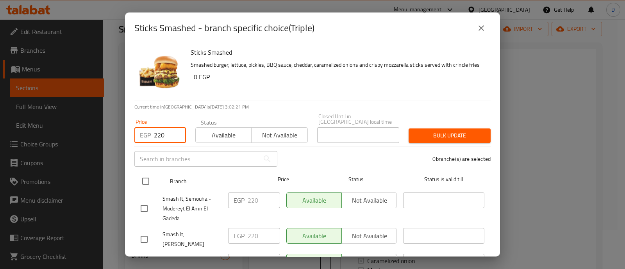
type input "220"
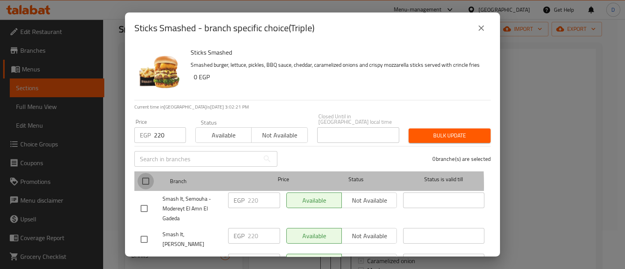
click at [148, 180] on input "checkbox" at bounding box center [145, 181] width 16 height 16
checkbox input "true"
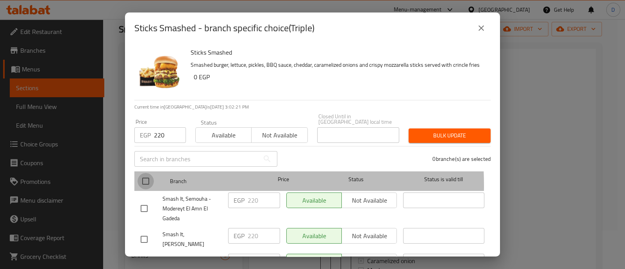
checkbox input "true"
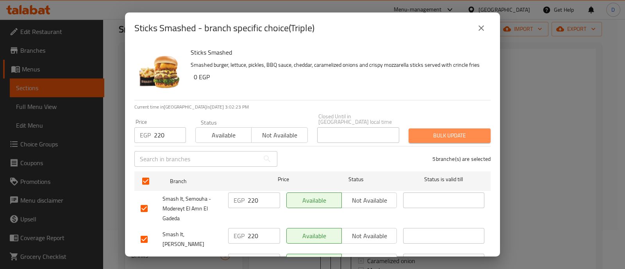
click at [469, 131] on span "Bulk update" at bounding box center [450, 136] width 70 height 10
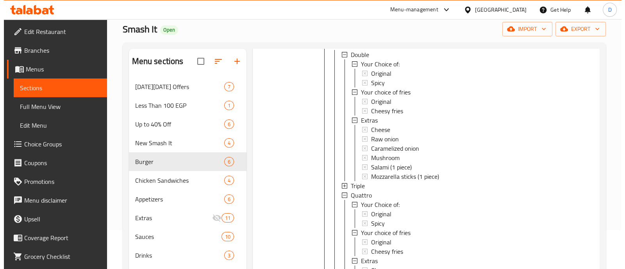
scroll to position [758, 0]
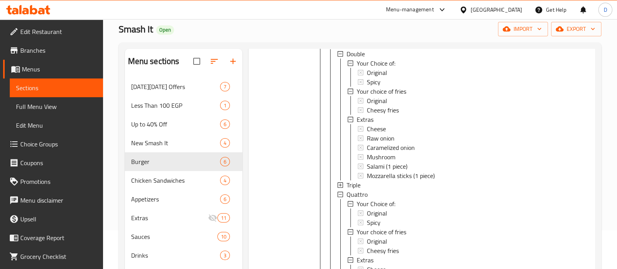
click at [392, 190] on div "Triple" at bounding box center [432, 184] width 170 height 9
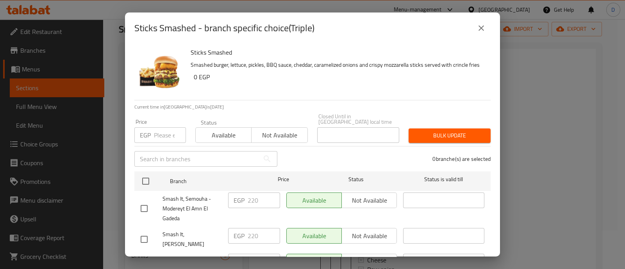
scroll to position [75, 0]
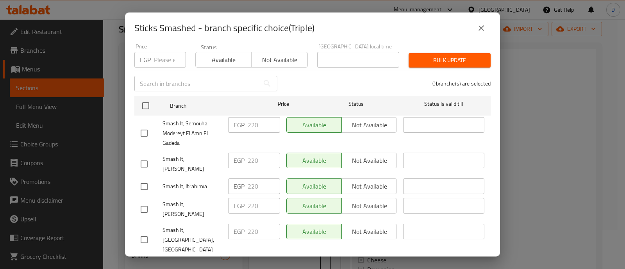
click at [486, 33] on button "close" at bounding box center [481, 28] width 19 height 19
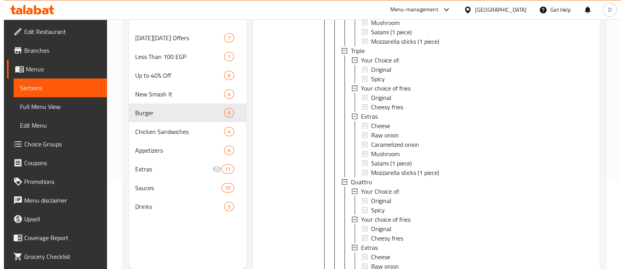
scroll to position [858, 0]
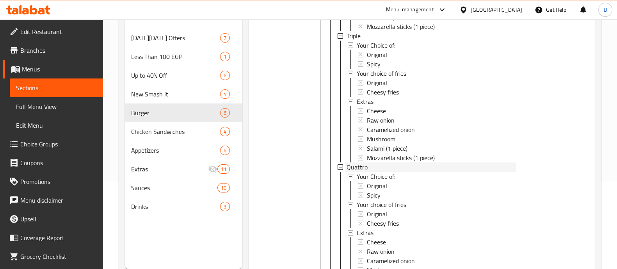
click at [392, 172] on div "Quattro" at bounding box center [432, 166] width 170 height 9
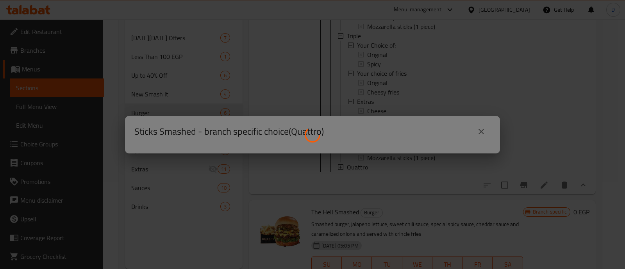
scroll to position [0, 0]
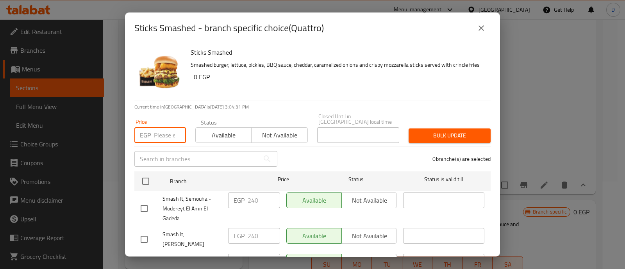
click at [162, 129] on input "number" at bounding box center [170, 135] width 32 height 16
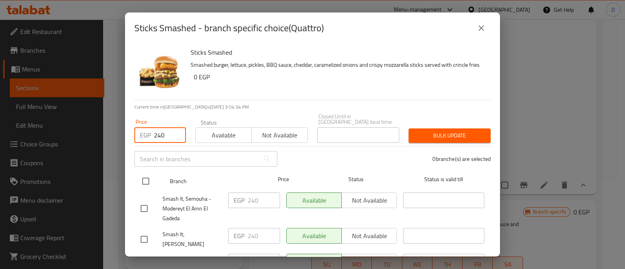
type input "240"
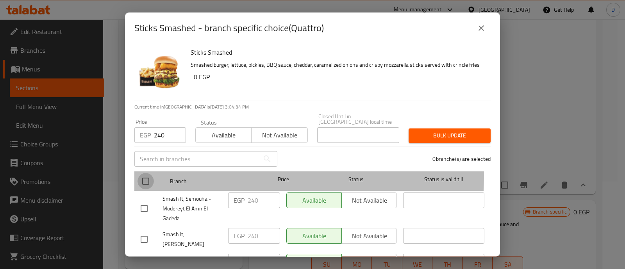
click at [144, 173] on input "checkbox" at bounding box center [145, 181] width 16 height 16
checkbox input "true"
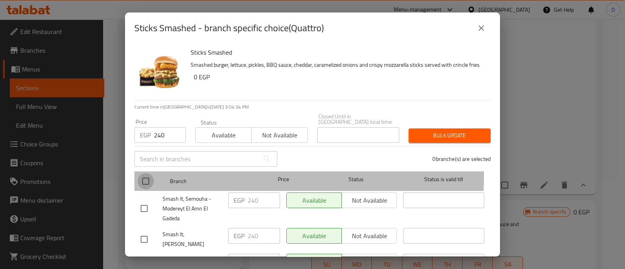
checkbox input "true"
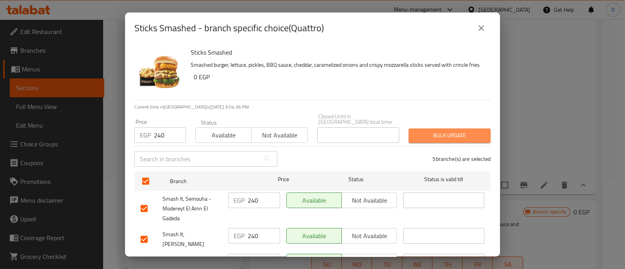
click at [455, 131] on span "Bulk update" at bounding box center [450, 136] width 70 height 10
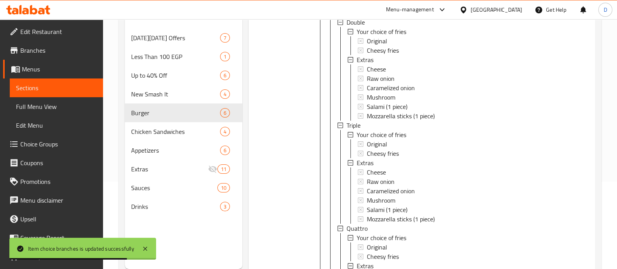
scroll to position [115, 0]
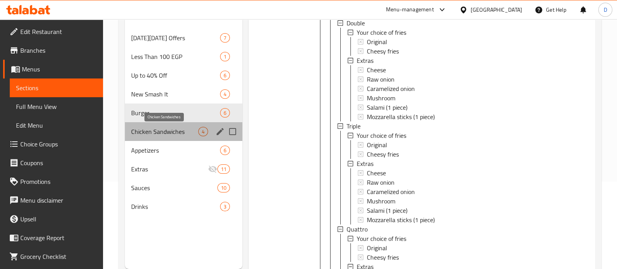
click at [164, 131] on span "Chicken Sandwiches" at bounding box center [164, 131] width 67 height 9
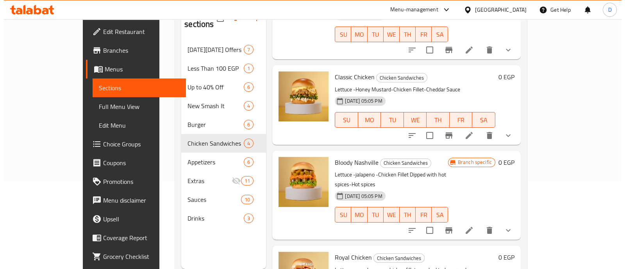
scroll to position [78, 0]
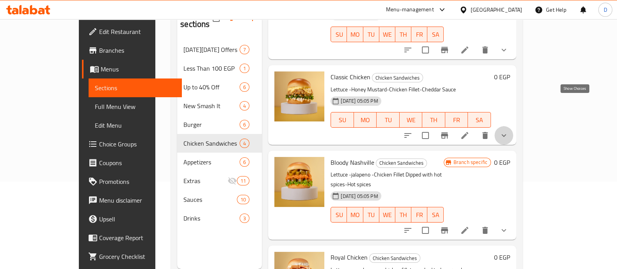
click at [509, 131] on icon "show more" at bounding box center [503, 135] width 9 height 9
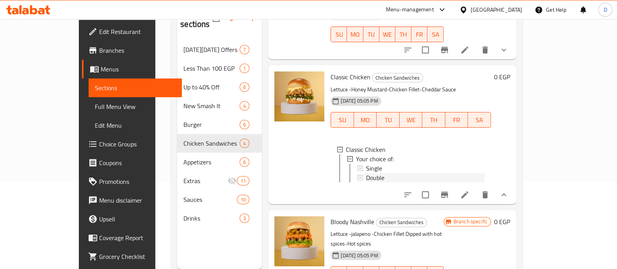
click at [403, 173] on div "Double" at bounding box center [425, 177] width 119 height 9
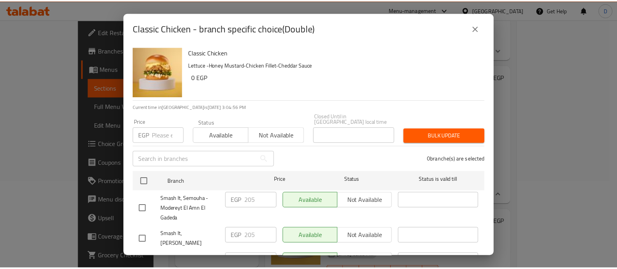
scroll to position [0, 0]
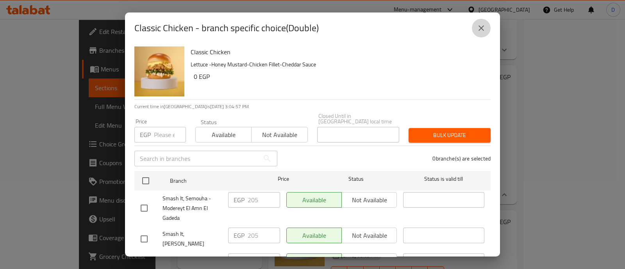
click at [478, 29] on icon "close" at bounding box center [480, 27] width 9 height 9
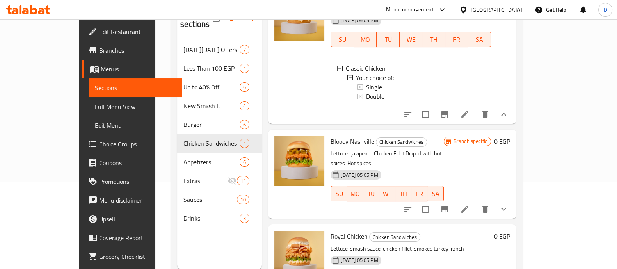
scroll to position [109, 0]
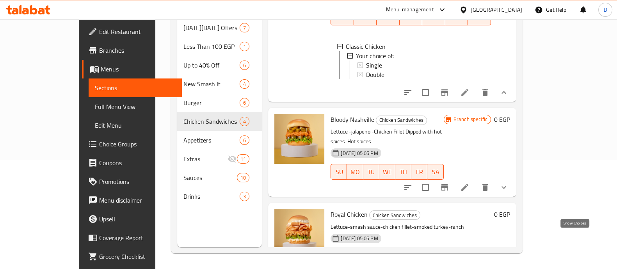
click at [509, 268] on icon "show more" at bounding box center [503, 272] width 9 height 9
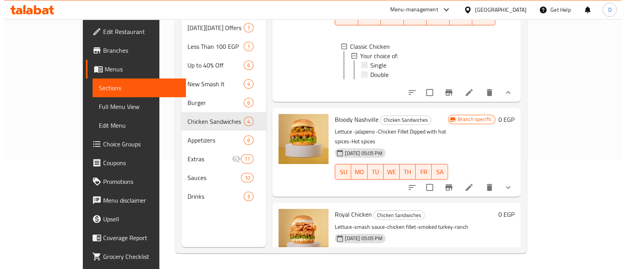
scroll to position [225, 0]
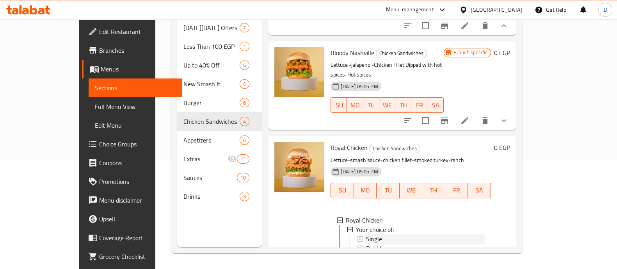
click at [408, 234] on div "Single" at bounding box center [425, 238] width 119 height 9
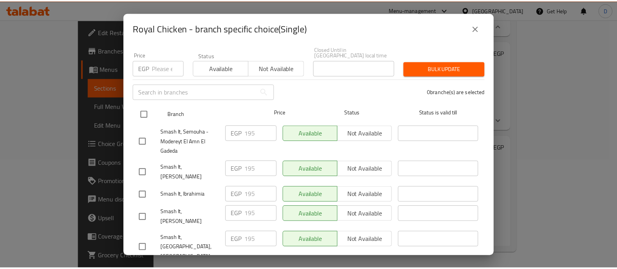
scroll to position [0, 0]
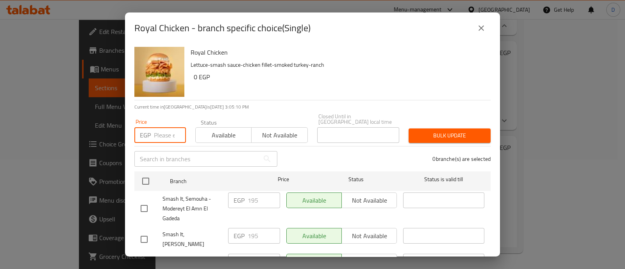
click at [155, 130] on input "number" at bounding box center [170, 135] width 32 height 16
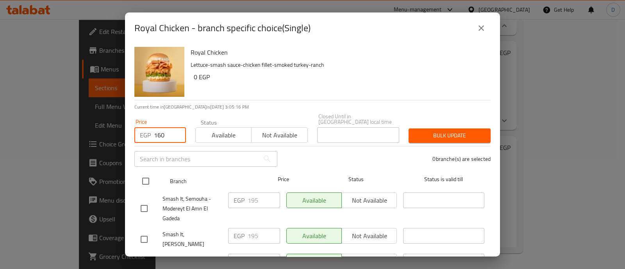
type input "160"
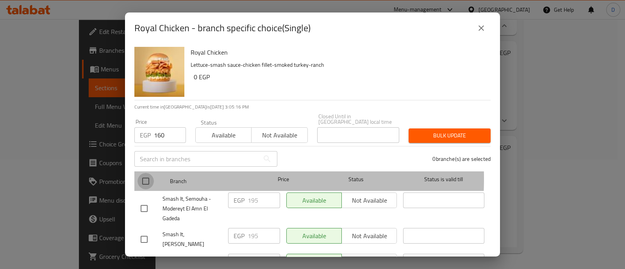
click at [143, 173] on input "checkbox" at bounding box center [145, 181] width 16 height 16
checkbox input "true"
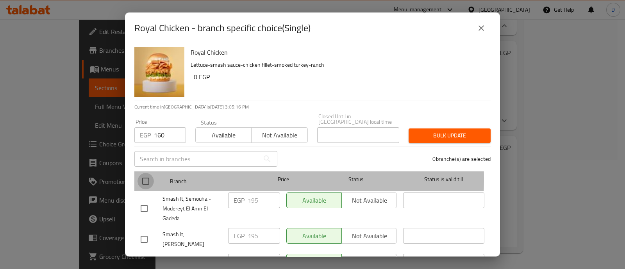
checkbox input "true"
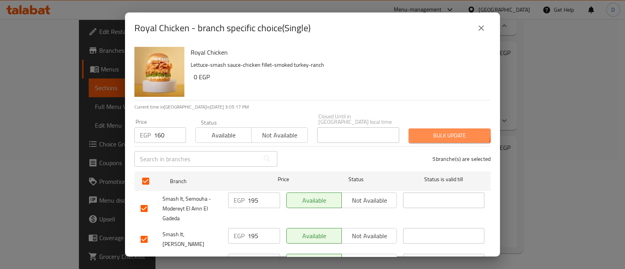
click at [437, 131] on span "Bulk update" at bounding box center [450, 136] width 70 height 10
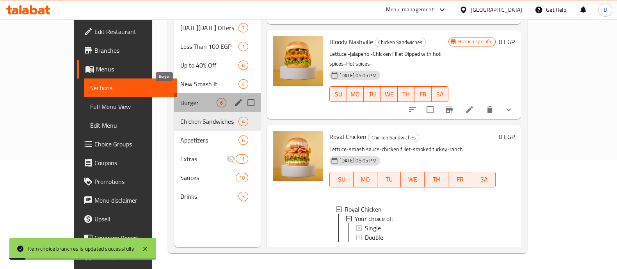
click at [180, 98] on span "Burger" at bounding box center [198, 102] width 36 height 9
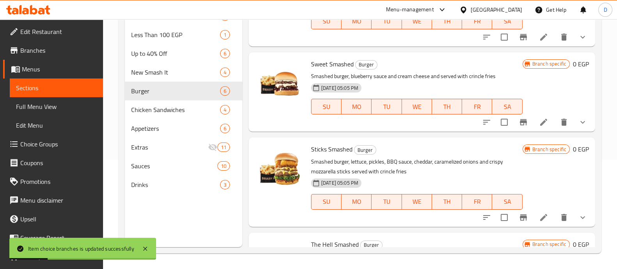
scroll to position [139, 0]
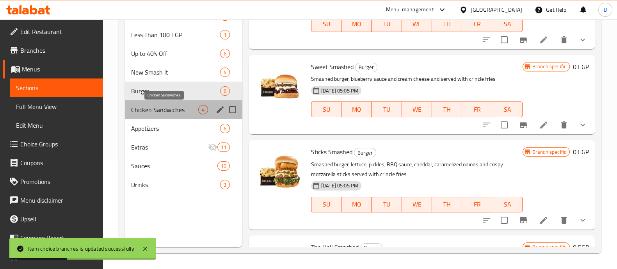
click at [162, 109] on span "Chicken Sandwiches" at bounding box center [164, 109] width 67 height 9
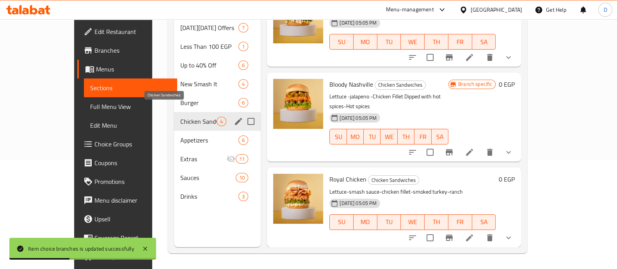
scroll to position [91, 0]
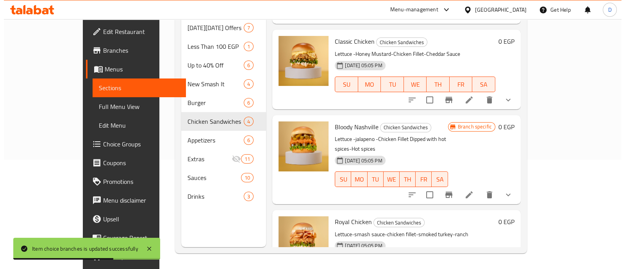
scroll to position [158, 0]
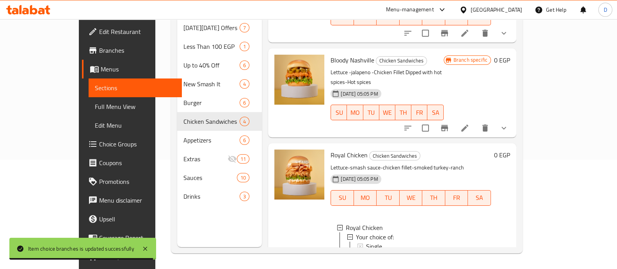
click at [383, 251] on div "Double" at bounding box center [425, 255] width 119 height 9
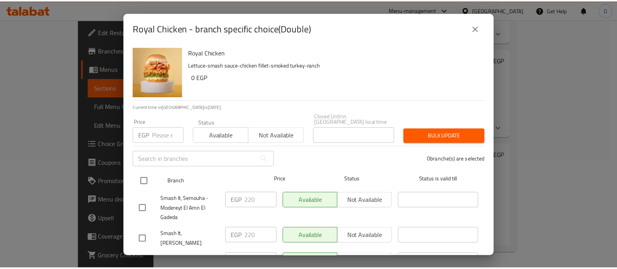
scroll to position [75, 0]
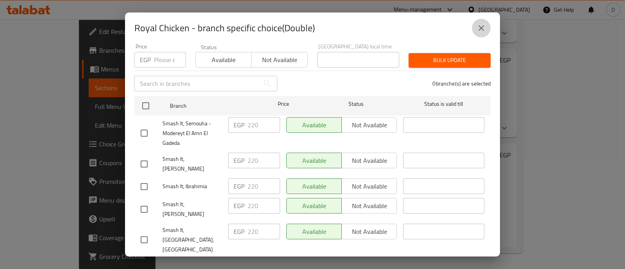
click at [482, 30] on icon "close" at bounding box center [480, 27] width 9 height 9
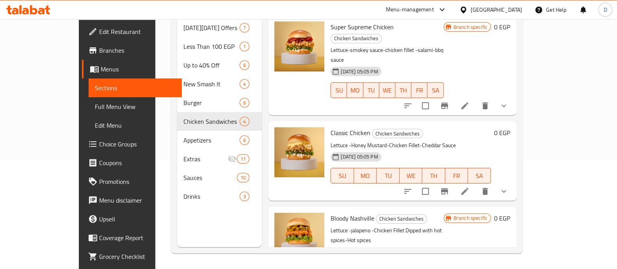
scroll to position [0, 0]
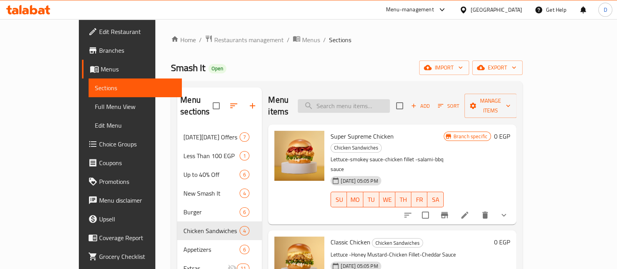
click at [371, 99] on input "search" at bounding box center [344, 106] width 92 height 14
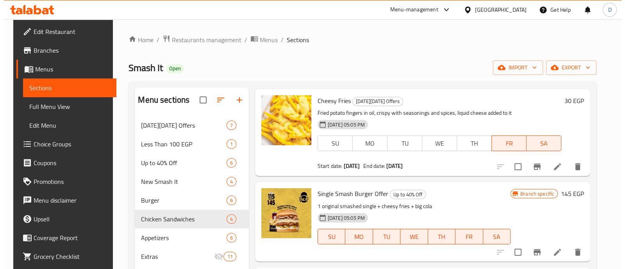
scroll to position [24, 0]
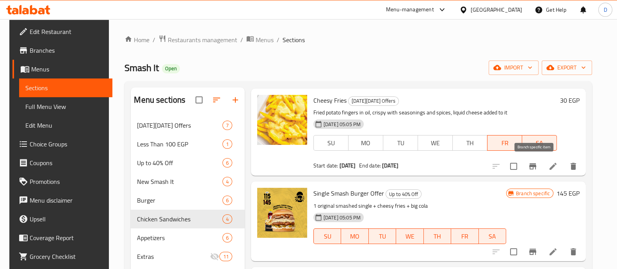
type input "cheesy"
click at [529, 168] on button "Branch-specific-item" at bounding box center [533, 166] width 19 height 19
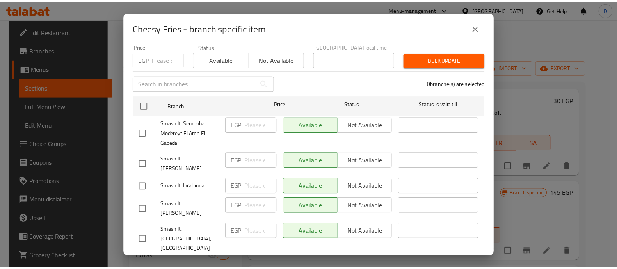
scroll to position [0, 0]
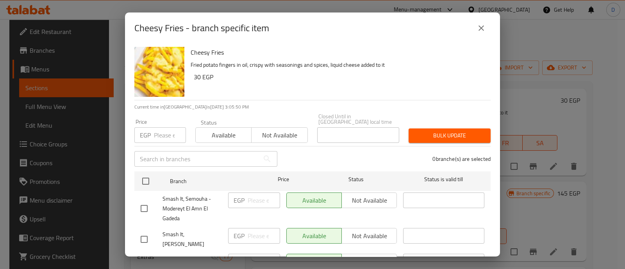
click at [162, 128] on input "number" at bounding box center [170, 135] width 32 height 16
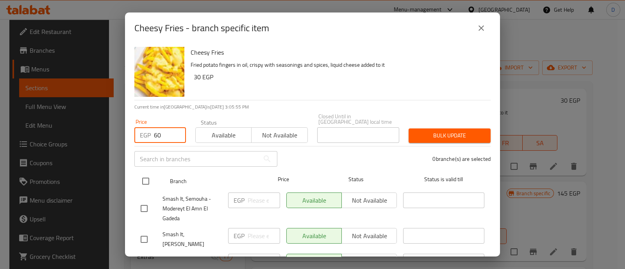
type input "60"
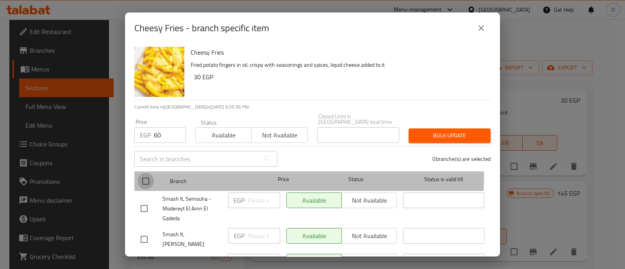
click at [150, 173] on input "checkbox" at bounding box center [145, 181] width 16 height 16
checkbox input "true"
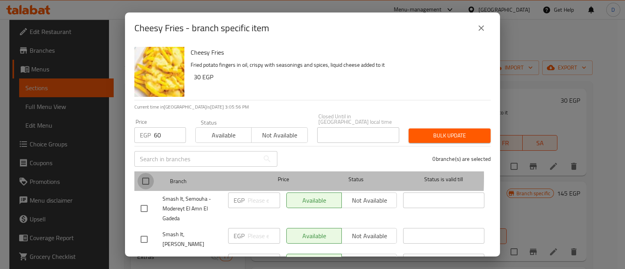
checkbox input "true"
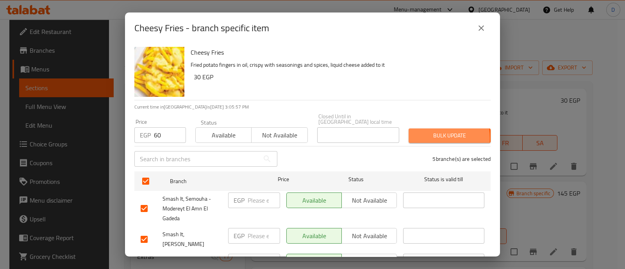
click at [419, 133] on span "Bulk update" at bounding box center [450, 136] width 70 height 10
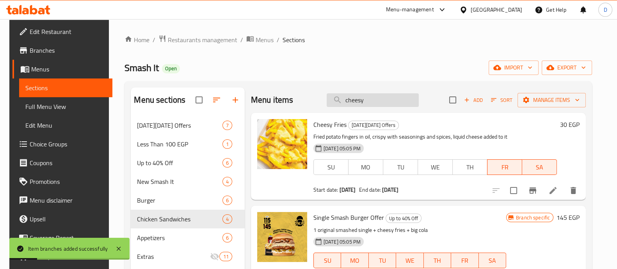
click at [362, 100] on input "cheesy" at bounding box center [373, 100] width 92 height 14
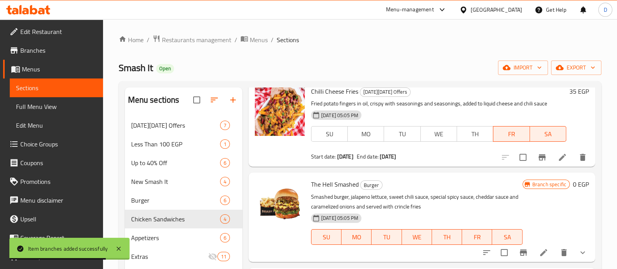
scroll to position [33, 0]
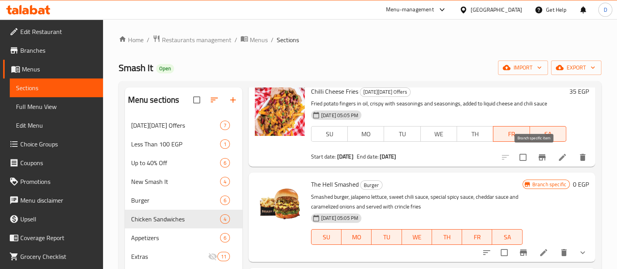
type input "chili"
click at [539, 158] on icon "Branch-specific-item" at bounding box center [542, 157] width 7 height 6
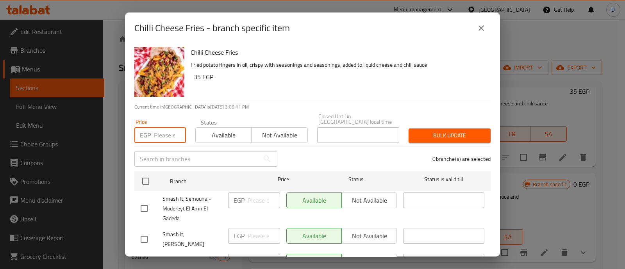
click at [163, 127] on input "number" at bounding box center [170, 135] width 32 height 16
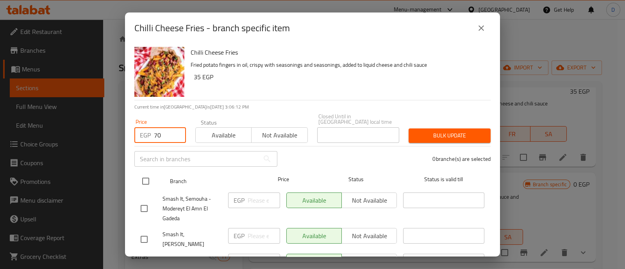
type input "70"
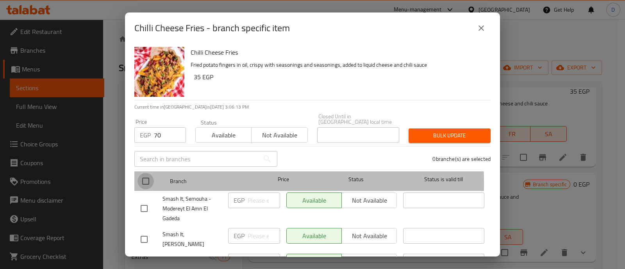
click at [143, 177] on input "checkbox" at bounding box center [145, 181] width 16 height 16
checkbox input "true"
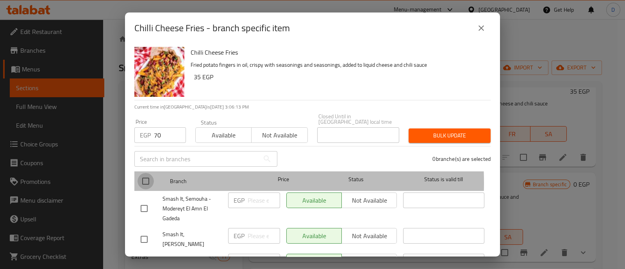
checkbox input "true"
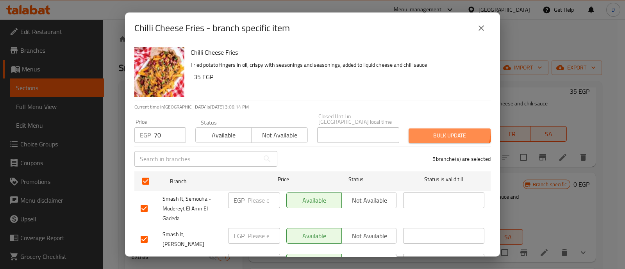
click at [430, 131] on span "Bulk update" at bounding box center [450, 136] width 70 height 10
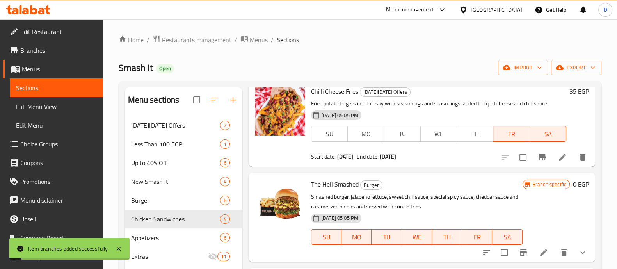
scroll to position [0, 0]
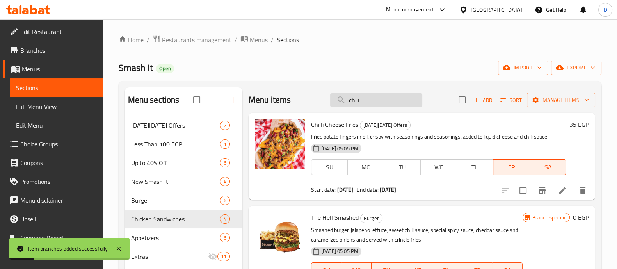
click at [355, 102] on input "chili" at bounding box center [376, 100] width 92 height 14
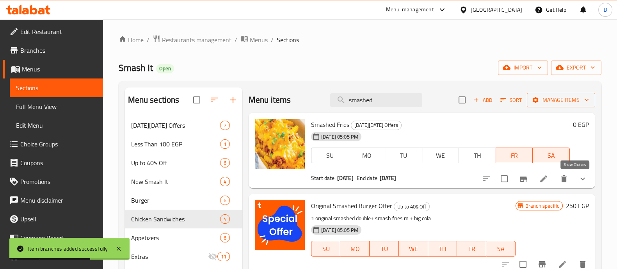
type input "smashed"
click at [581, 179] on icon "show more" at bounding box center [583, 179] width 5 height 3
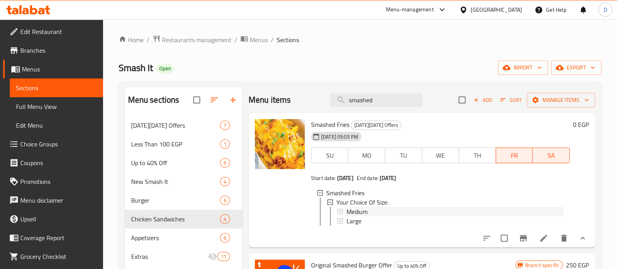
click at [417, 211] on div "Medium" at bounding box center [455, 211] width 217 height 9
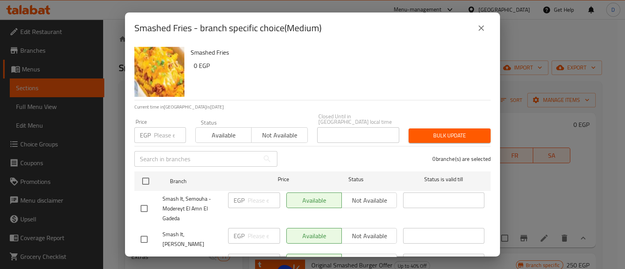
click at [154, 127] on input "number" at bounding box center [170, 135] width 32 height 16
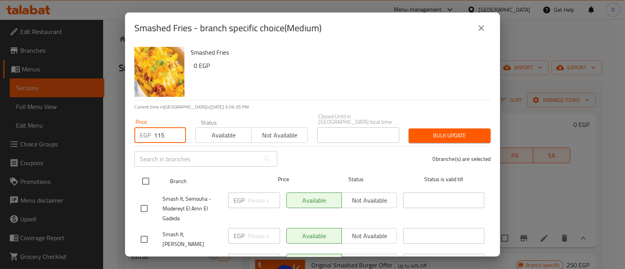
type input "115"
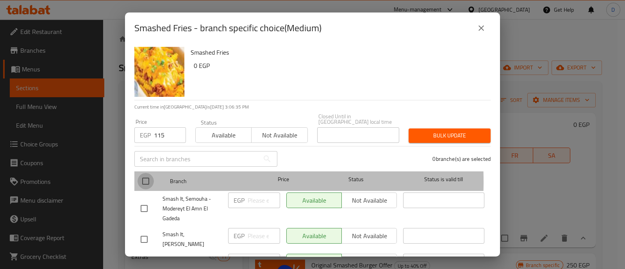
click at [147, 176] on input "checkbox" at bounding box center [145, 181] width 16 height 16
checkbox input "true"
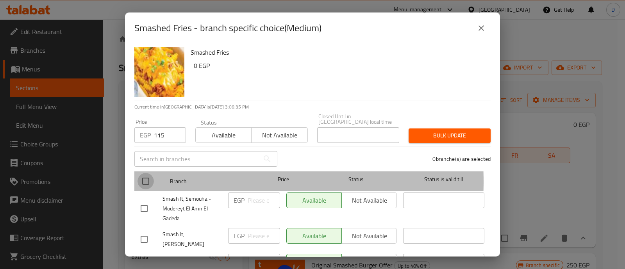
checkbox input "true"
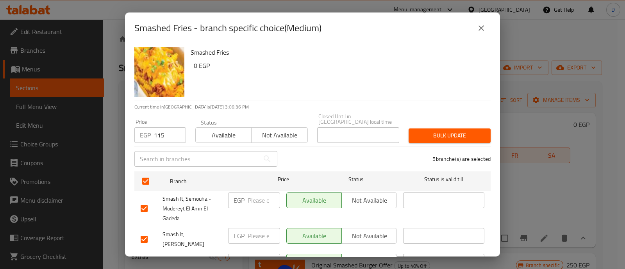
click at [436, 131] on span "Bulk update" at bounding box center [450, 136] width 70 height 10
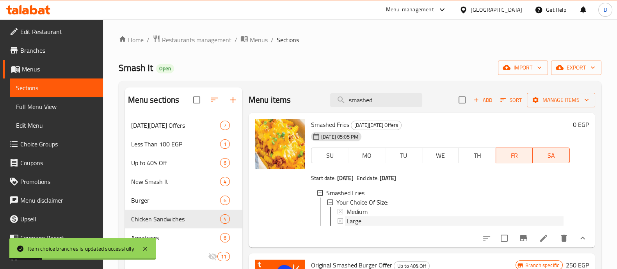
click at [394, 219] on div "Large" at bounding box center [455, 220] width 217 height 9
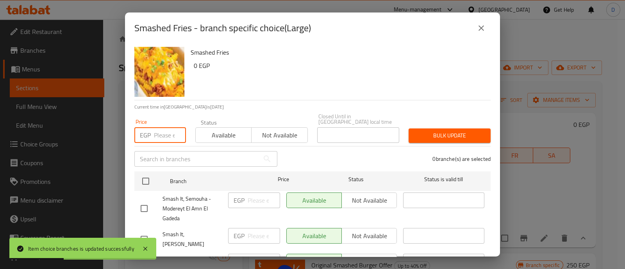
click at [162, 131] on input "number" at bounding box center [170, 135] width 32 height 16
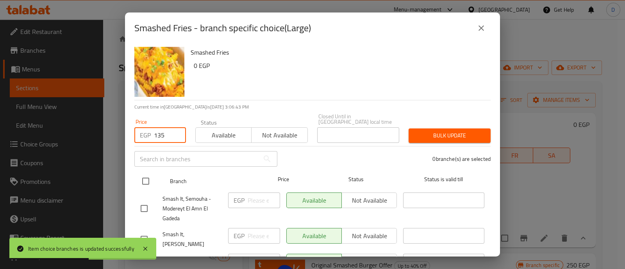
type input "135"
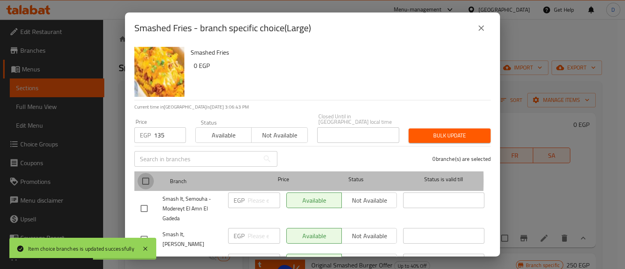
click at [148, 175] on input "checkbox" at bounding box center [145, 181] width 16 height 16
checkbox input "true"
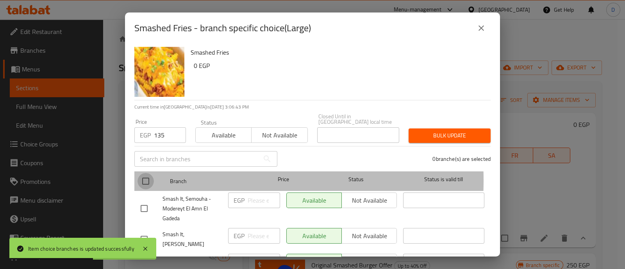
checkbox input "true"
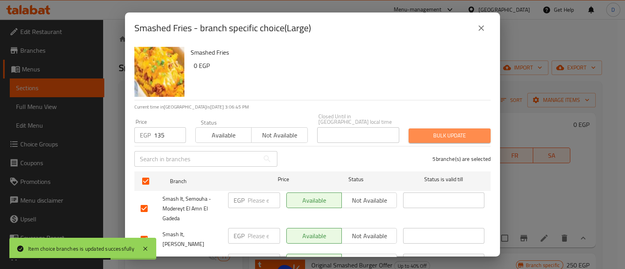
click at [471, 131] on span "Bulk update" at bounding box center [450, 136] width 70 height 10
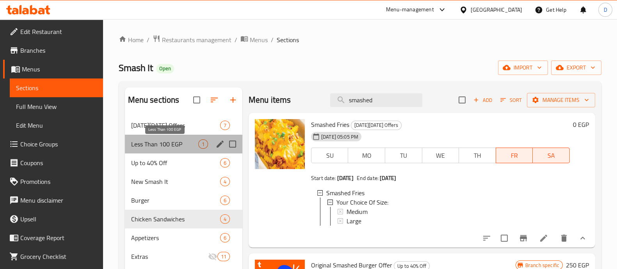
click at [177, 139] on span "Less Than 100 EGP" at bounding box center [164, 143] width 67 height 9
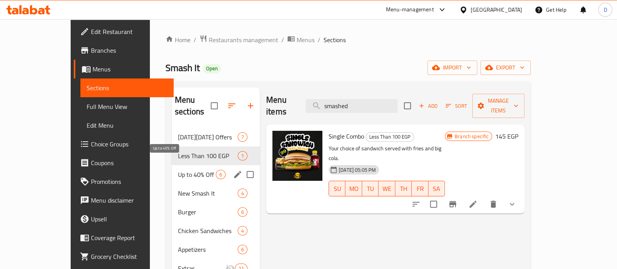
click at [178, 170] on span "Up to 40% Off" at bounding box center [197, 174] width 38 height 9
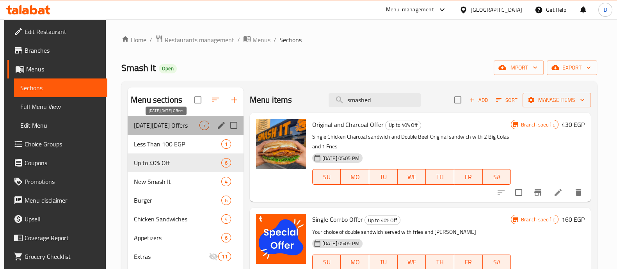
click at [166, 127] on span "[DATE][DATE] Offers" at bounding box center [167, 125] width 66 height 9
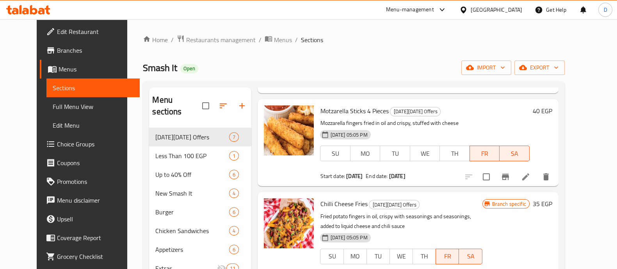
scroll to position [392, 0]
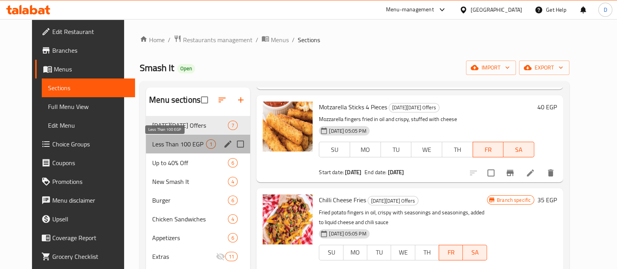
click at [168, 146] on span "Less Than 100 EGP" at bounding box center [179, 143] width 54 height 9
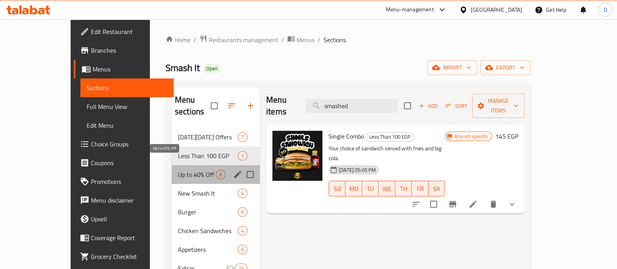
click at [178, 170] on span "Up to 40% Off" at bounding box center [197, 174] width 38 height 9
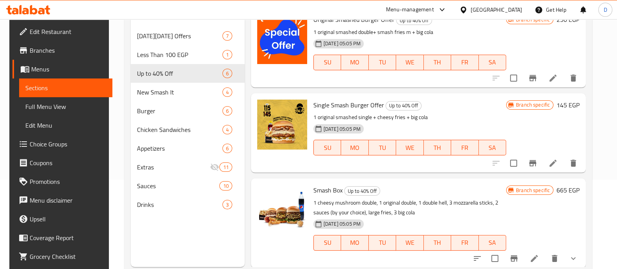
scroll to position [89, 0]
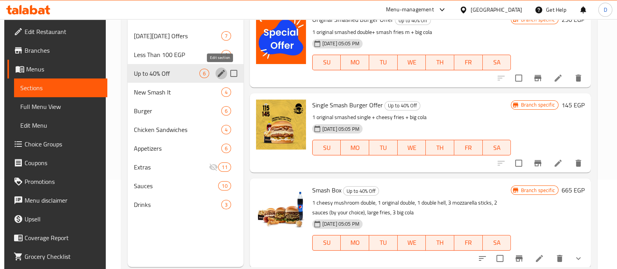
click at [219, 75] on icon "edit" at bounding box center [221, 73] width 7 height 7
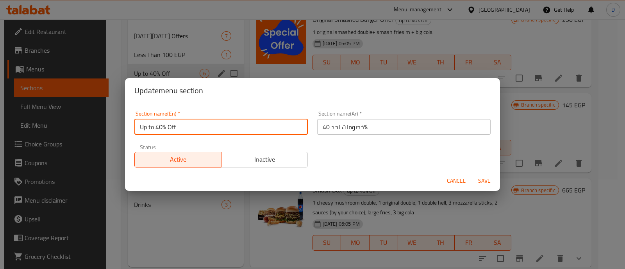
click at [173, 130] on input "Up to 40% Off" at bounding box center [220, 127] width 173 height 16
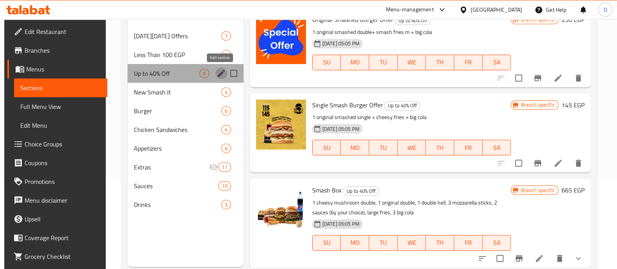
click at [219, 70] on icon "edit" at bounding box center [221, 73] width 9 height 9
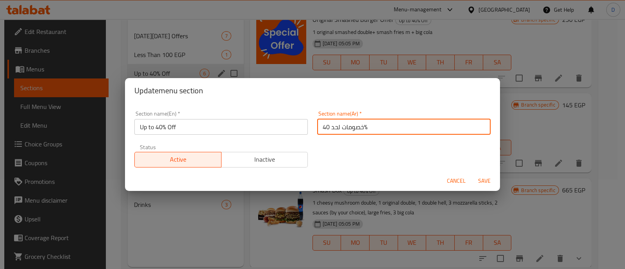
click at [341, 125] on input "خصومات لحد 40%" at bounding box center [403, 127] width 173 height 16
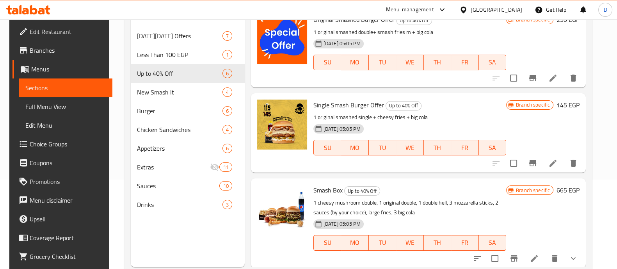
scroll to position [109, 0]
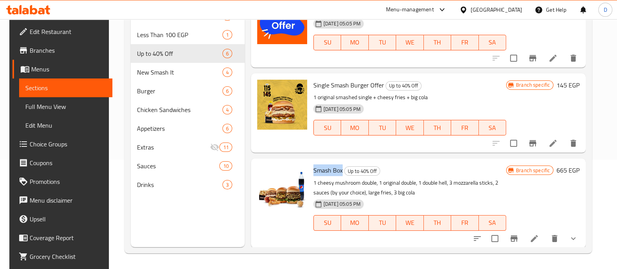
drag, startPoint x: 341, startPoint y: 169, endPoint x: 308, endPoint y: 169, distance: 33.2
click at [310, 169] on div "Smash Box Up to 40% Off 1 cheesy mushroom double, 1 original double, 1 double h…" at bounding box center [409, 203] width 199 height 83
copy span "Smash Box"
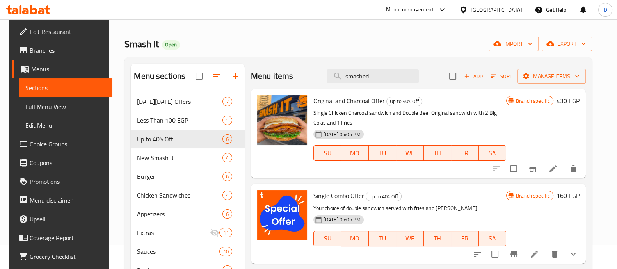
scroll to position [0, 0]
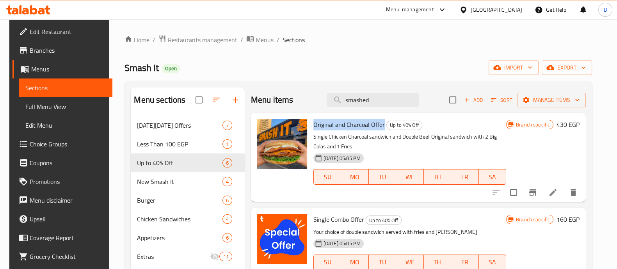
drag, startPoint x: 382, startPoint y: 124, endPoint x: 303, endPoint y: 123, distance: 79.3
click at [303, 123] on div "Original and Charcoal Offer Up to 40% Off Single Chicken Charcoal sandwich and …" at bounding box center [418, 157] width 329 height 83
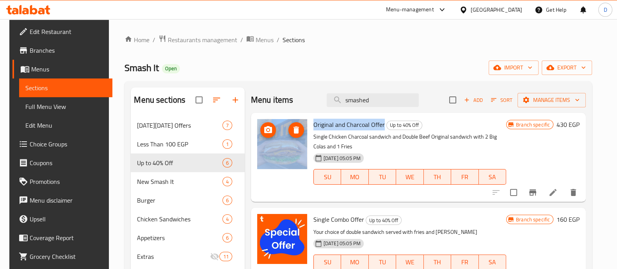
copy div "Original and Charcoal Offer"
